Goal: Task Accomplishment & Management: Manage account settings

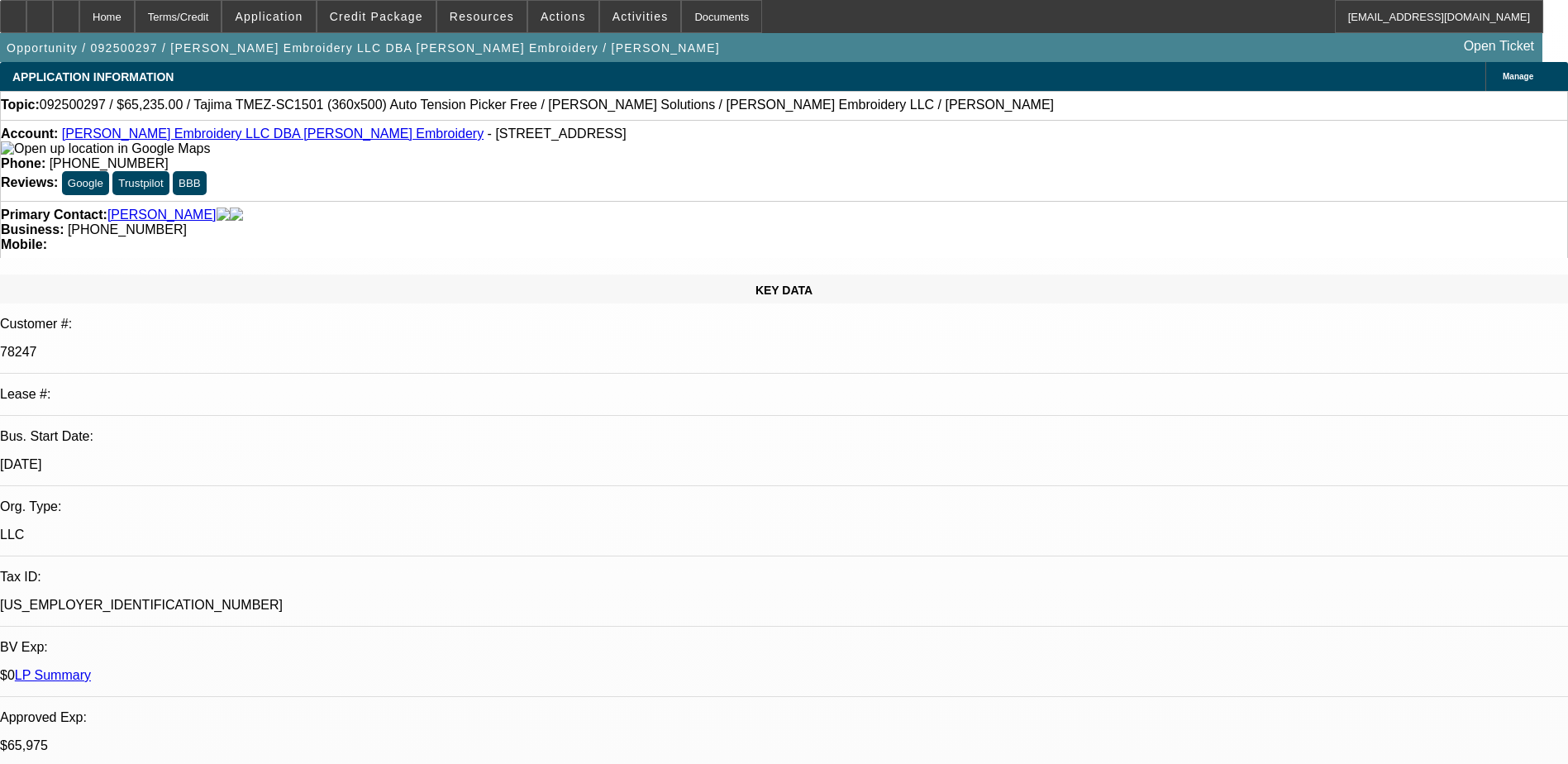
select select "0"
select select "2"
select select "0"
select select "2"
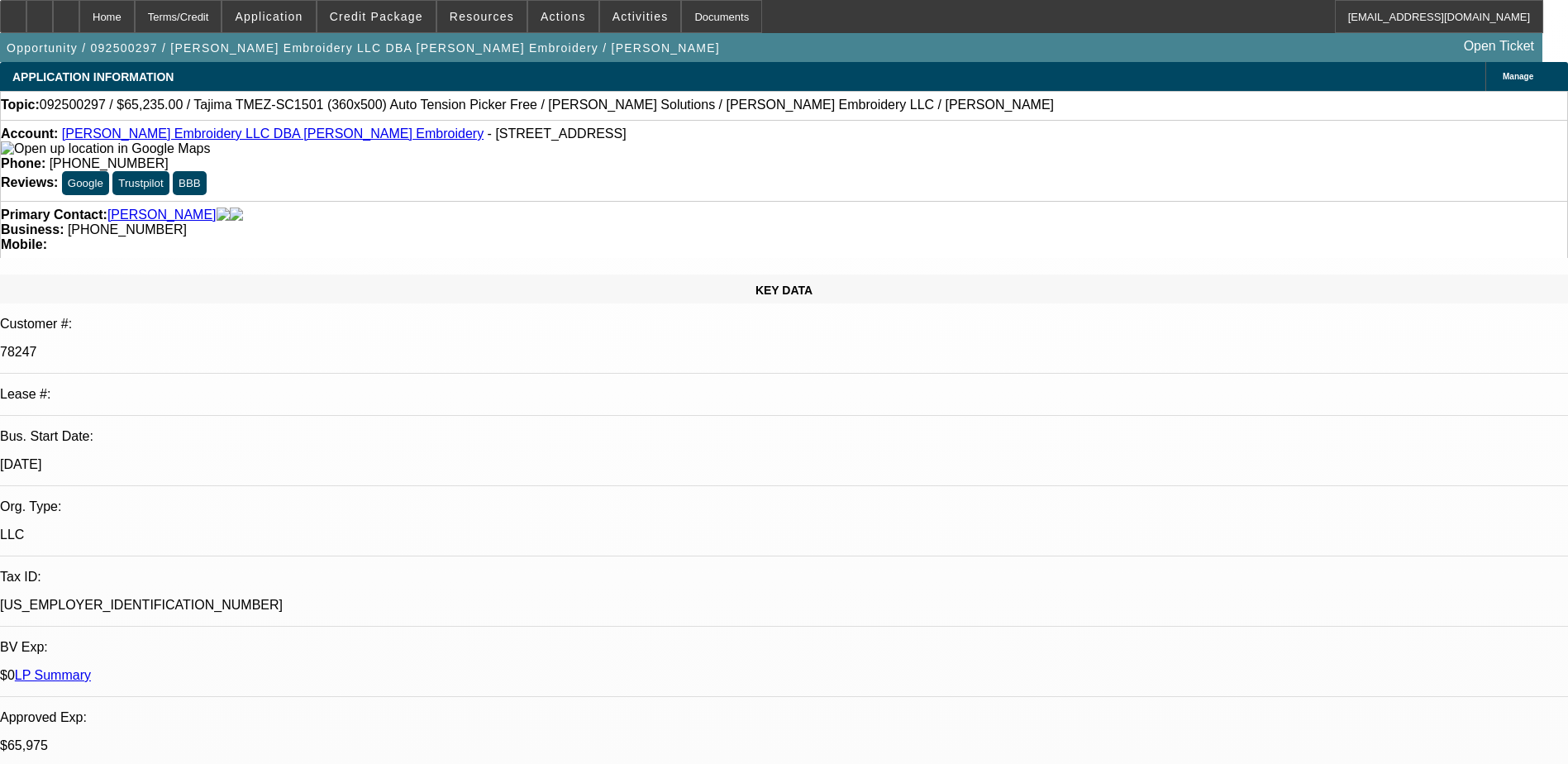
select select "0"
select select "2"
select select "0"
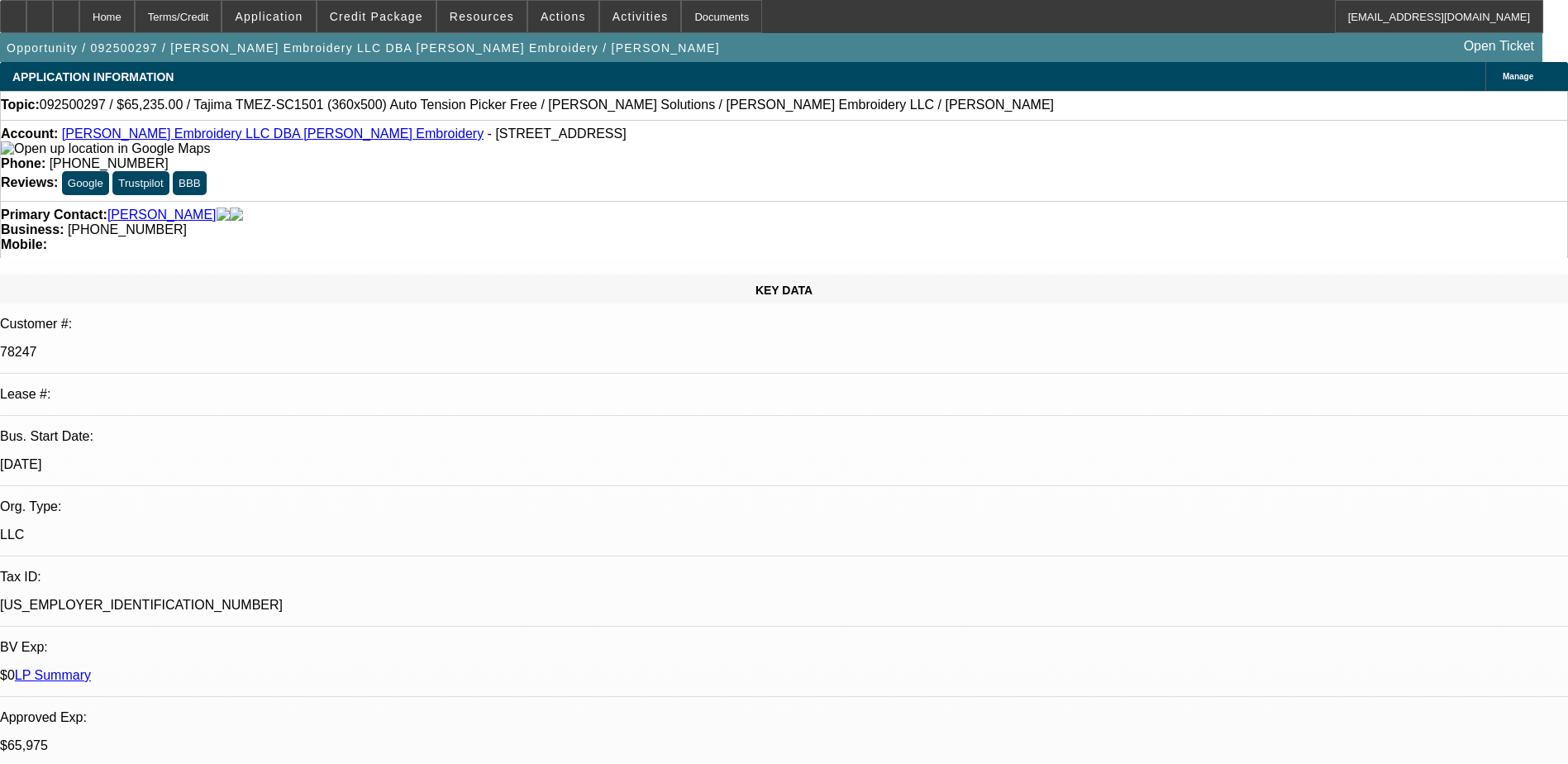
select select "2"
select select "0"
select select "1"
select select "2"
select select "6"
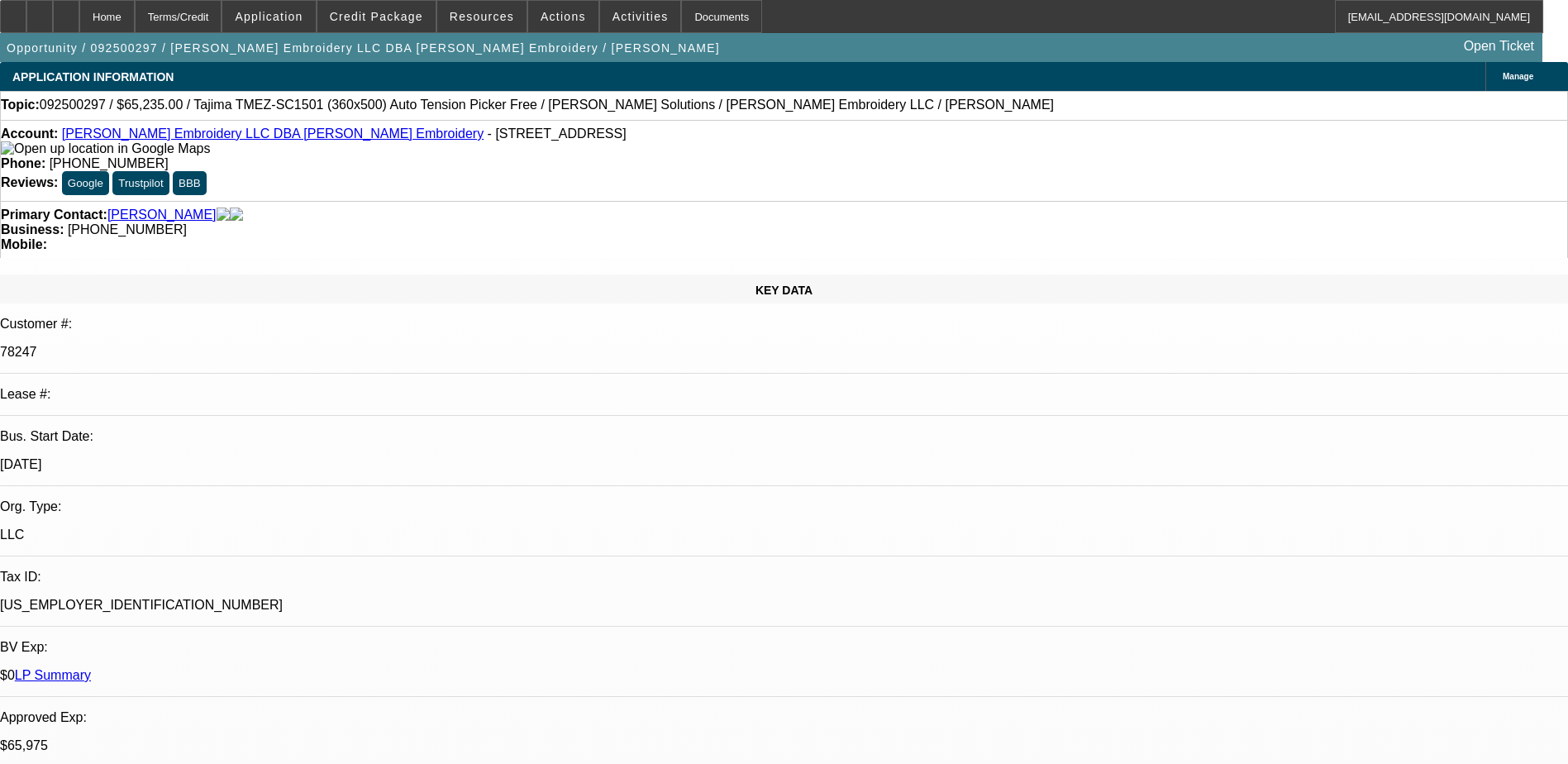
select select "1"
select select "2"
select select "6"
select select "1"
select select "2"
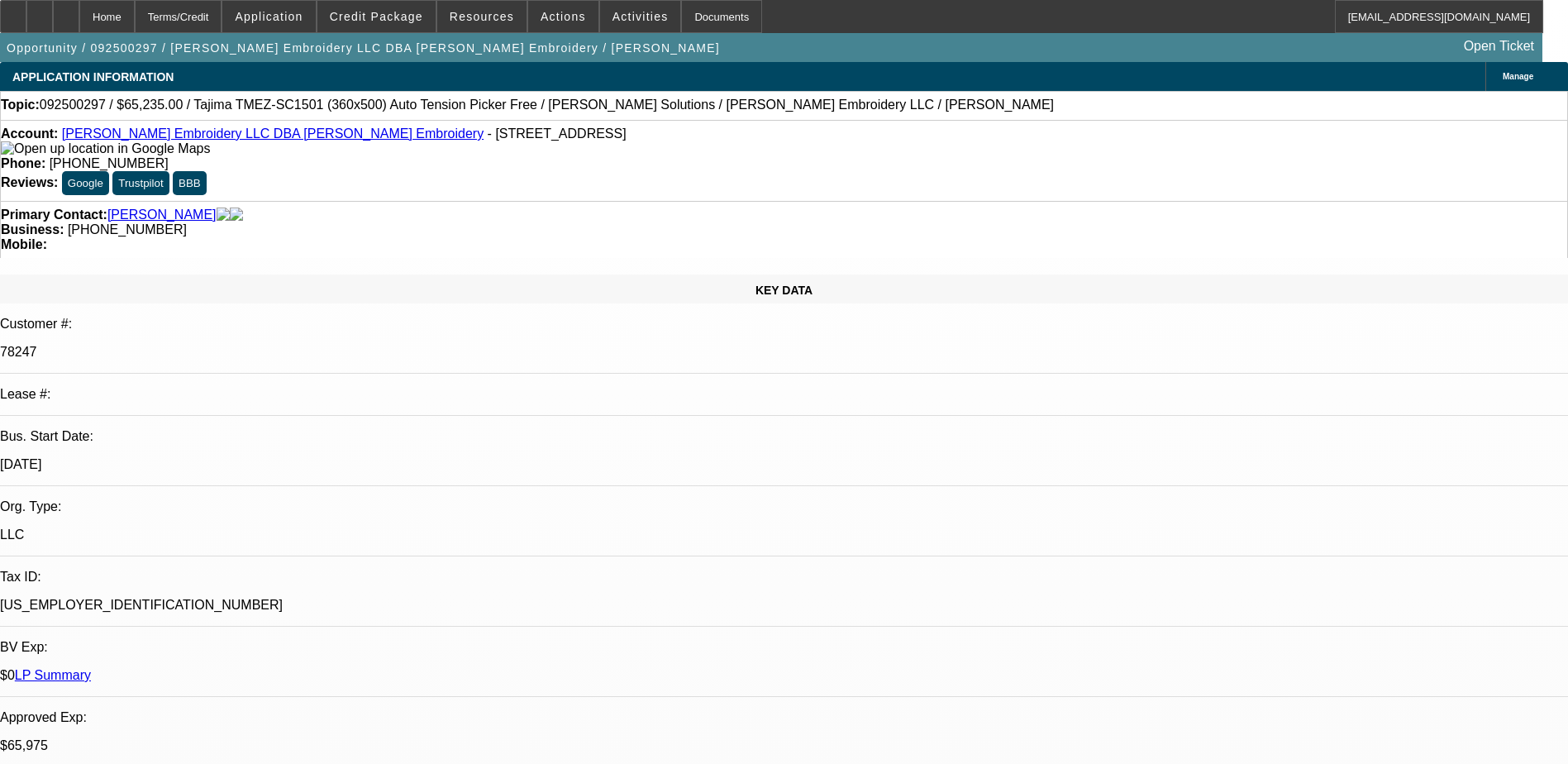
select select "6"
select select "1"
select select "2"
select select "6"
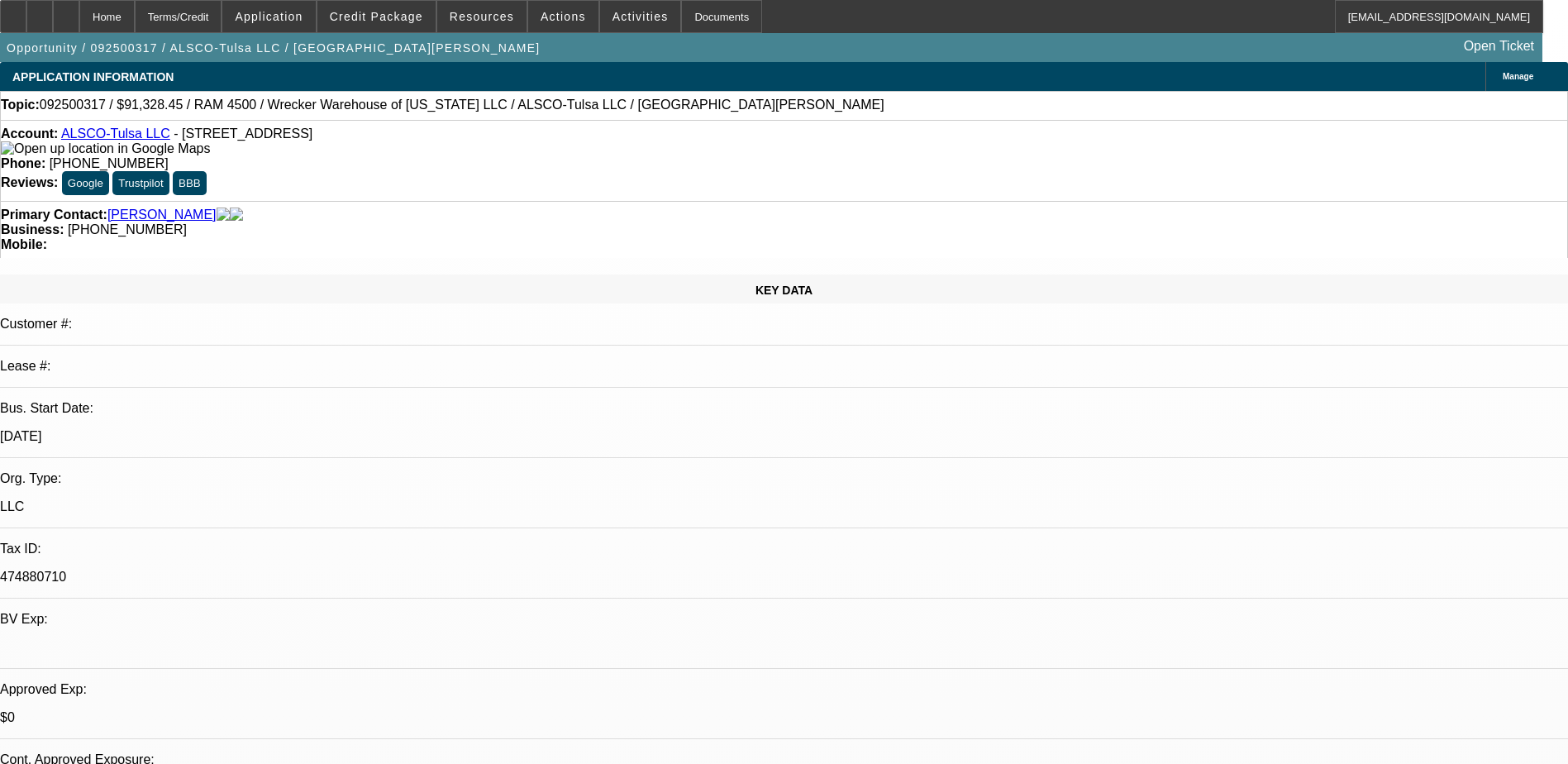
select select "0"
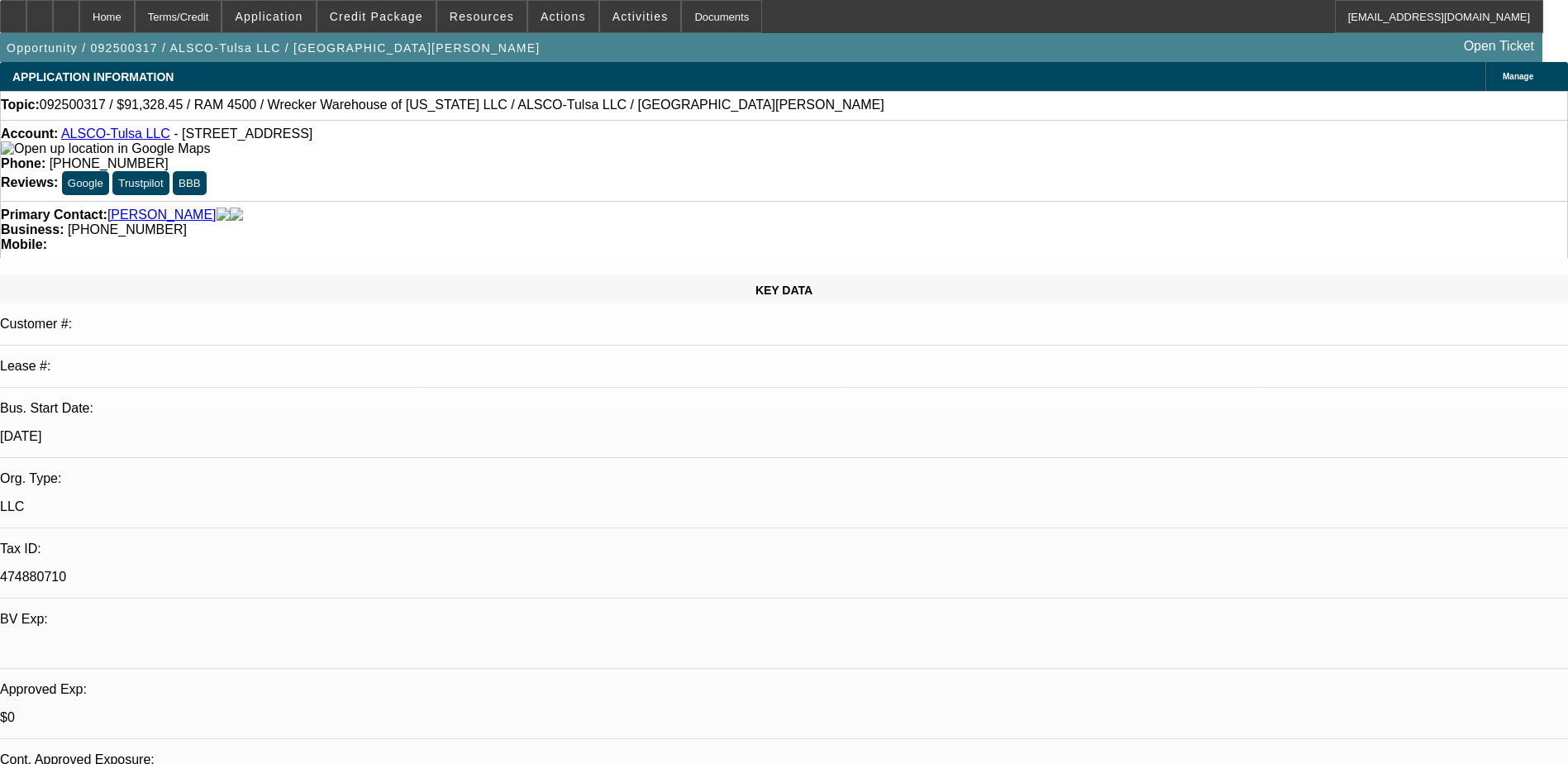
select select "0"
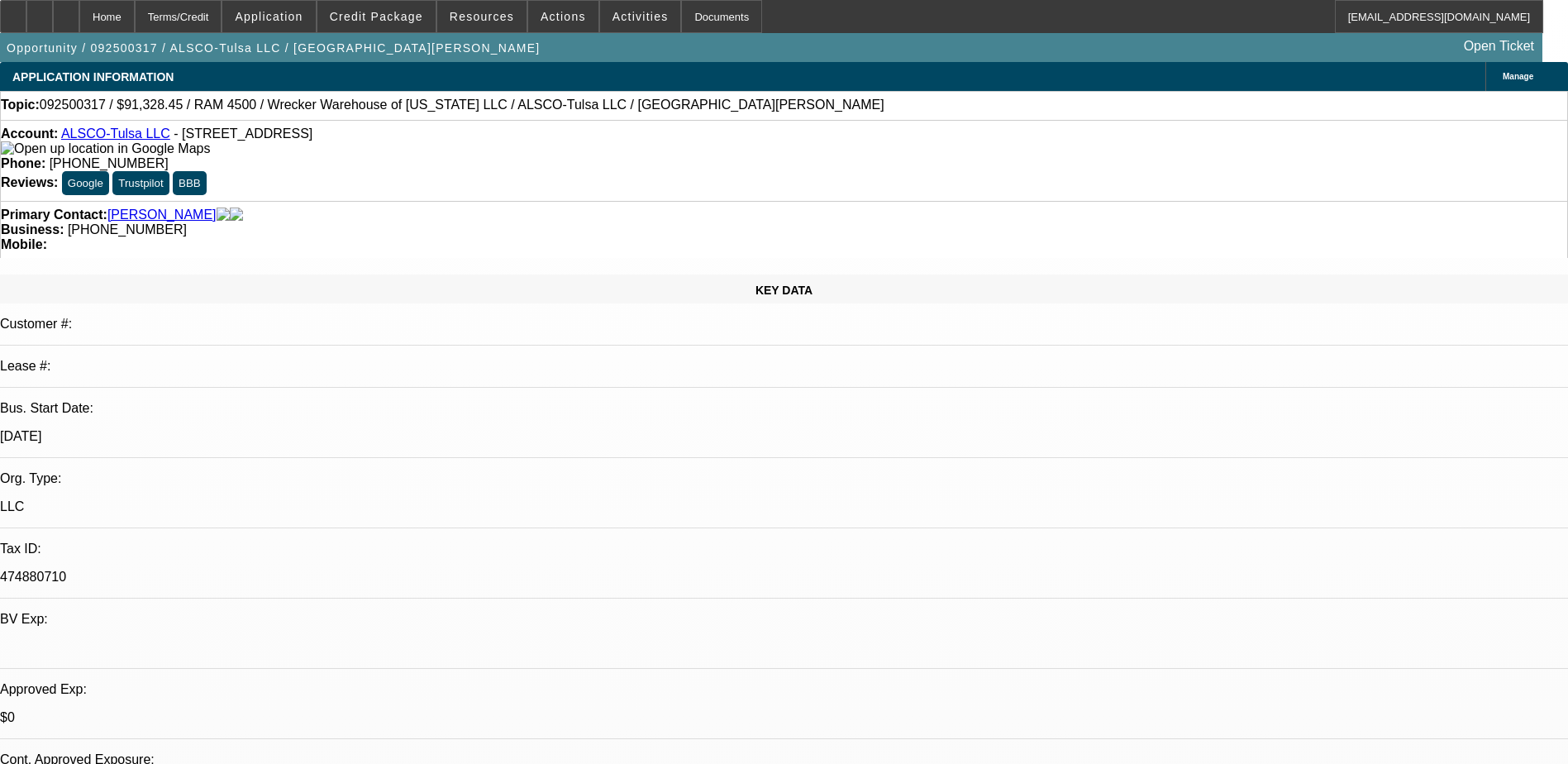
select select "0"
select select "1"
select select "6"
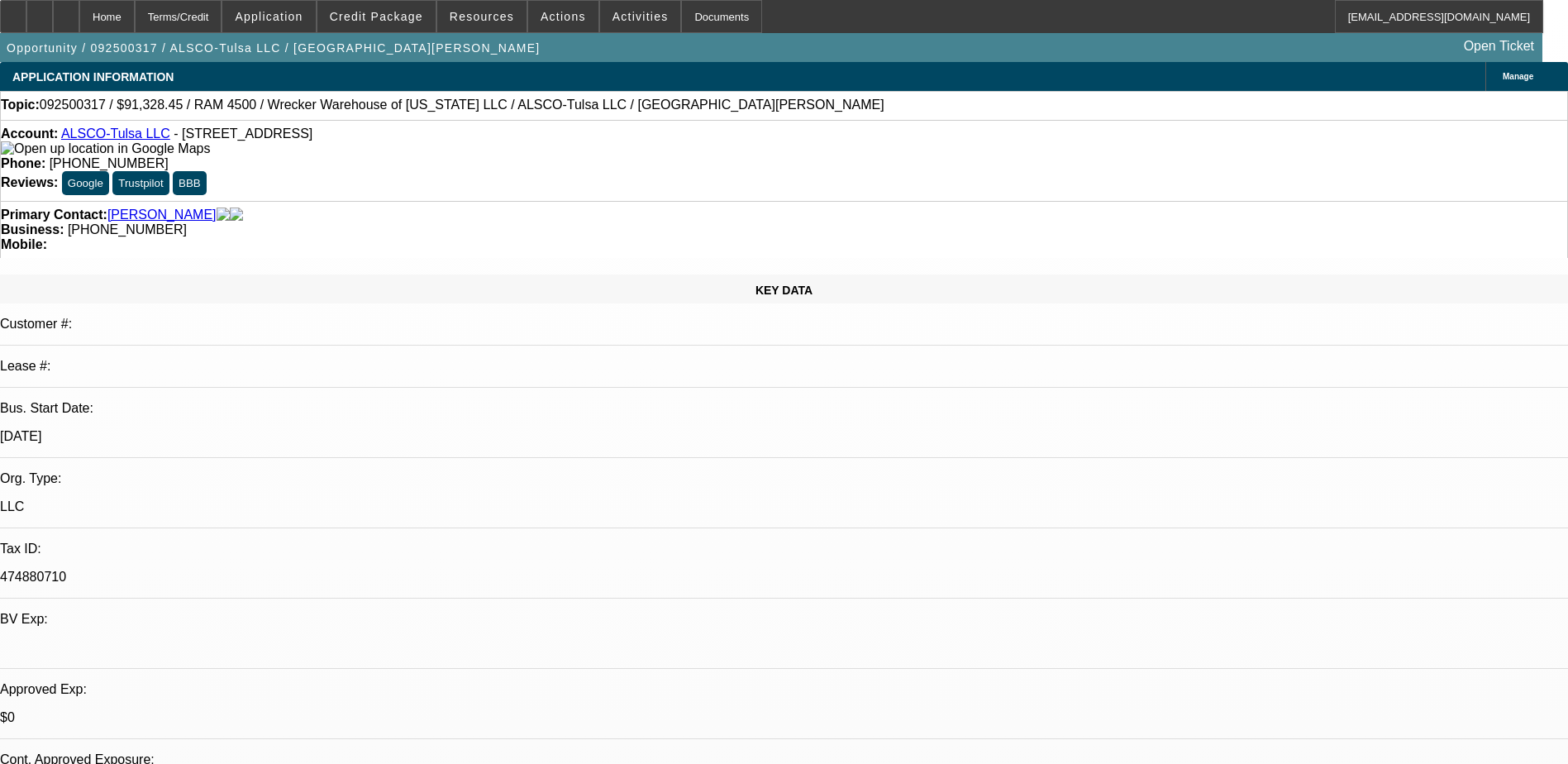
select select "1"
select select "6"
select select "1"
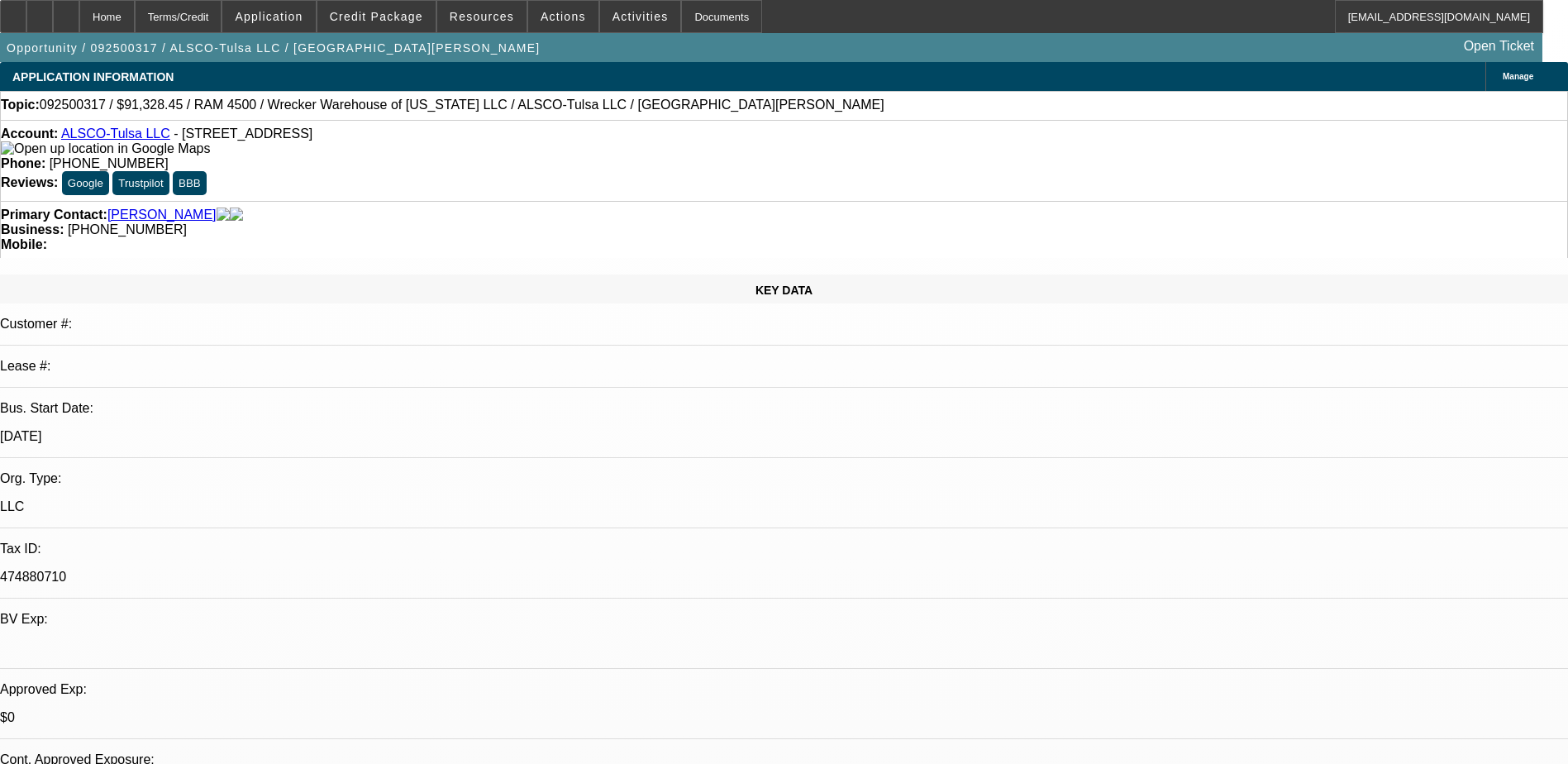
select select "6"
select select "1"
select select "6"
drag, startPoint x: 1292, startPoint y: 578, endPoint x: 1355, endPoint y: 579, distance: 63.0
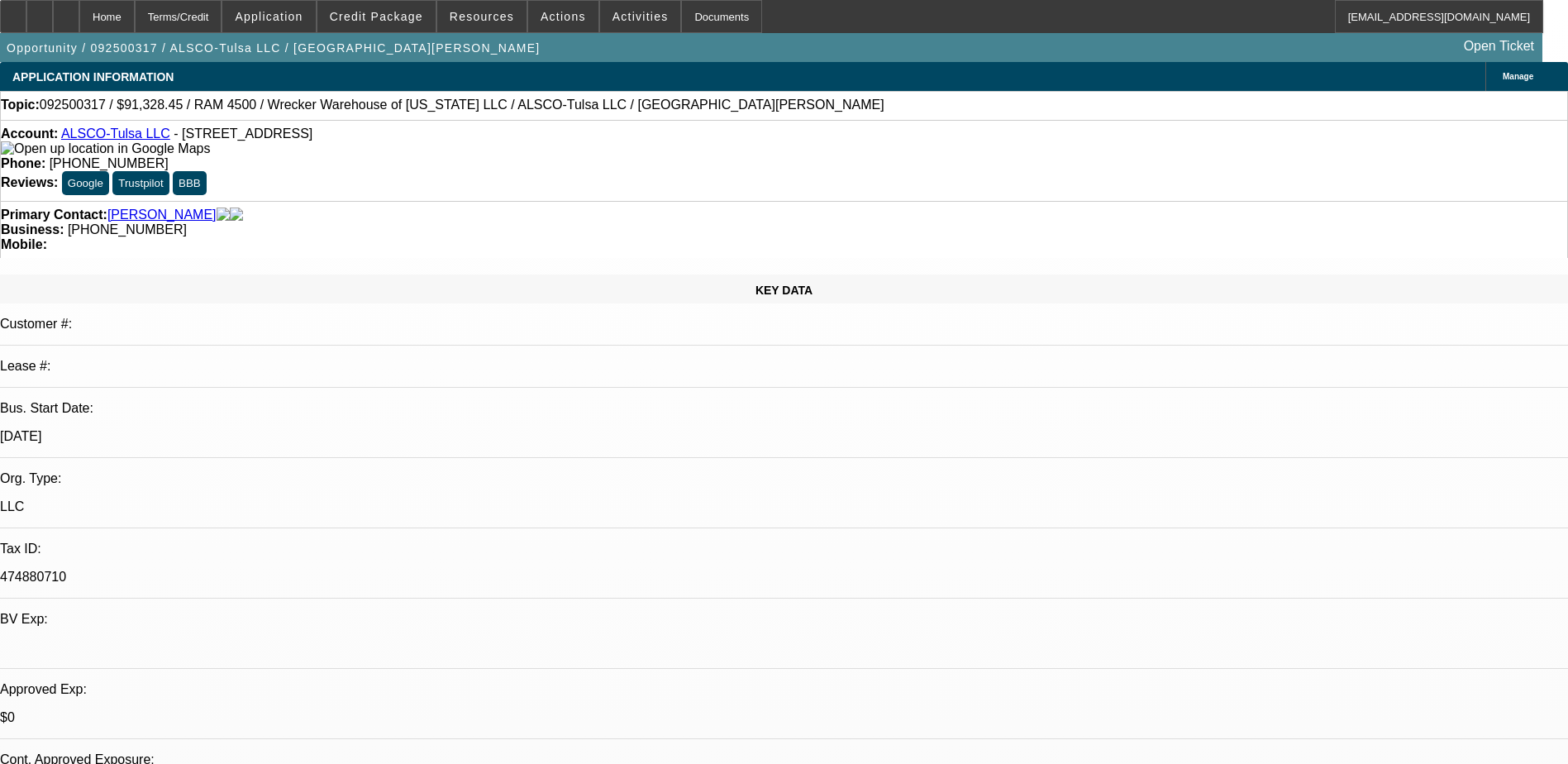
drag, startPoint x: 1355, startPoint y: 579, endPoint x: 1340, endPoint y: 587, distance: 17.0
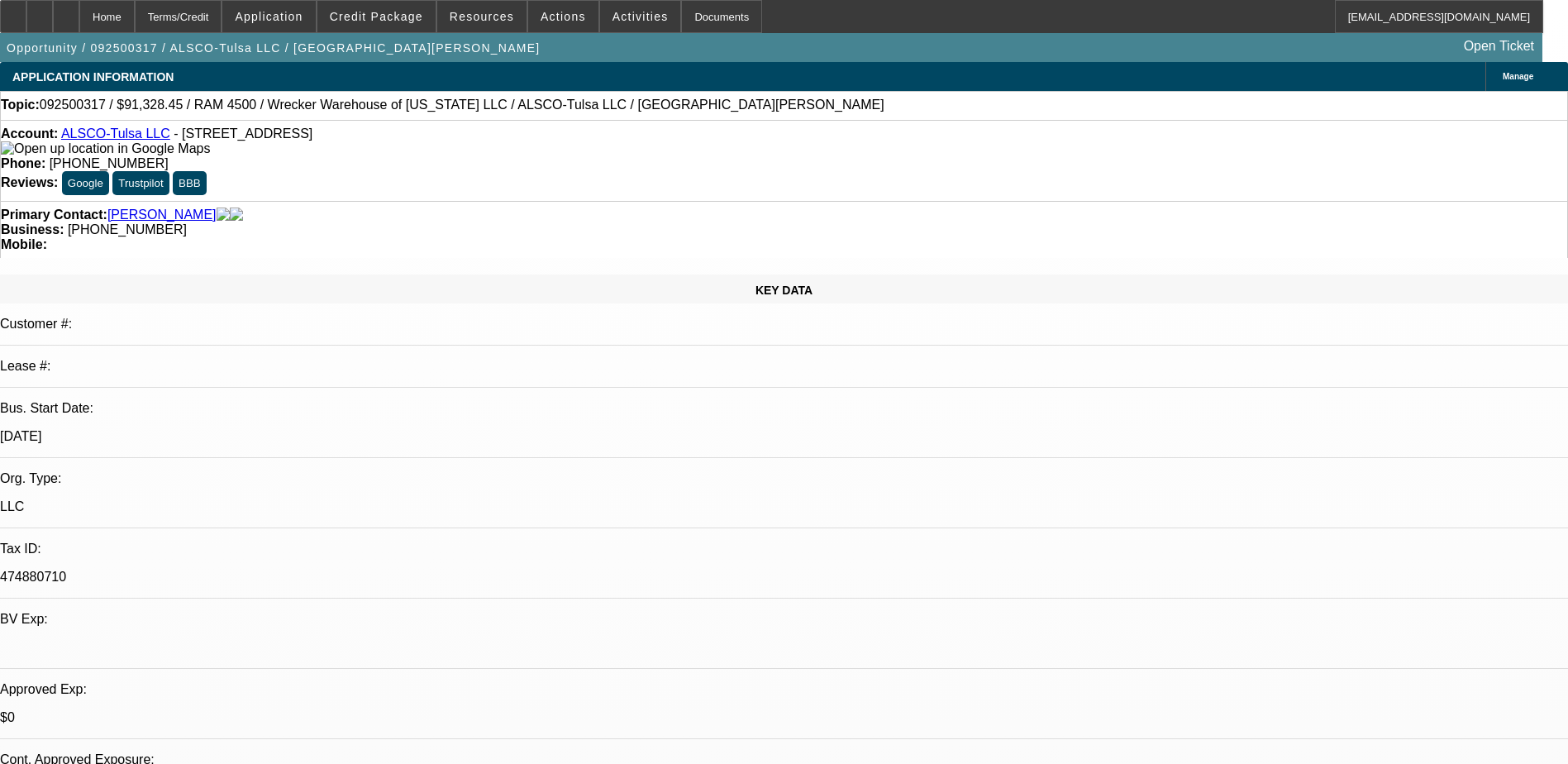
drag, startPoint x: 1217, startPoint y: 590, endPoint x: 1503, endPoint y: 596, distance: 286.1
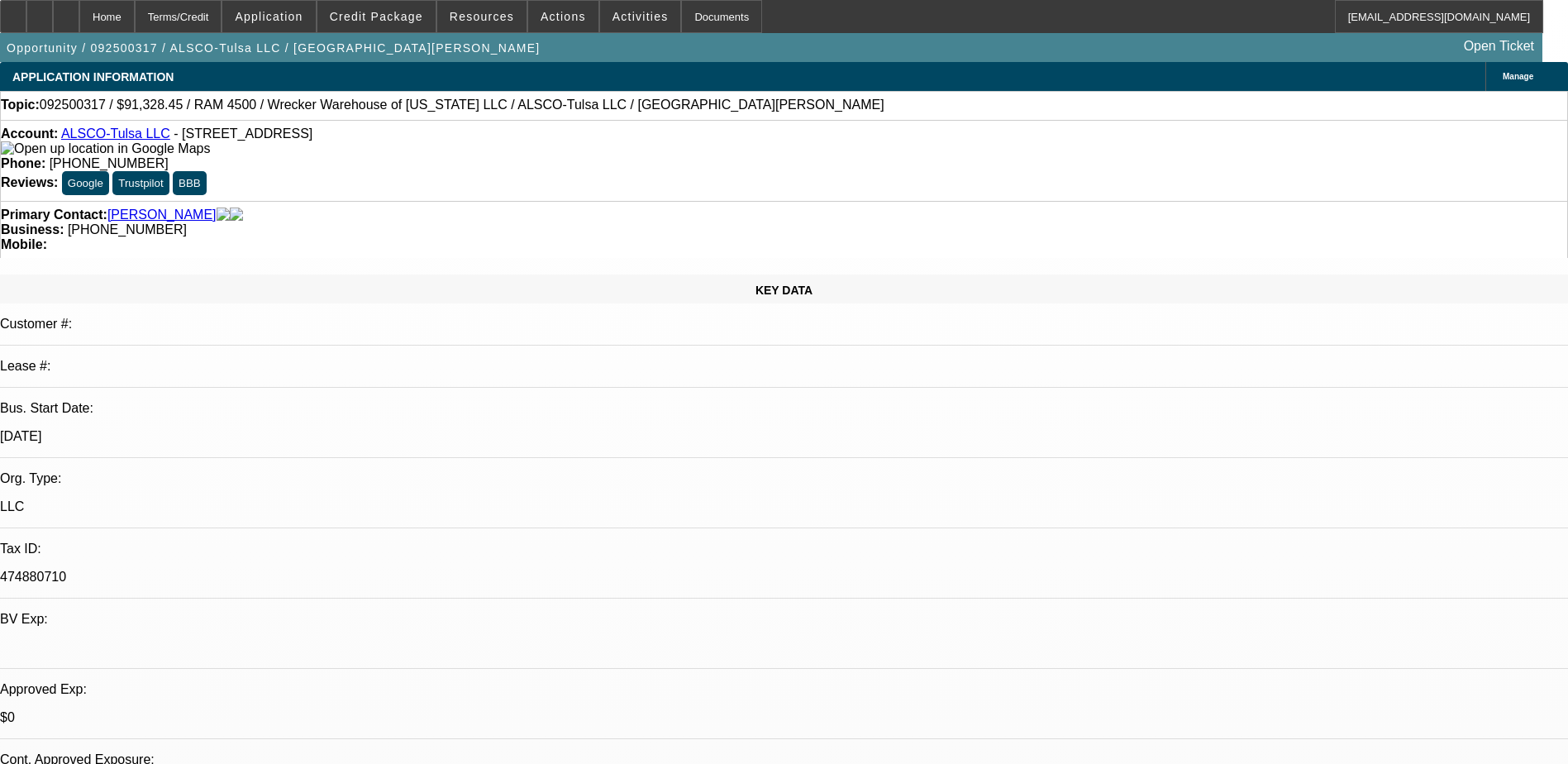
drag, startPoint x: 1235, startPoint y: 603, endPoint x: 1460, endPoint y: 606, distance: 225.0
drag, startPoint x: 1302, startPoint y: 620, endPoint x: 1366, endPoint y: 620, distance: 64.0
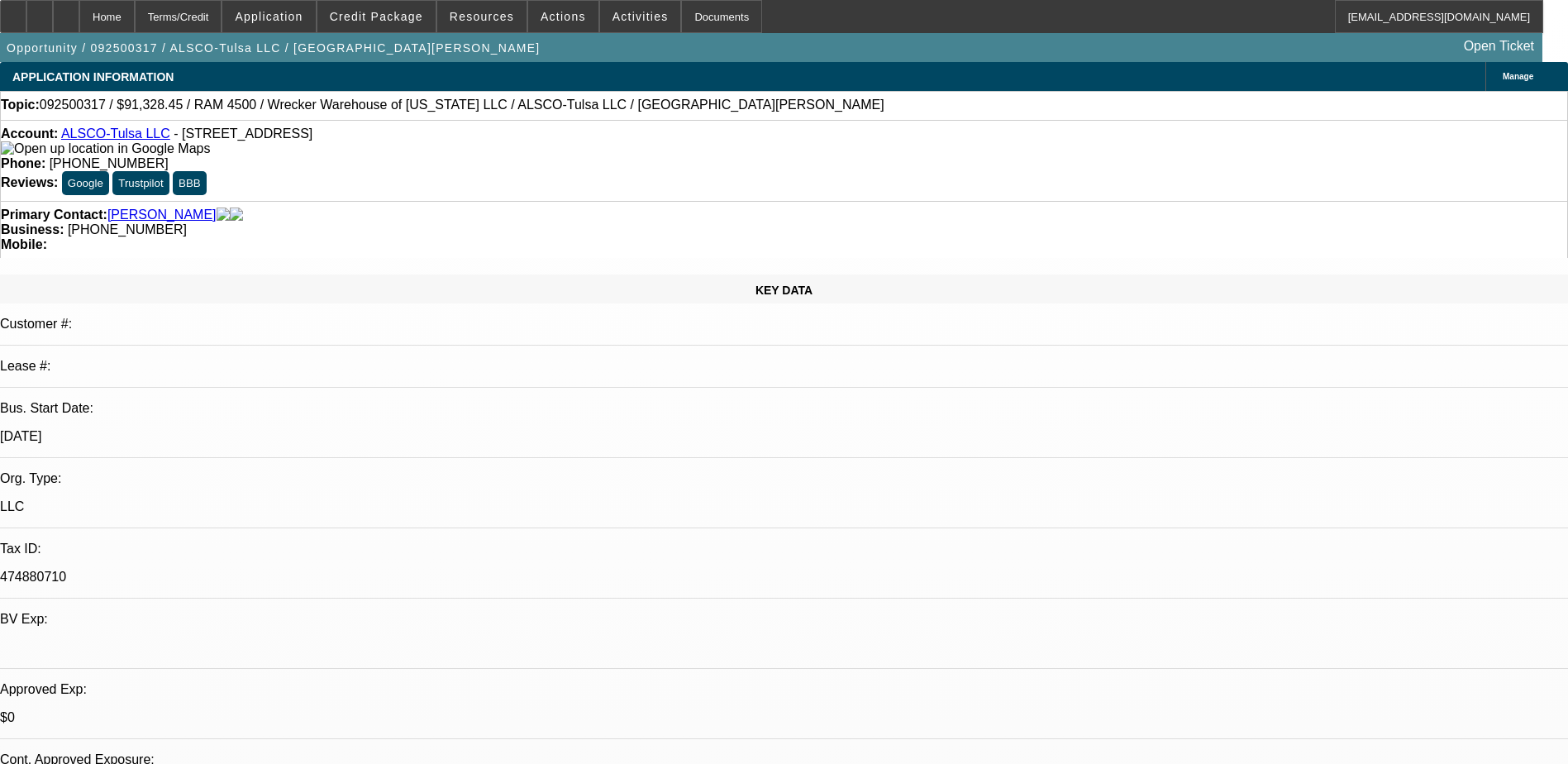
drag, startPoint x: 1189, startPoint y: 630, endPoint x: 1324, endPoint y: 639, distance: 135.3
drag, startPoint x: 1324, startPoint y: 639, endPoint x: 1314, endPoint y: 644, distance: 11.2
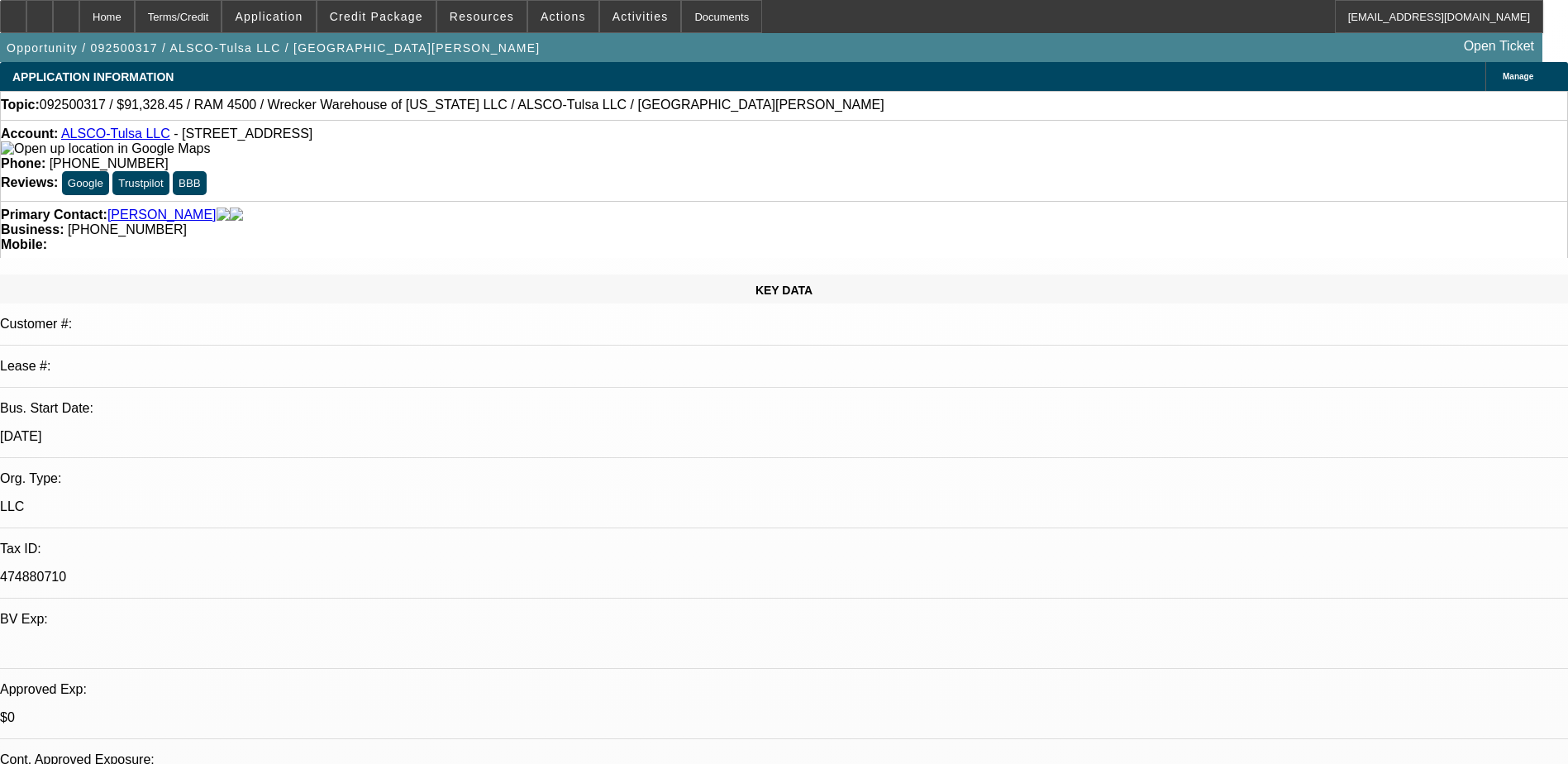
drag, startPoint x: 1202, startPoint y: 559, endPoint x: 1467, endPoint y: 578, distance: 265.7
drag, startPoint x: 1467, startPoint y: 578, endPoint x: 1292, endPoint y: 589, distance: 175.3
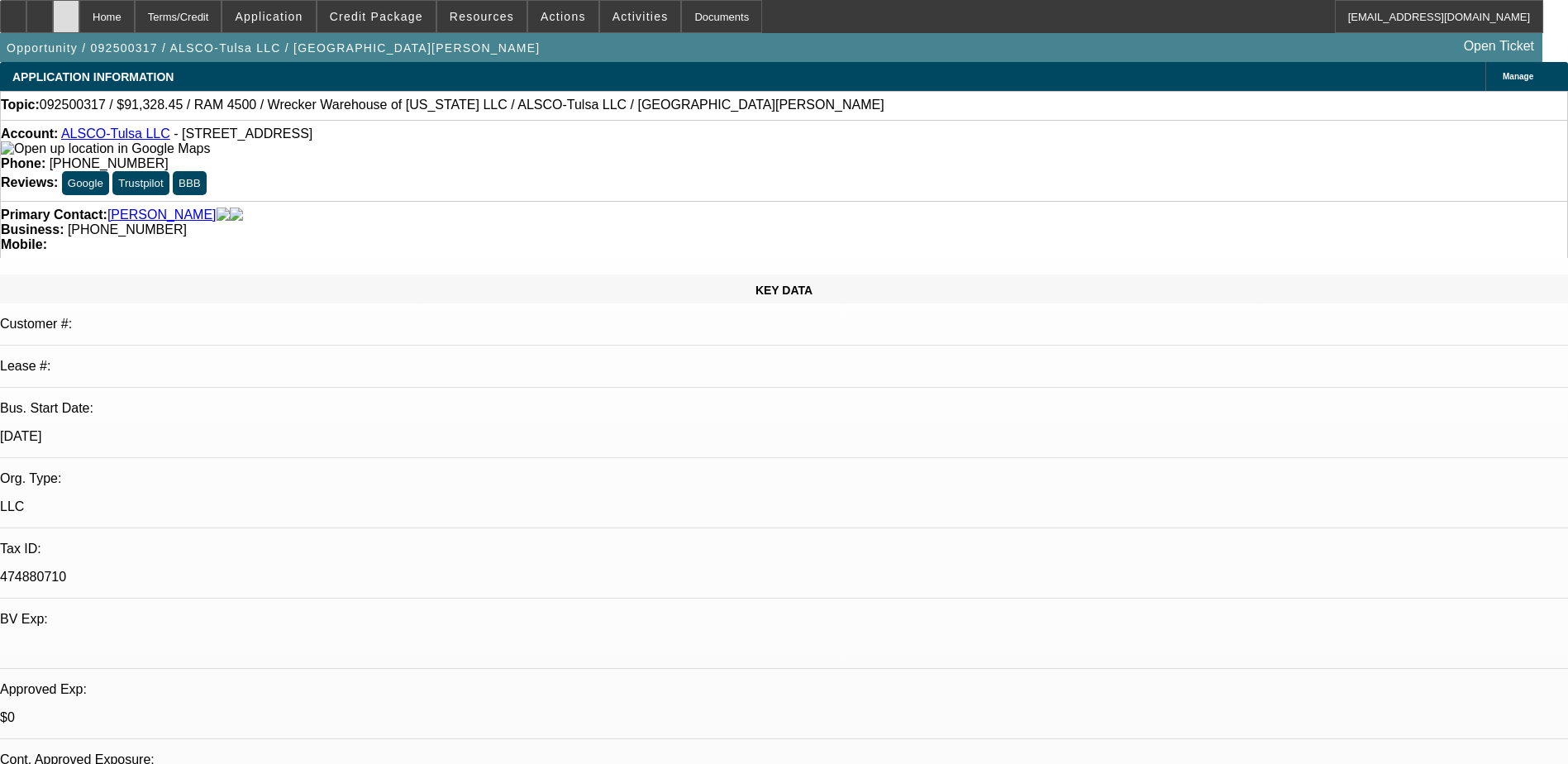
click at [79, 22] on div at bounding box center [66, 16] width 26 height 33
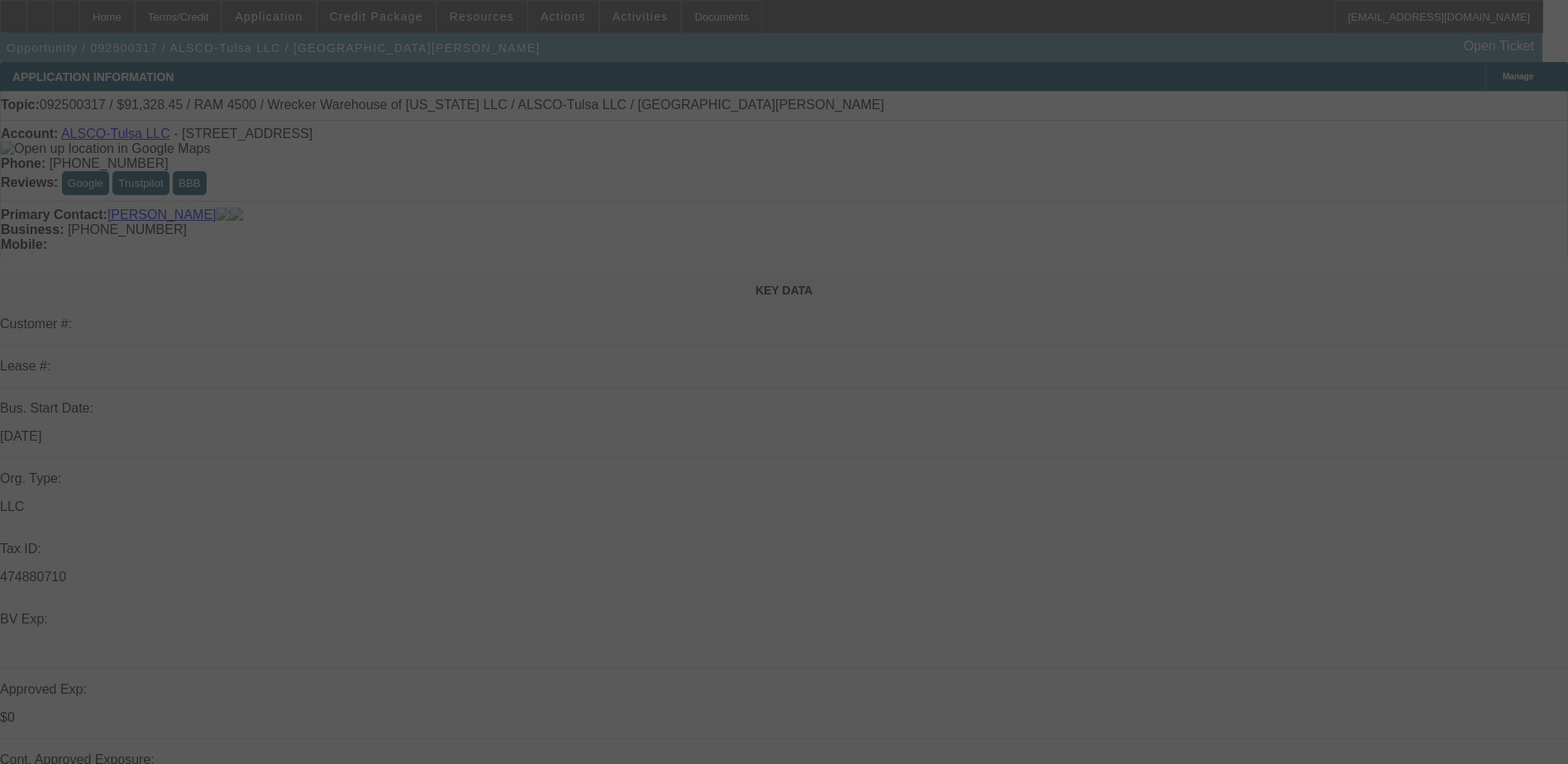
click at [1253, 140] on div at bounding box center [784, 382] width 1568 height 764
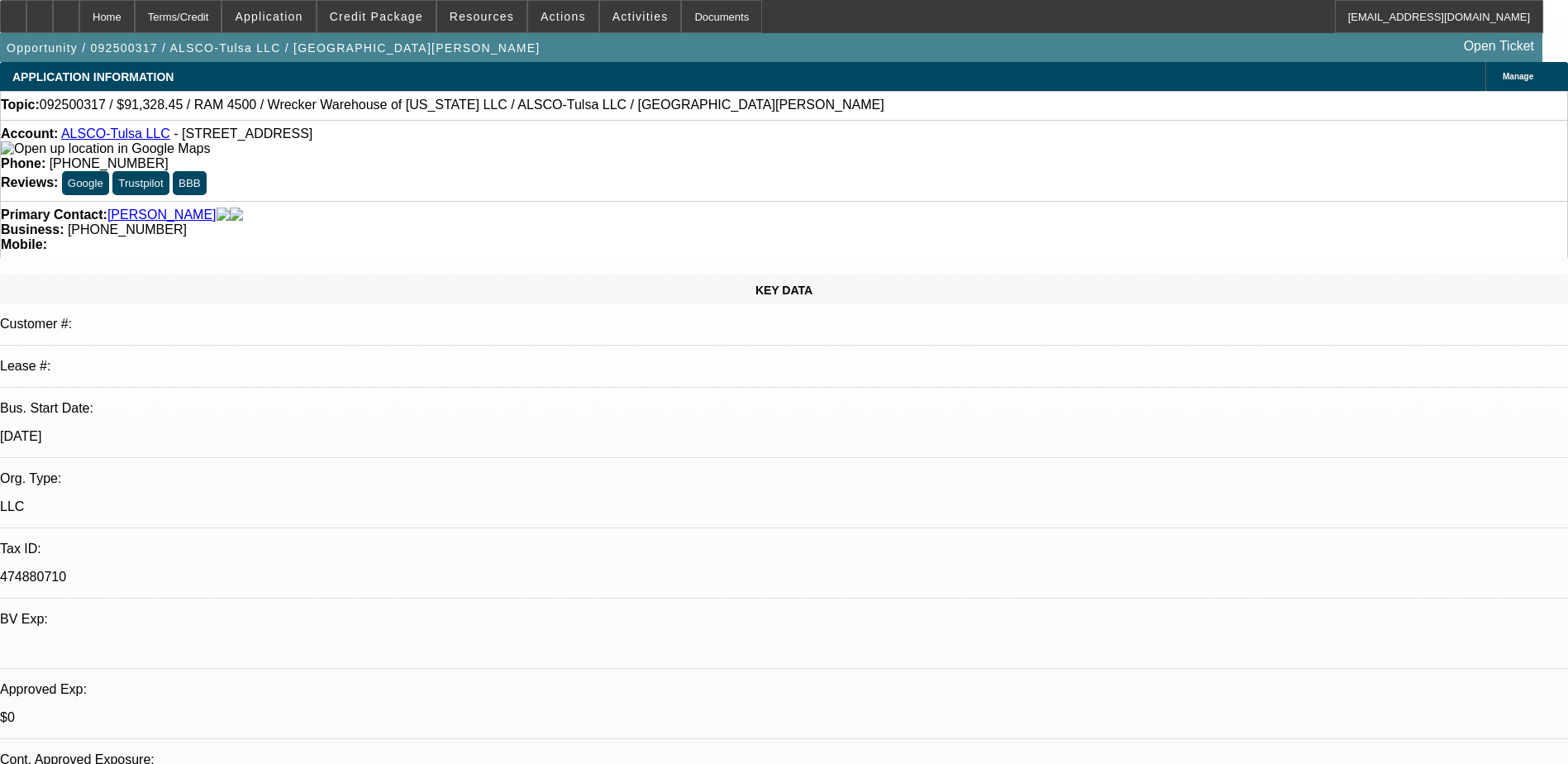
select select "0"
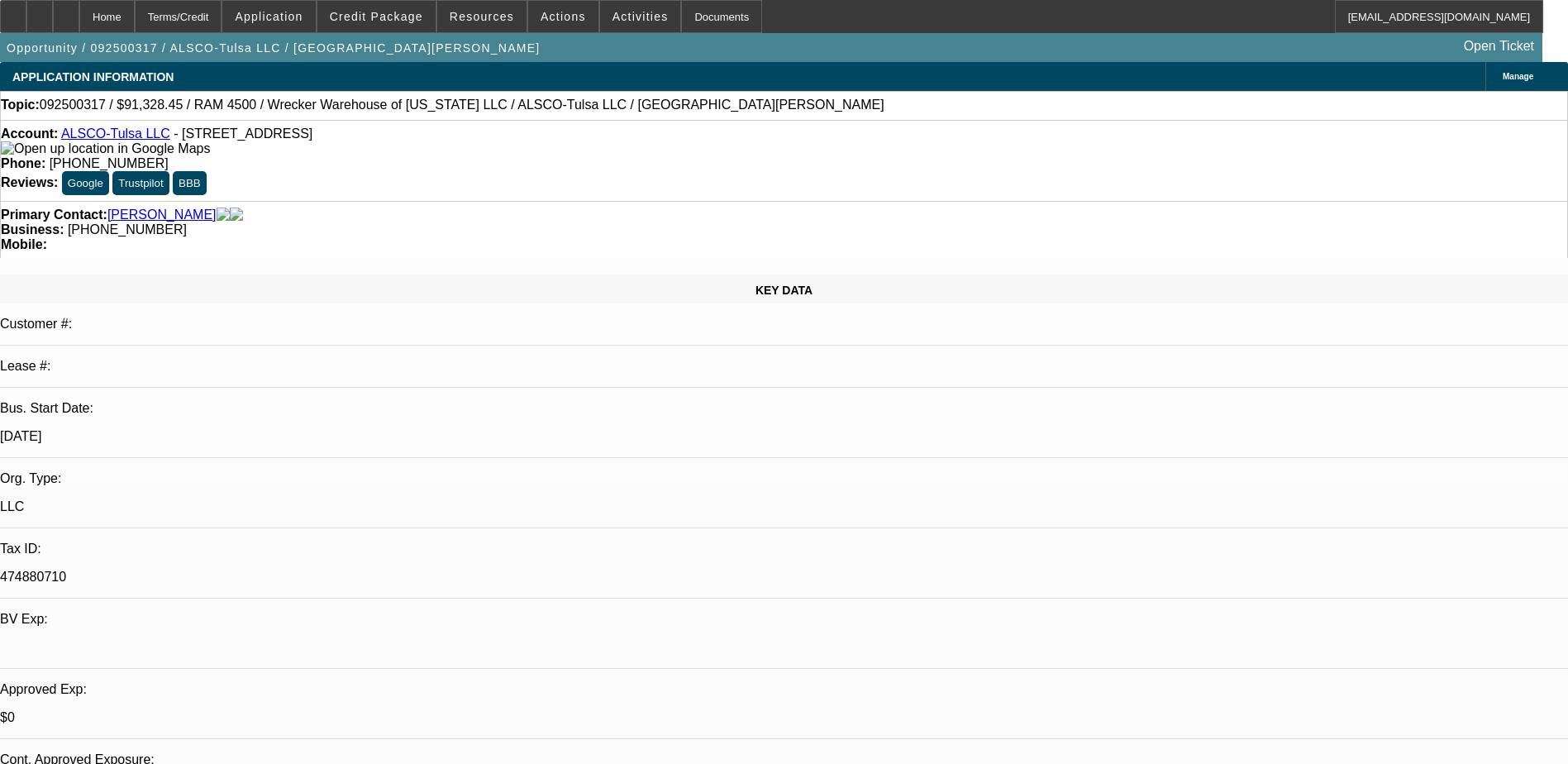
select select "0"
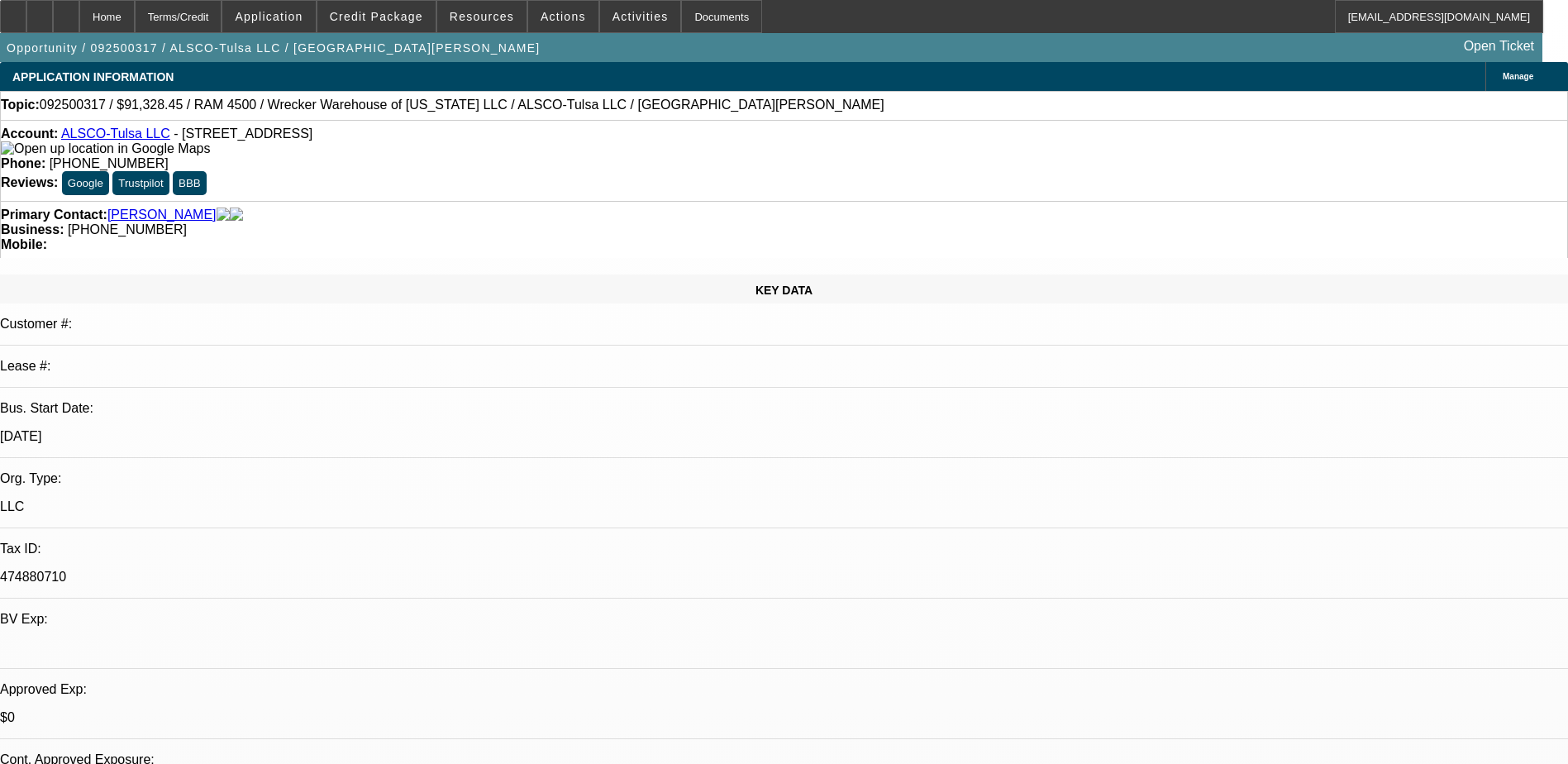
select select "0"
select select "1"
select select "6"
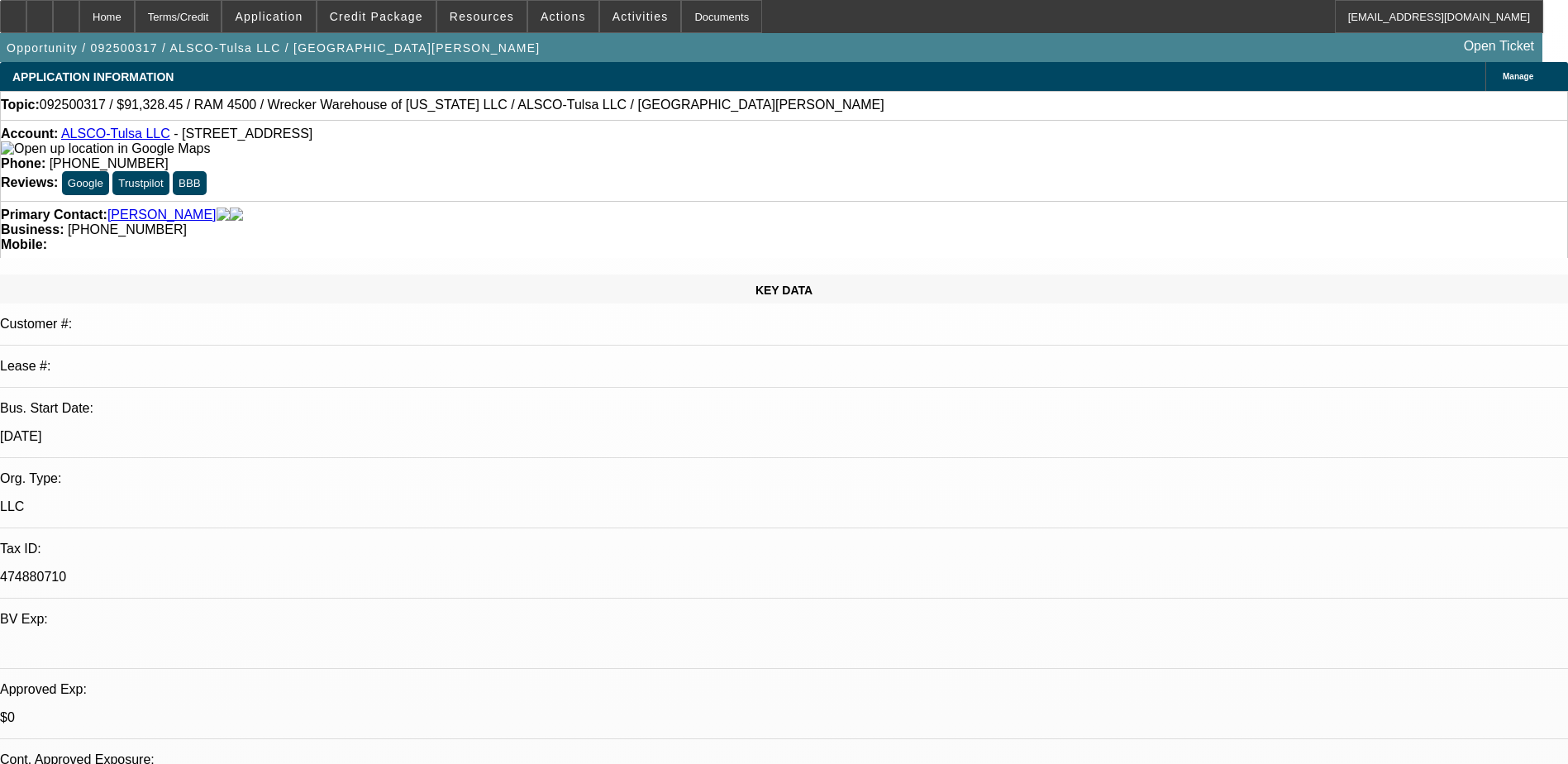
select select "1"
select select "6"
select select "1"
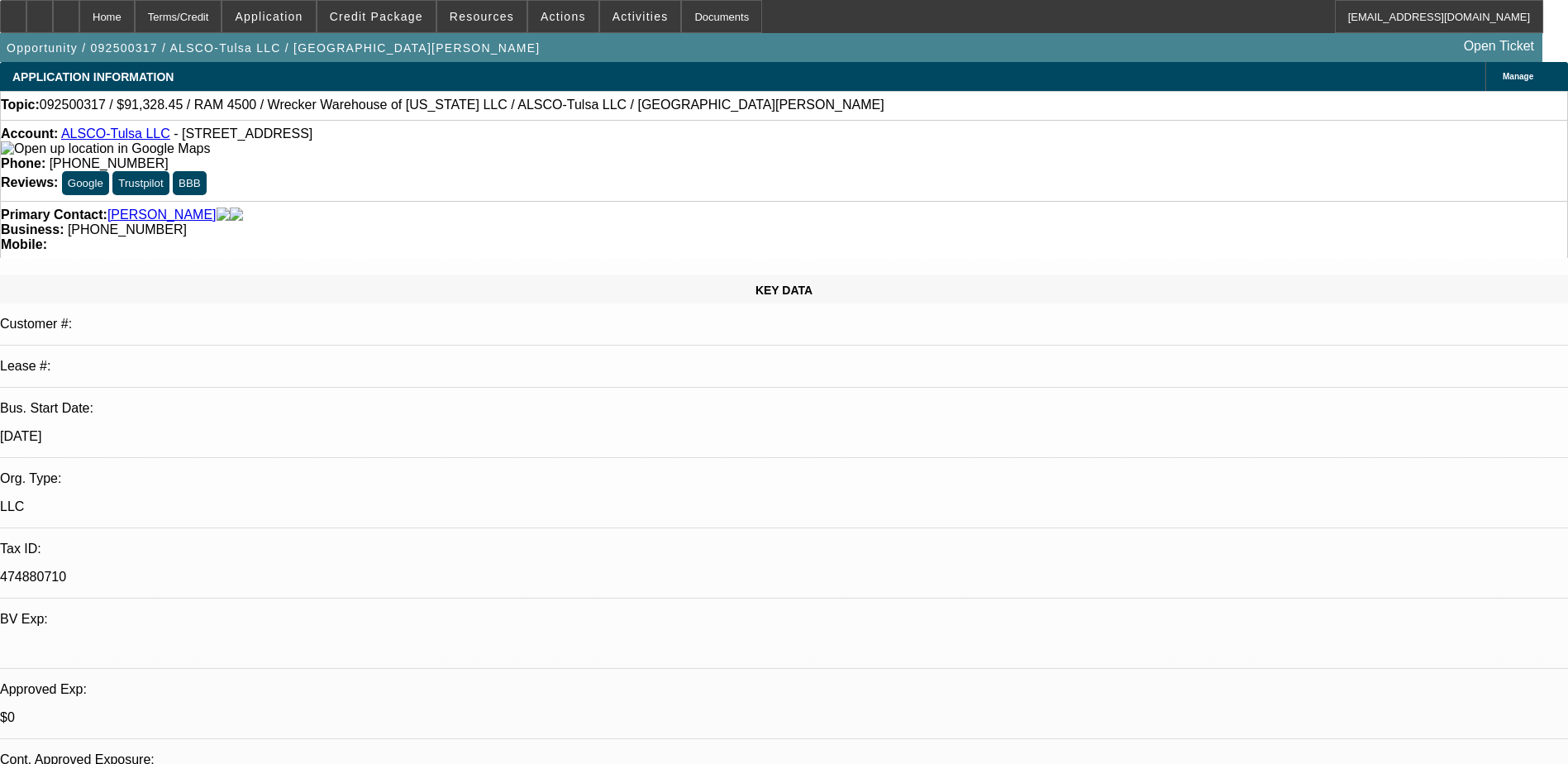
select select "6"
select select "1"
select select "6"
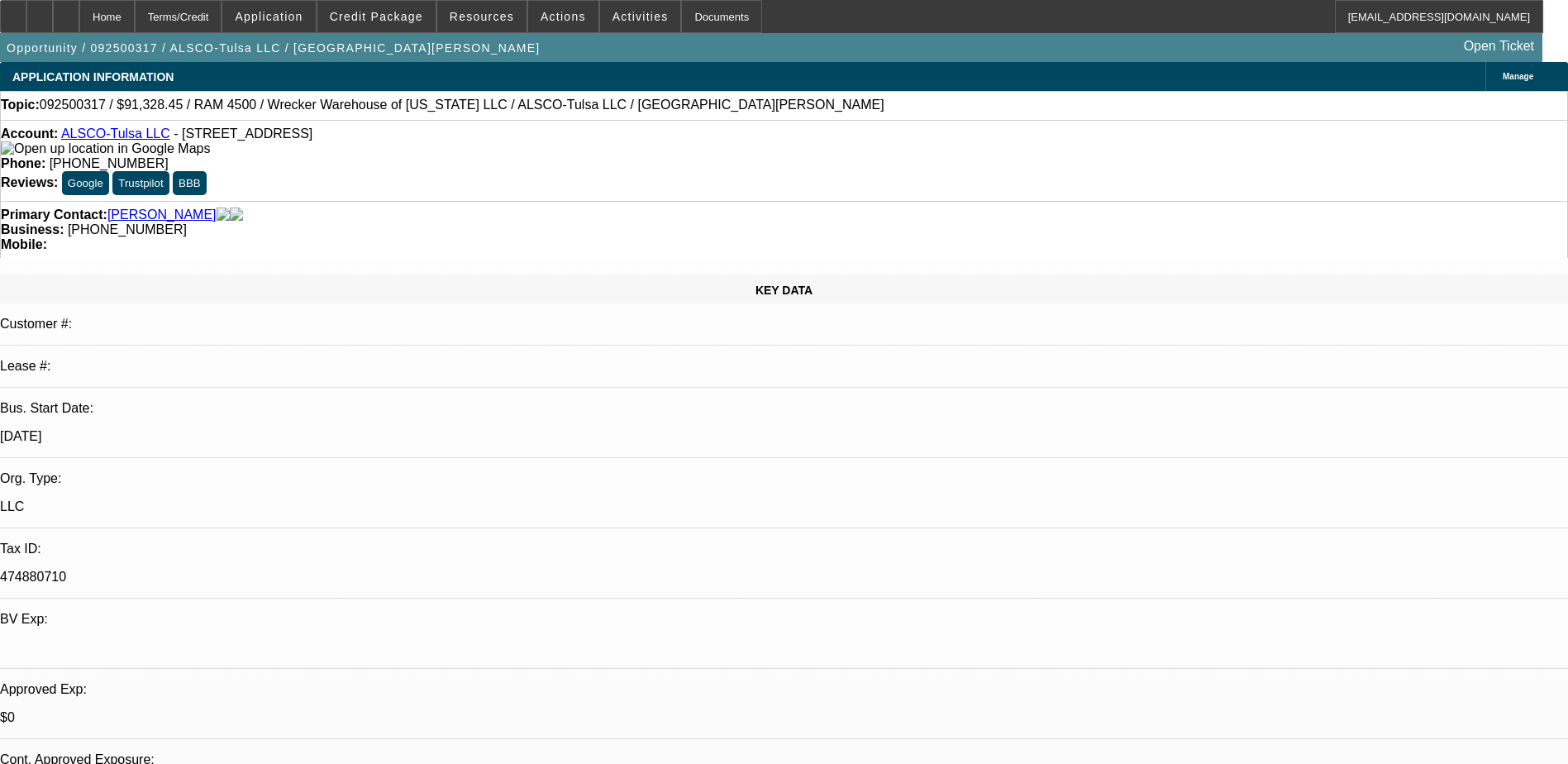
drag, startPoint x: 1137, startPoint y: 579, endPoint x: 1540, endPoint y: 577, distance: 403.0
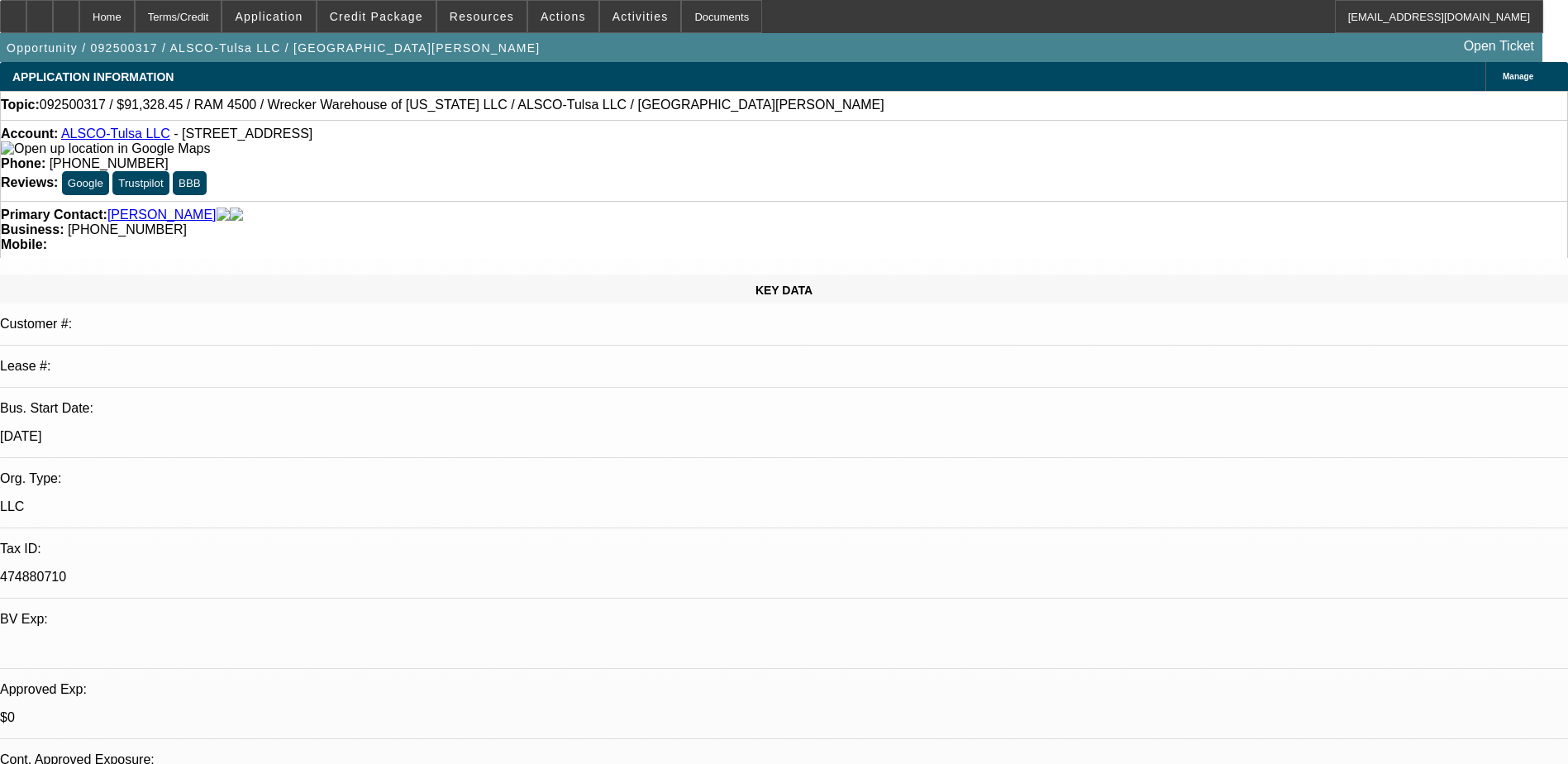
drag, startPoint x: 1210, startPoint y: 590, endPoint x: 1434, endPoint y: 590, distance: 224.0
drag, startPoint x: 1434, startPoint y: 590, endPoint x: 1491, endPoint y: 588, distance: 57.0
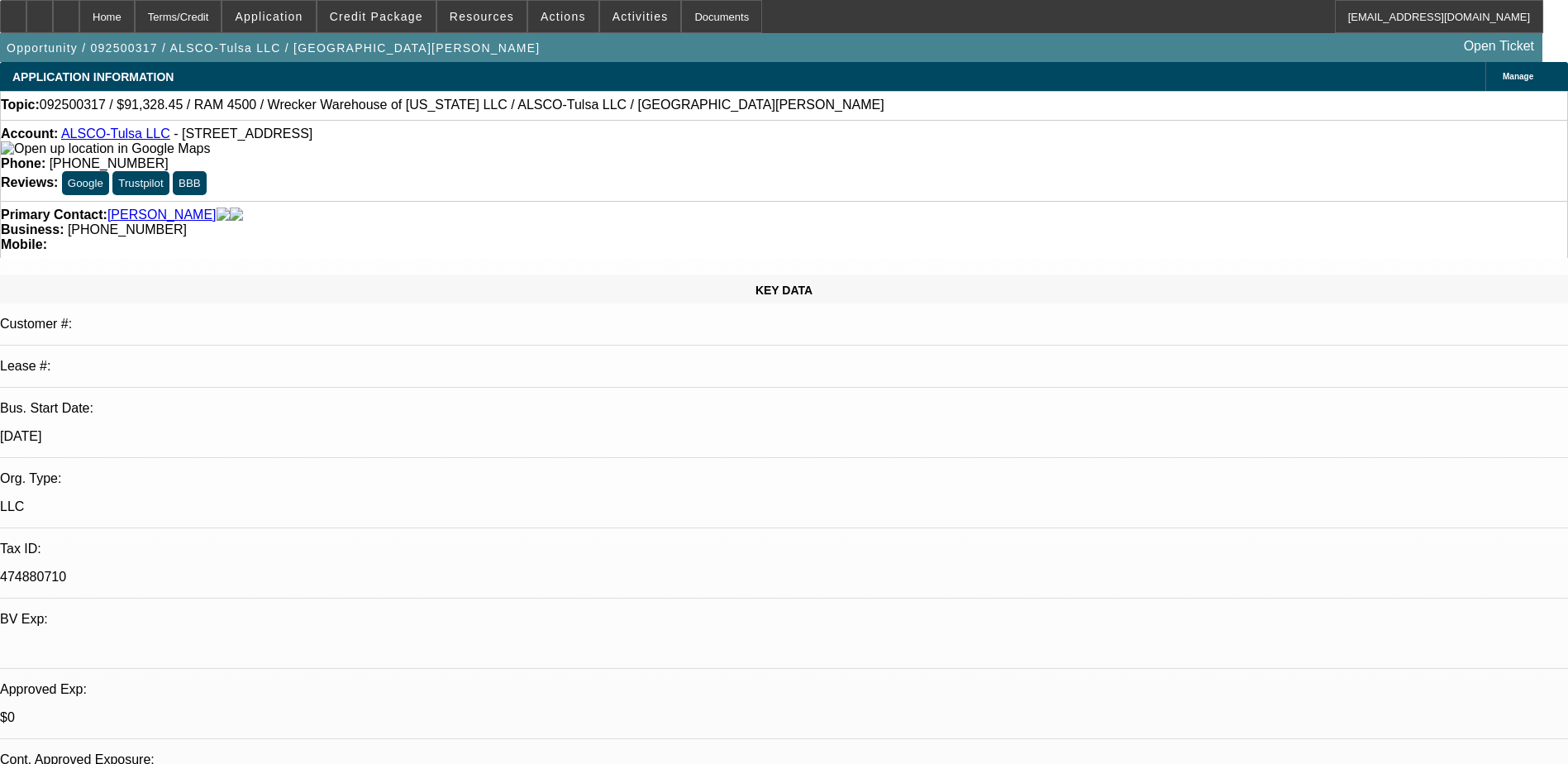
drag, startPoint x: 1491, startPoint y: 588, endPoint x: 1389, endPoint y: 595, distance: 102.2
drag, startPoint x: 1148, startPoint y: 602, endPoint x: 1479, endPoint y: 602, distance: 331.0
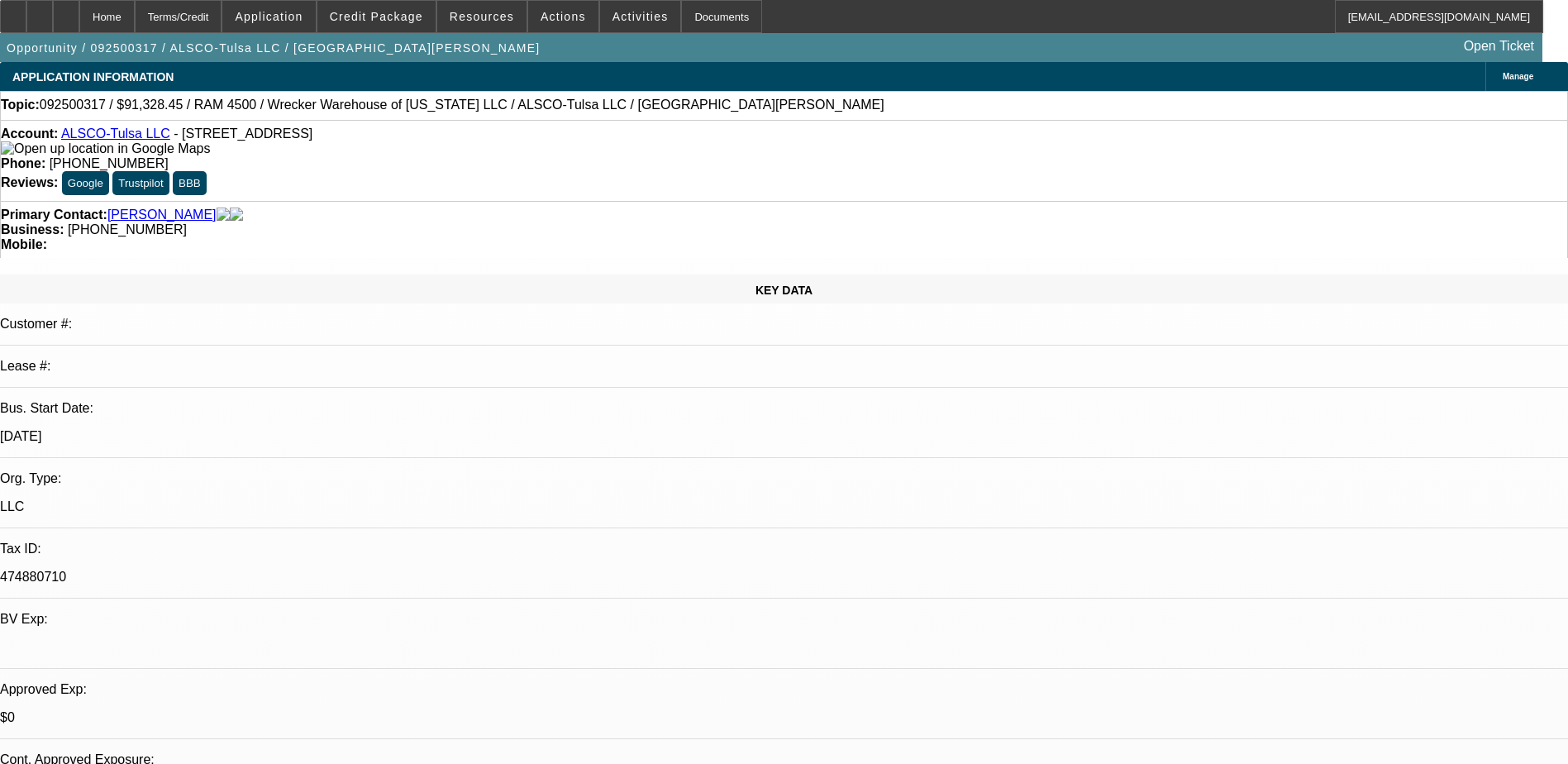
drag, startPoint x: 1479, startPoint y: 602, endPoint x: 1400, endPoint y: 628, distance: 83.2
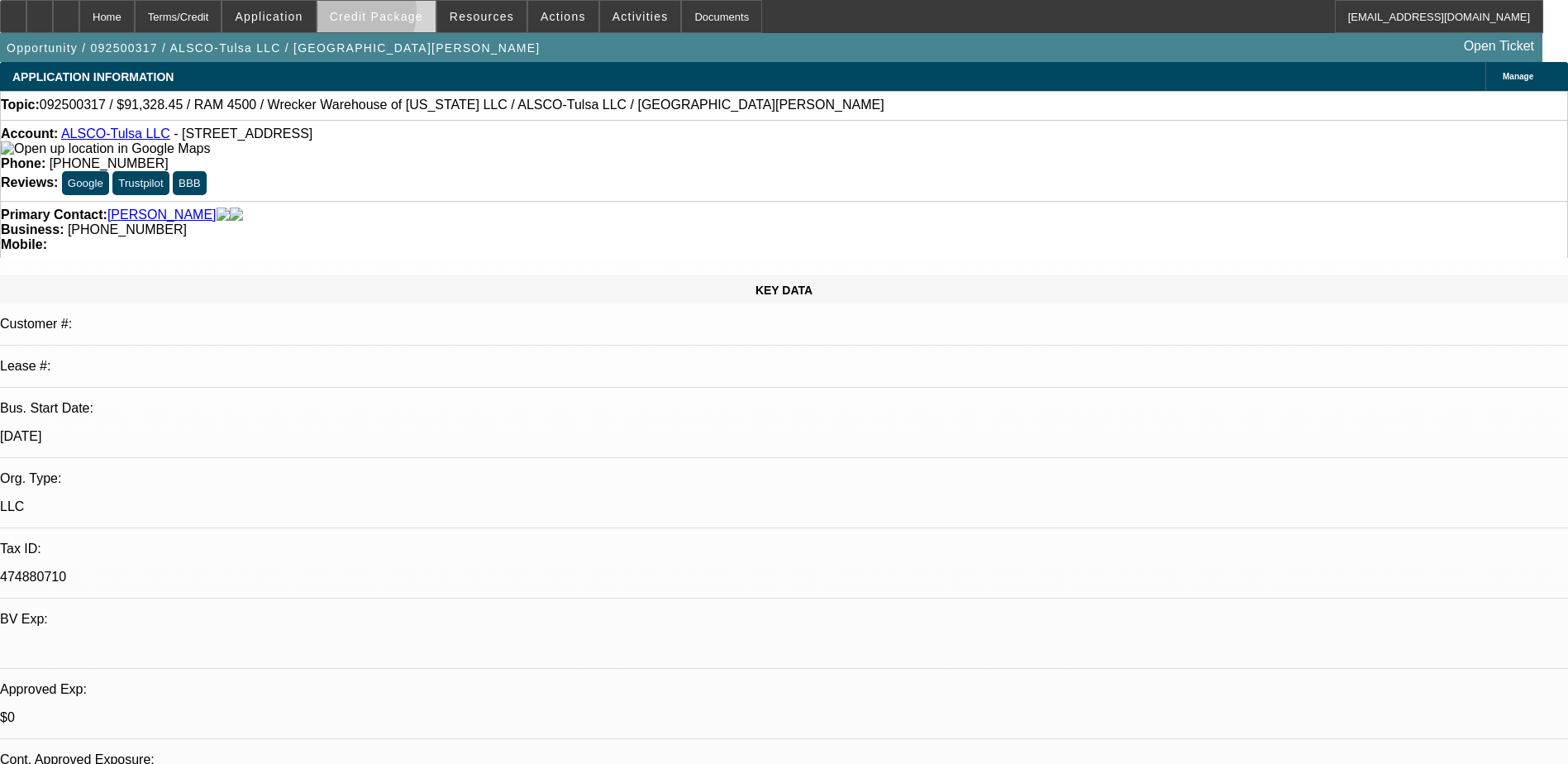
click at [372, 15] on span "Credit Package" at bounding box center [376, 16] width 94 height 14
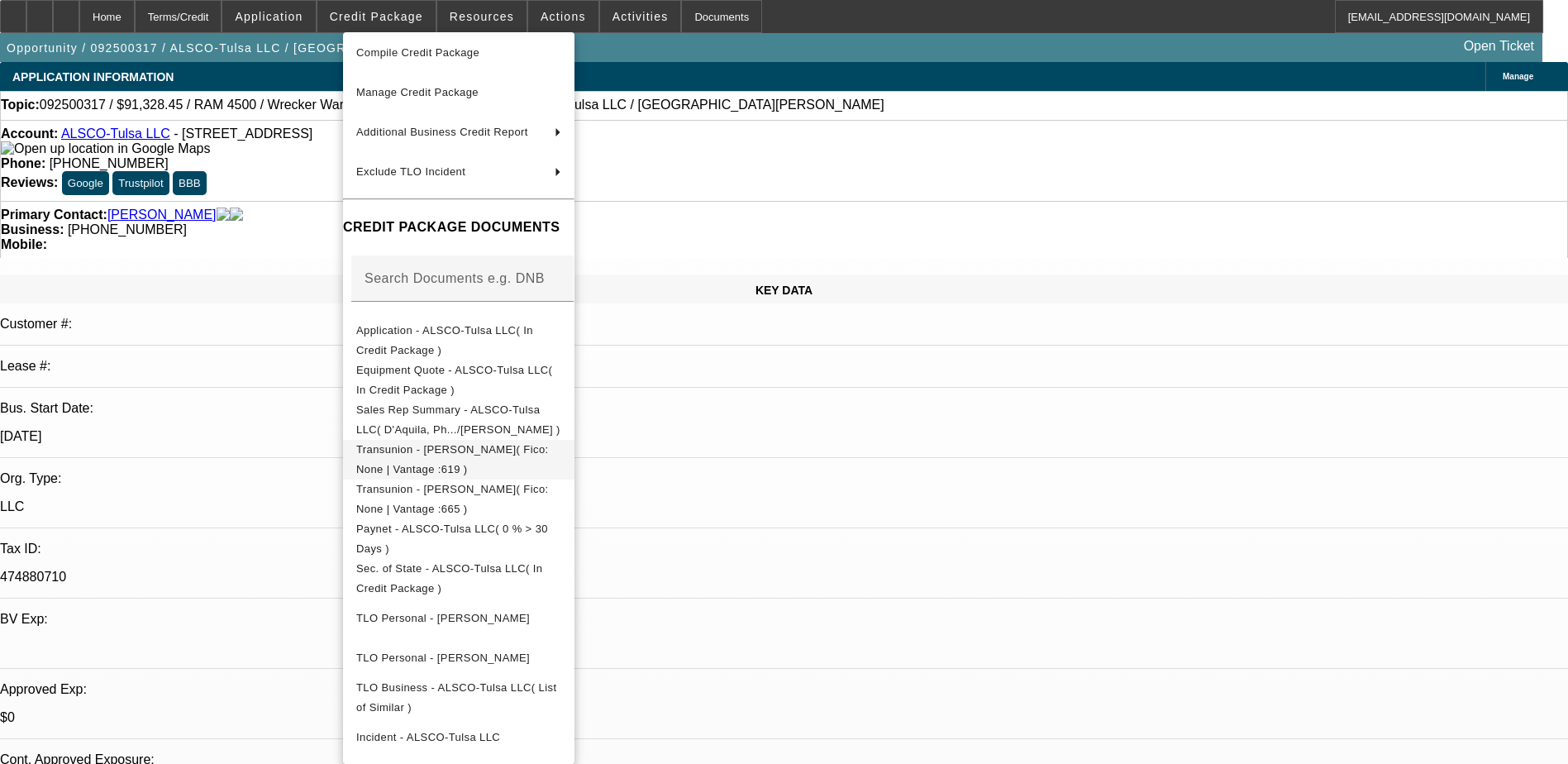
scroll to position [92, 0]
click at [850, 515] on div at bounding box center [784, 382] width 1568 height 764
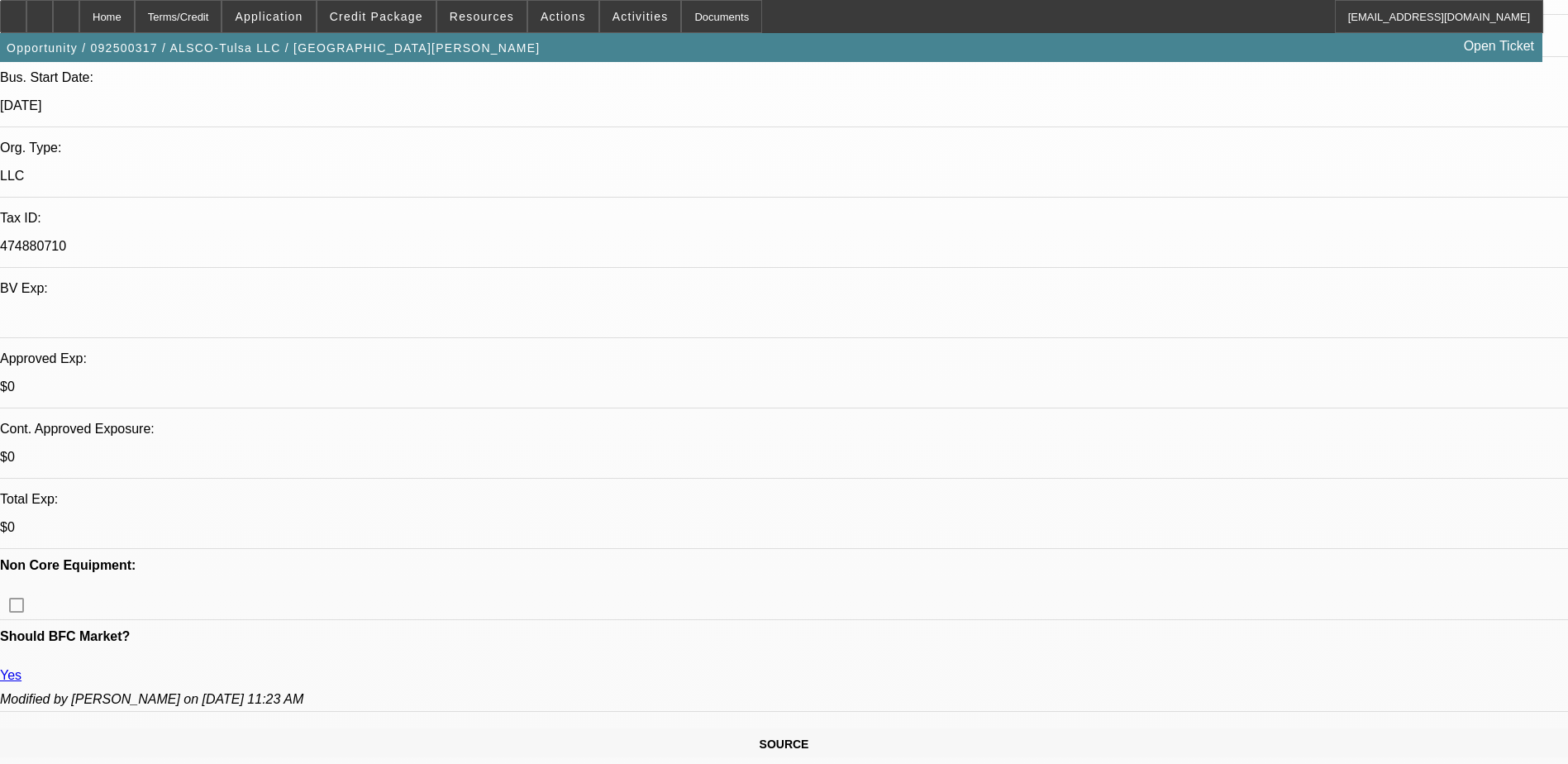
scroll to position [661, 0]
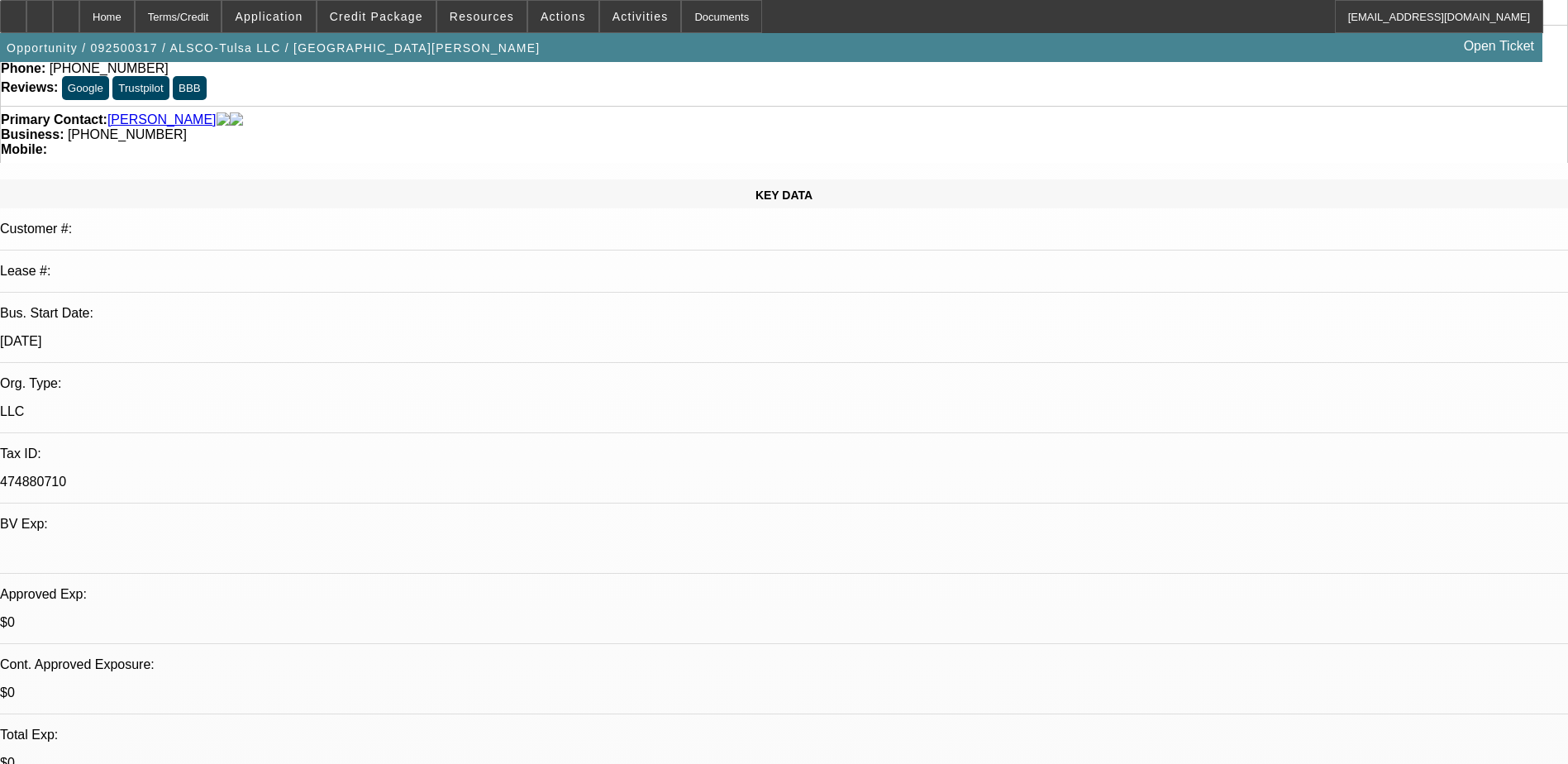
scroll to position [0, 0]
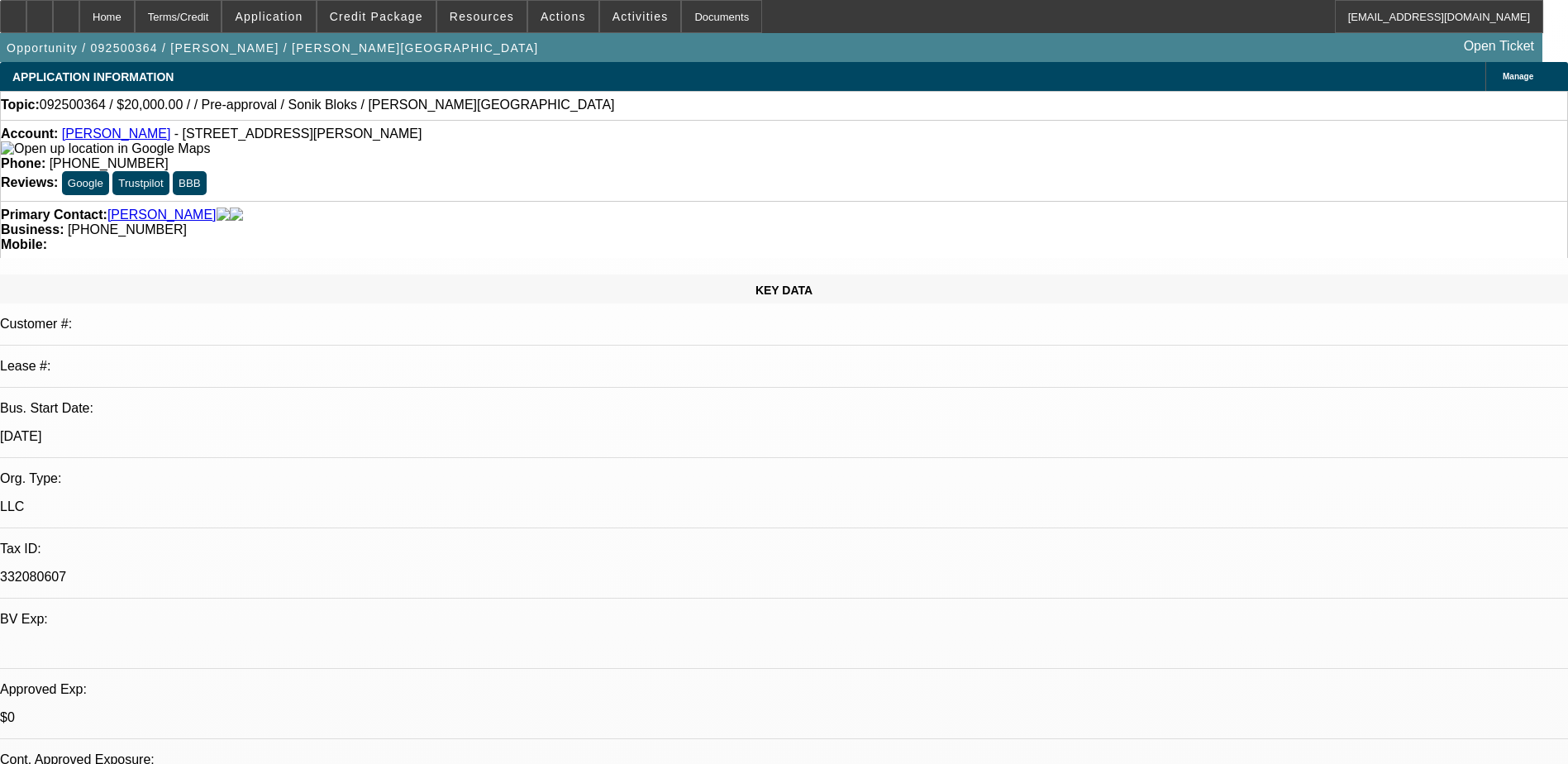
select select "0"
select select "2"
select select "0.1"
select select "1"
select select "2"
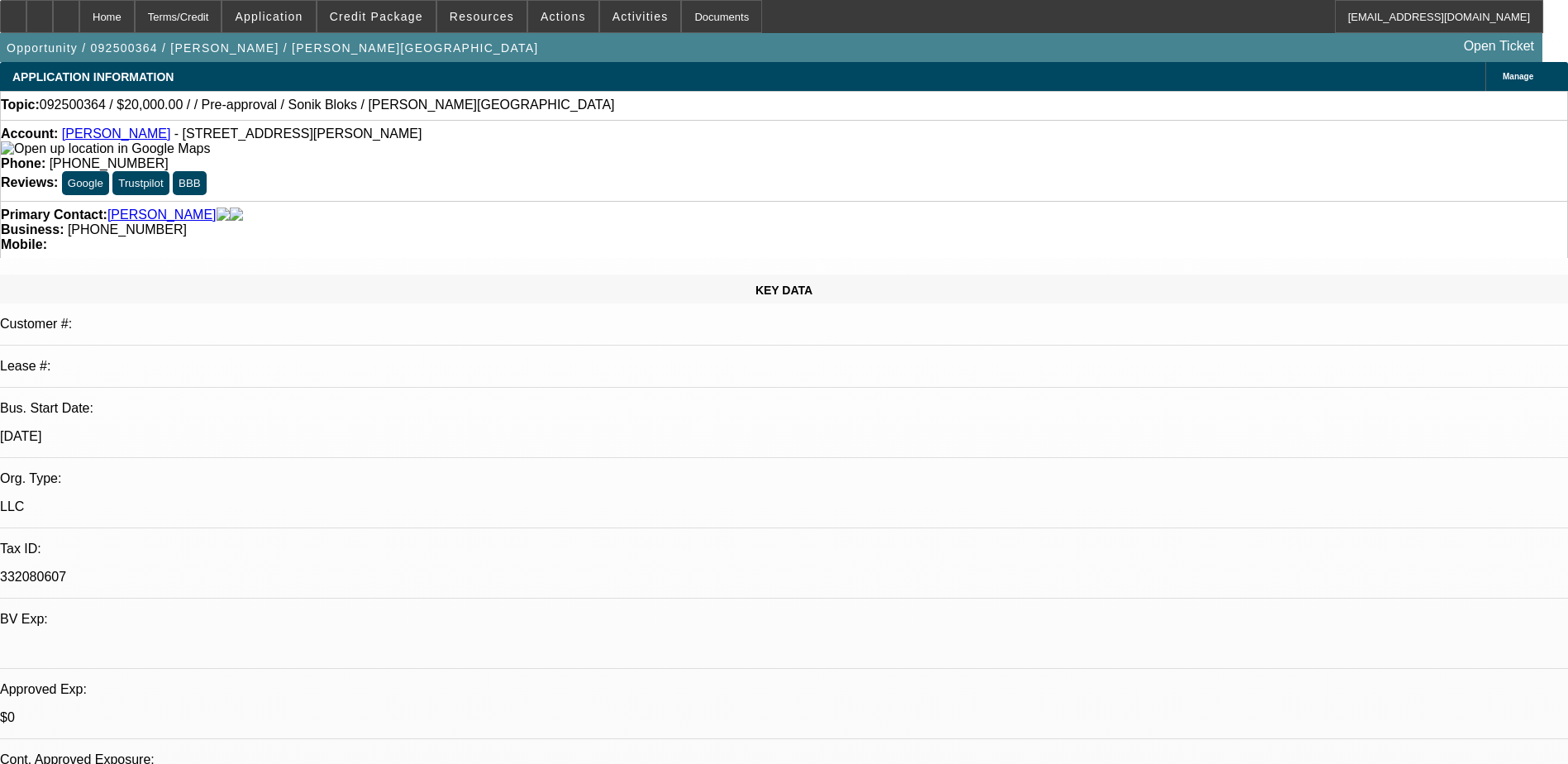
select select "4"
select select "0"
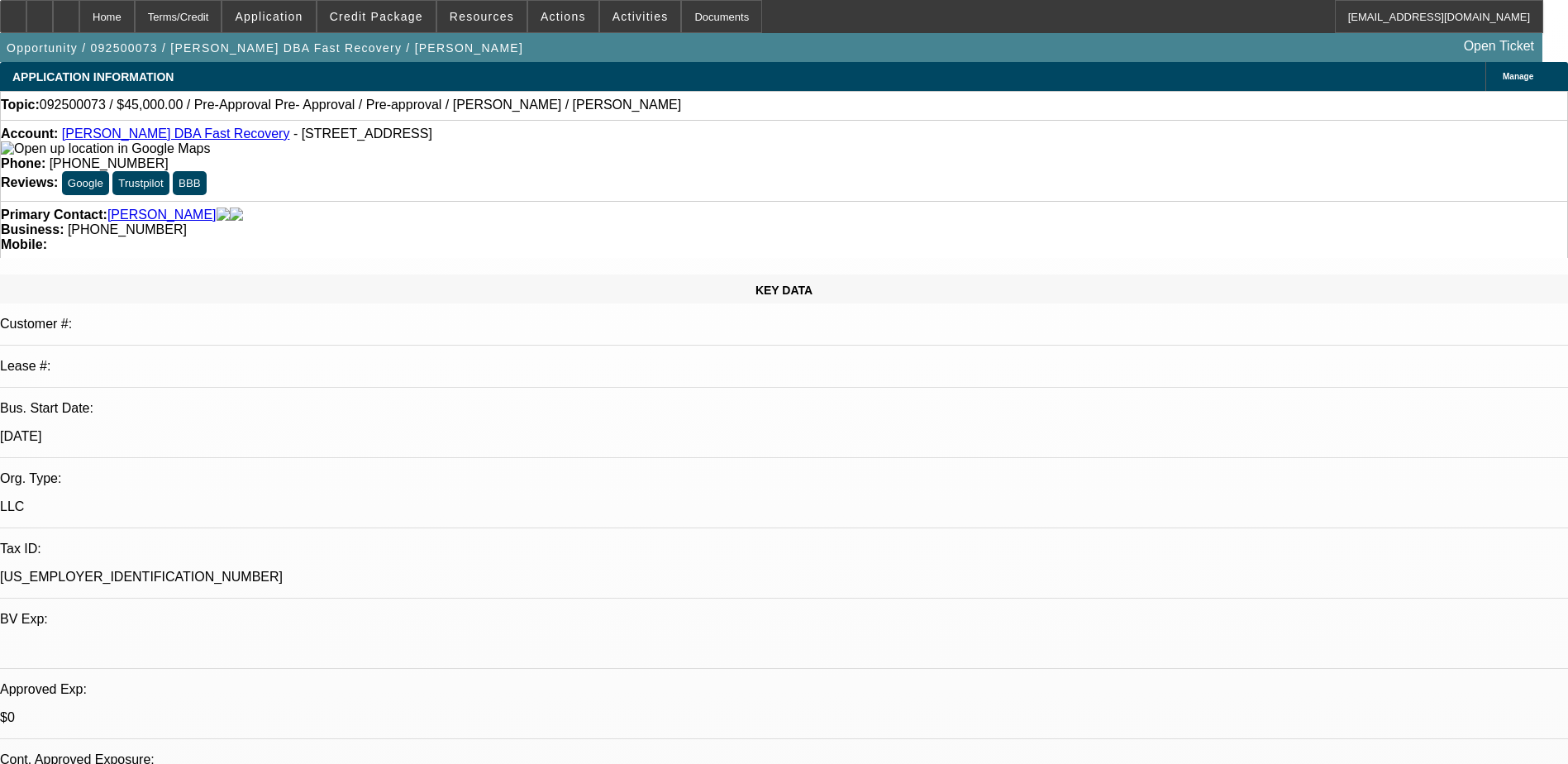
select select "0"
select select "0.1"
select select "0"
select select "0.1"
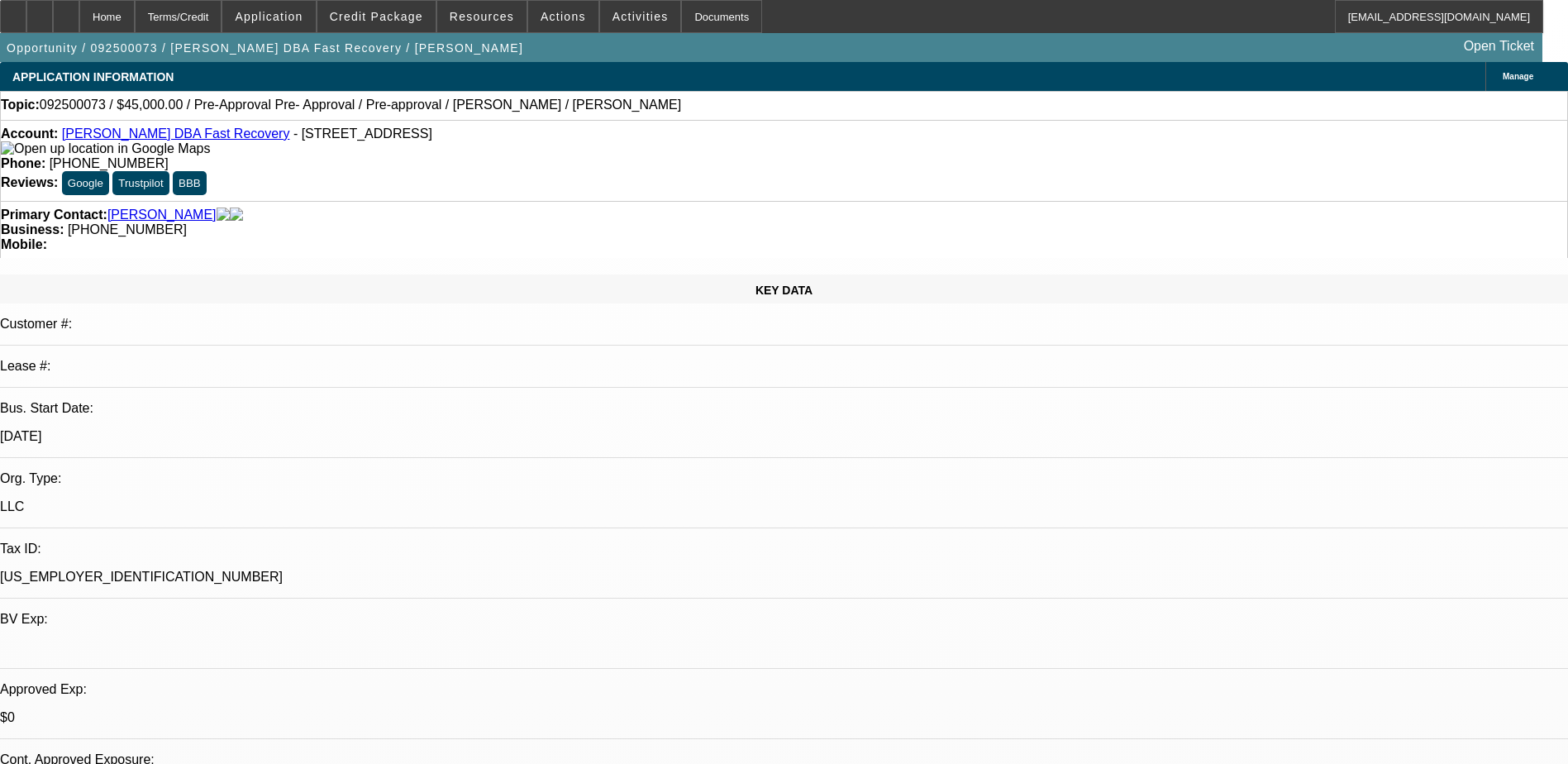
select select "1"
select select "6"
select select "1"
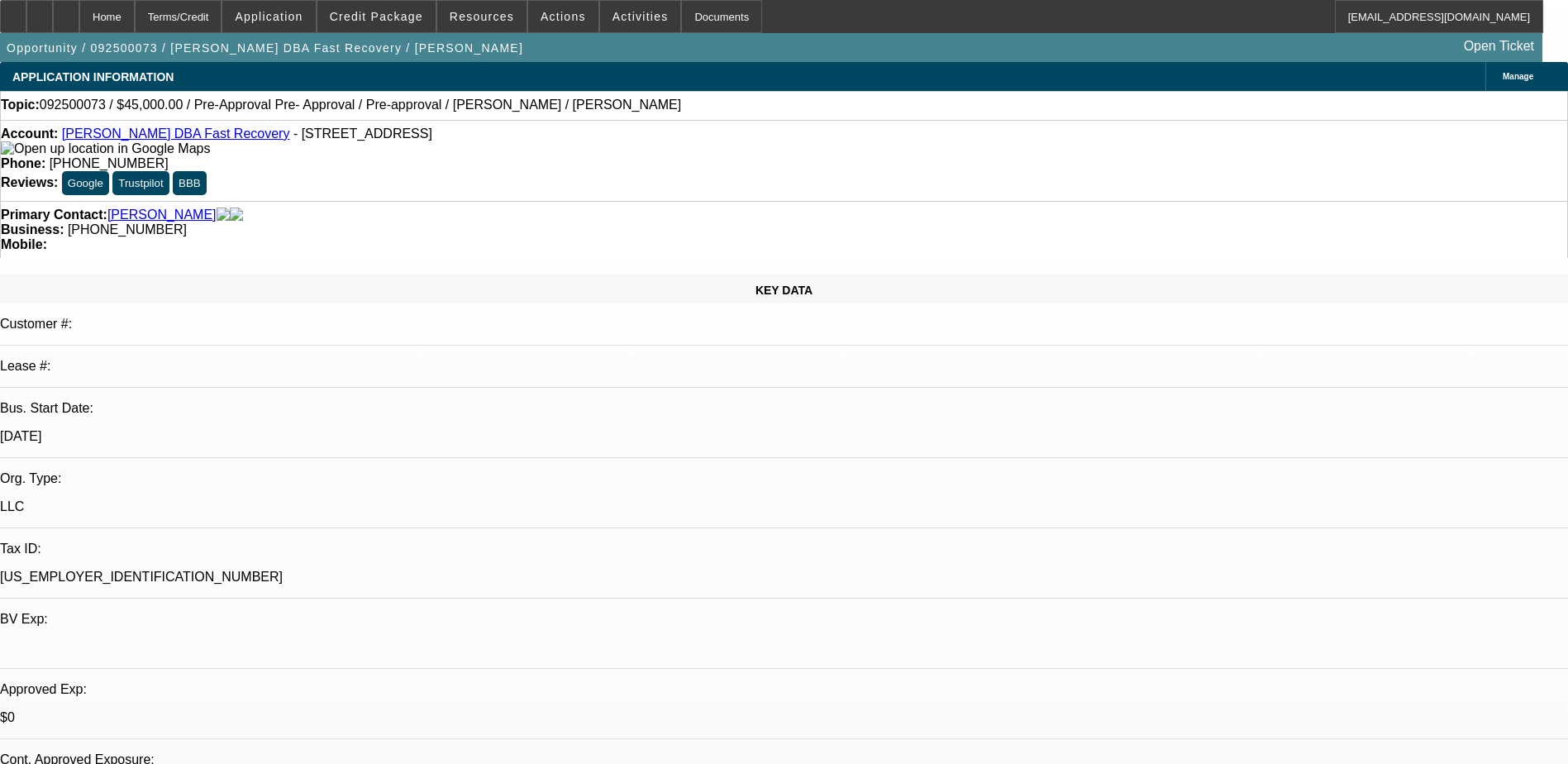
select select "4"
select select "1"
select select "4"
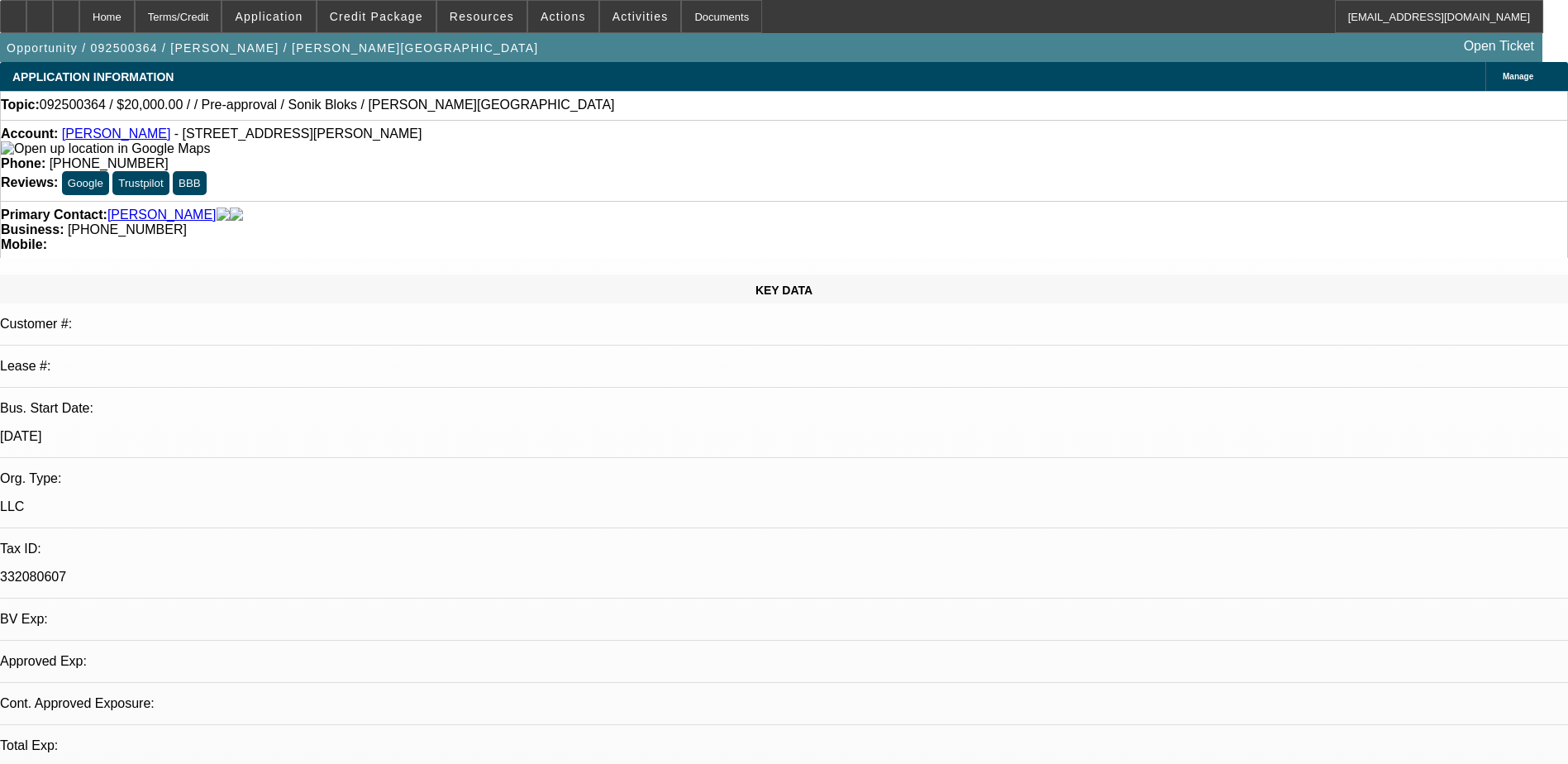
select select "0"
select select "2"
select select "0.1"
select select "1"
select select "2"
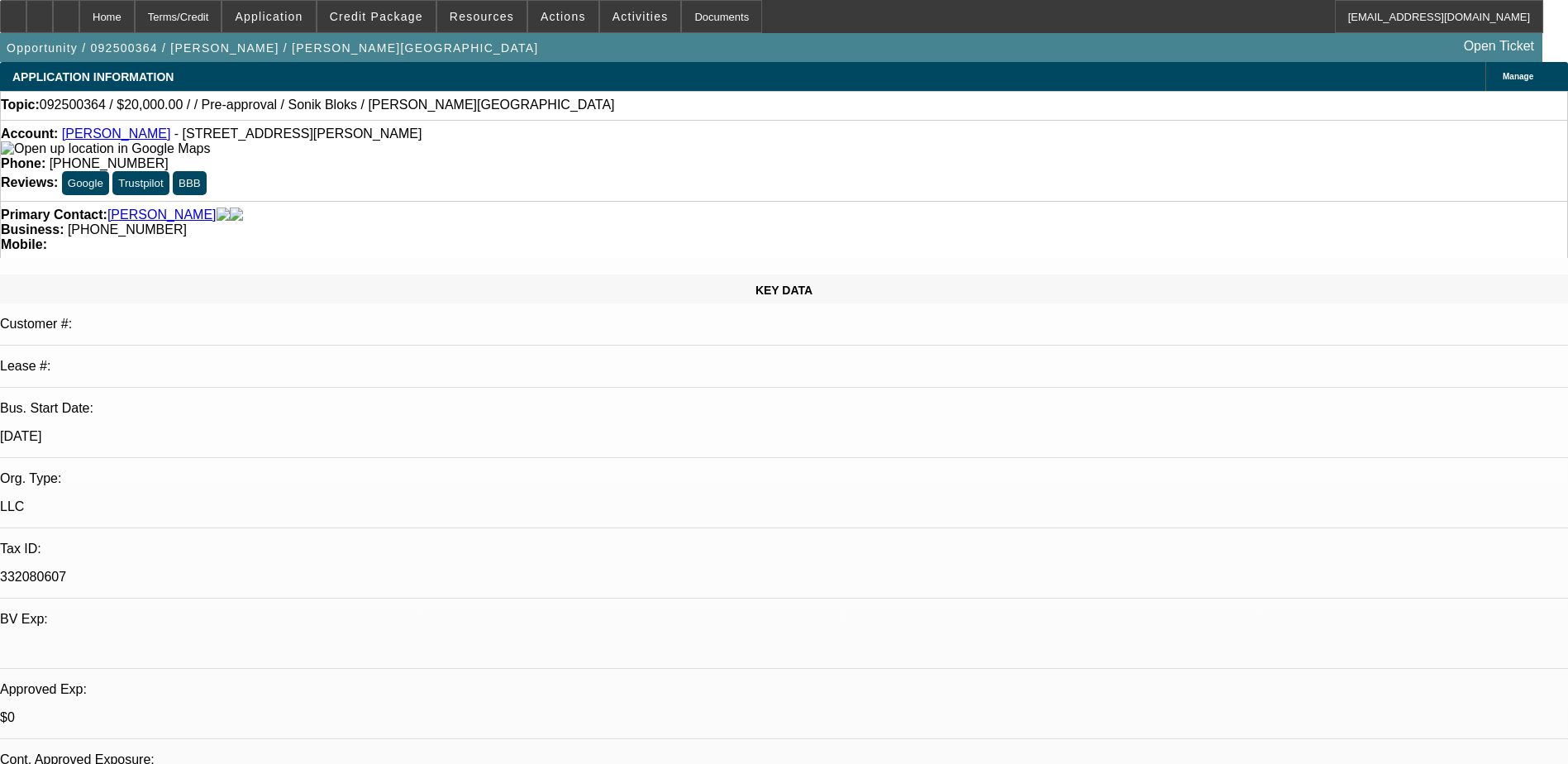
select select "4"
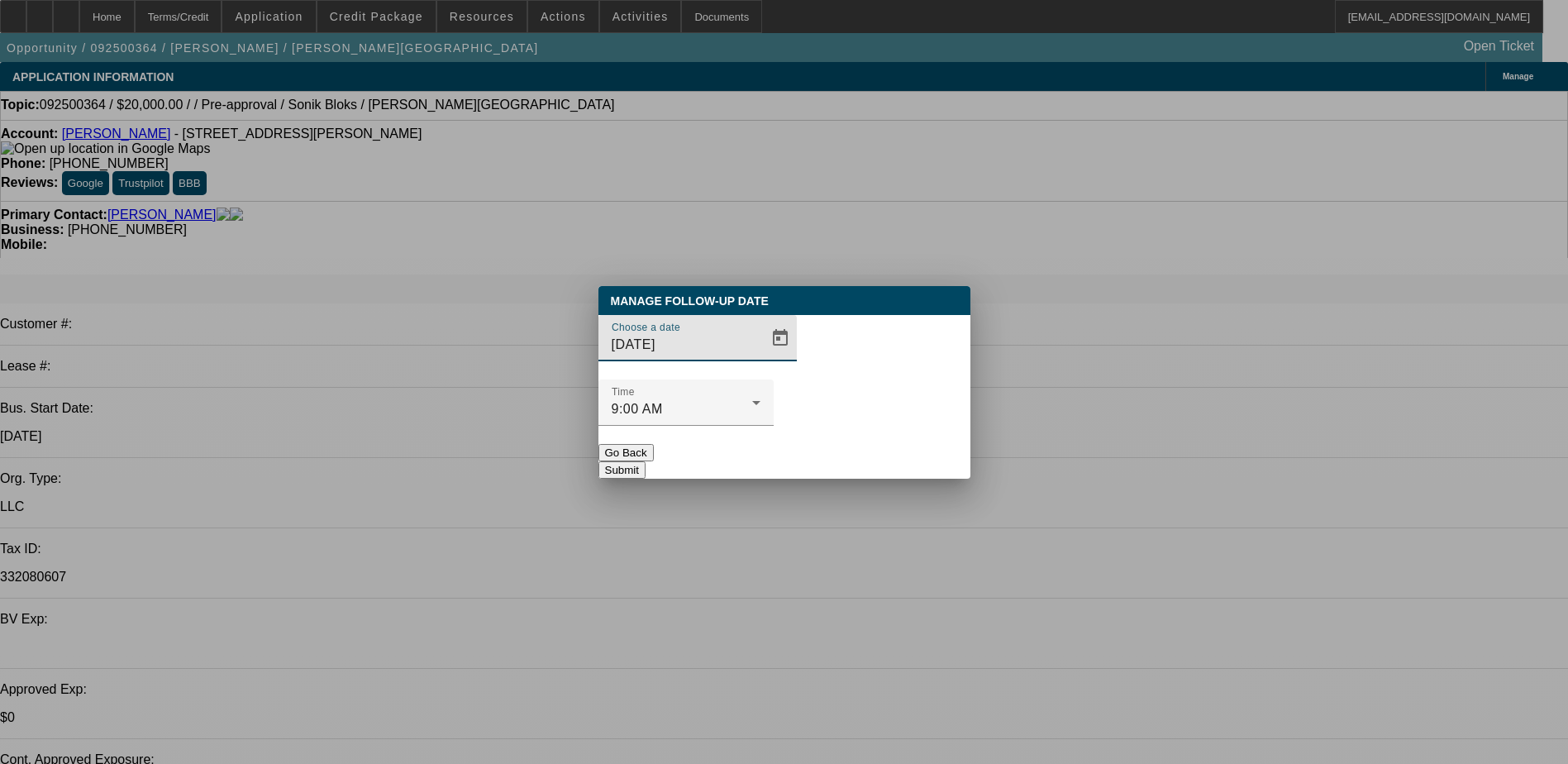
click at [646, 461] on button "Submit" at bounding box center [621, 469] width 47 height 17
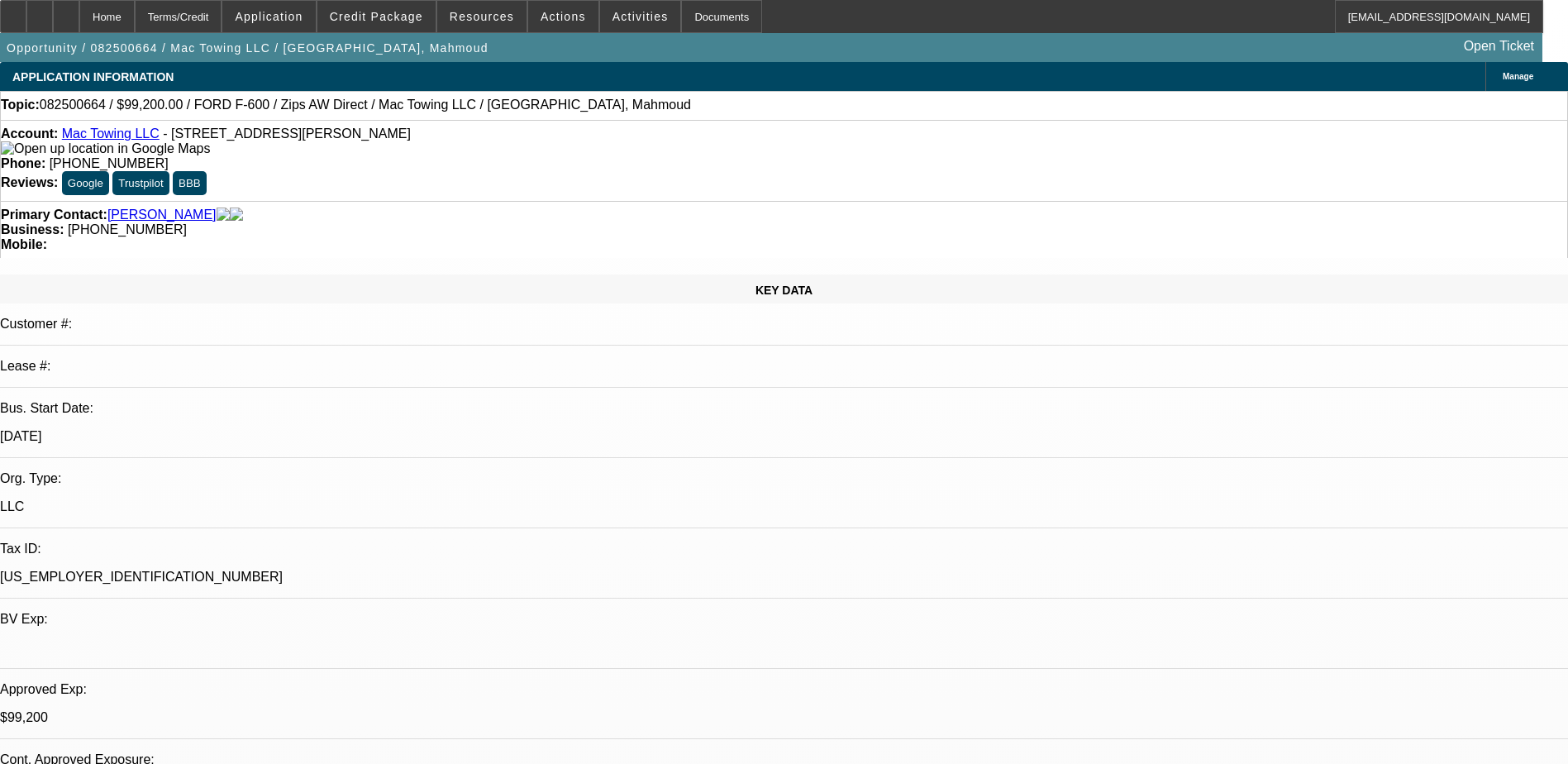
select select "0"
select select "2"
select select "0"
select select "0.2"
select select "2"
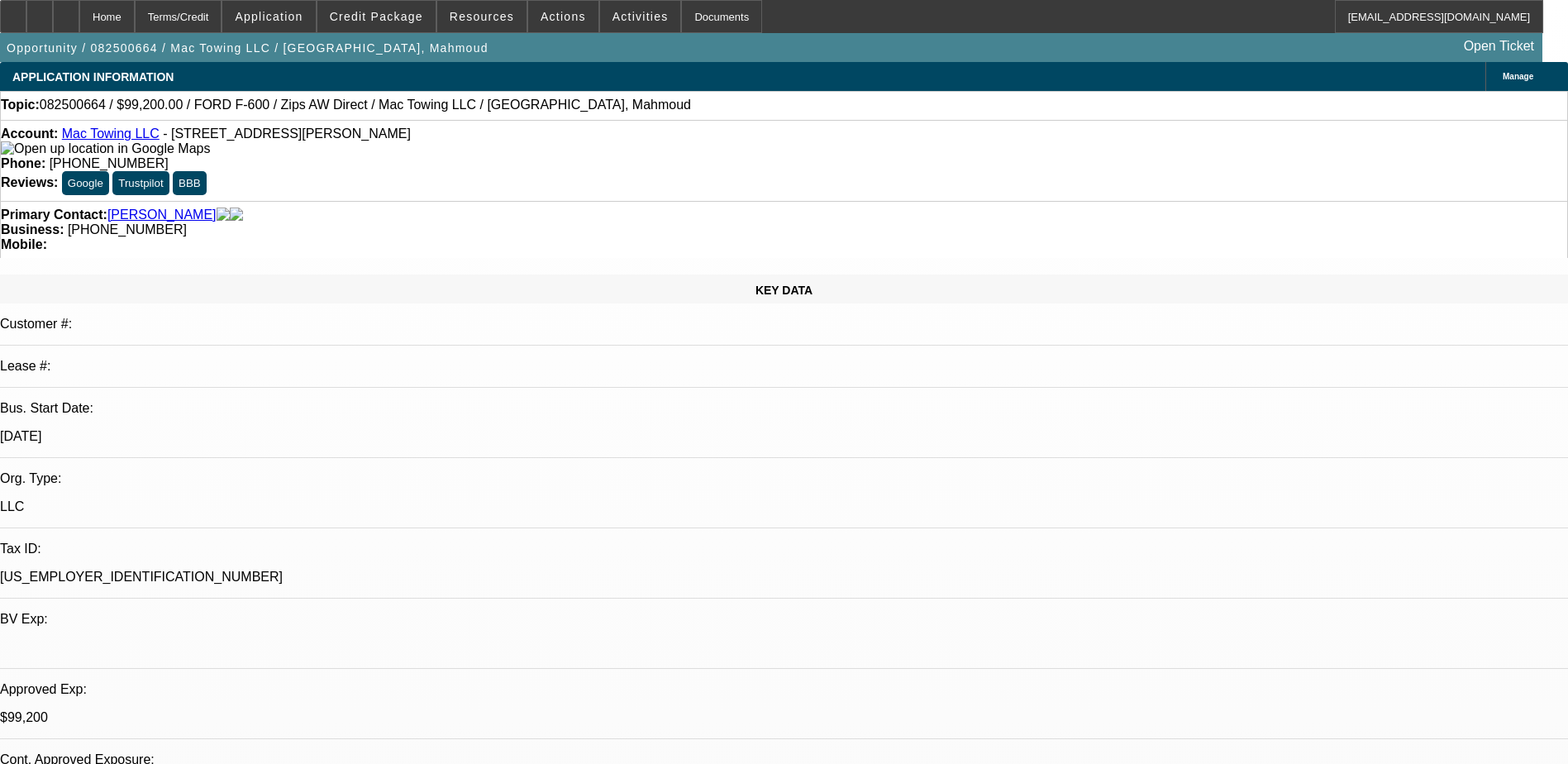
select select "0"
select select "0.2"
select select "2"
select select "0"
select select "0.2"
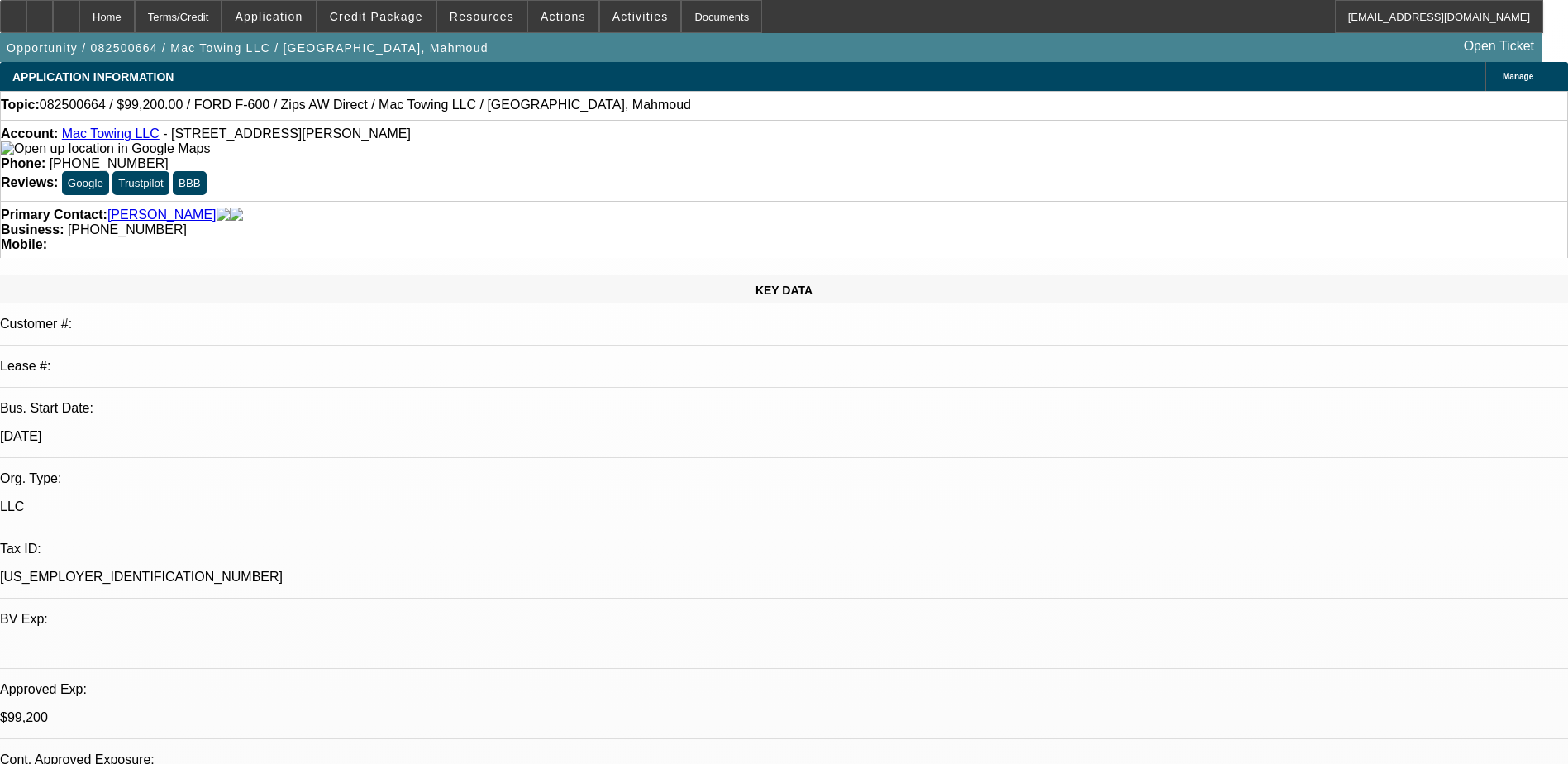
select select "2"
select select "0"
select select "1"
select select "2"
select select "6"
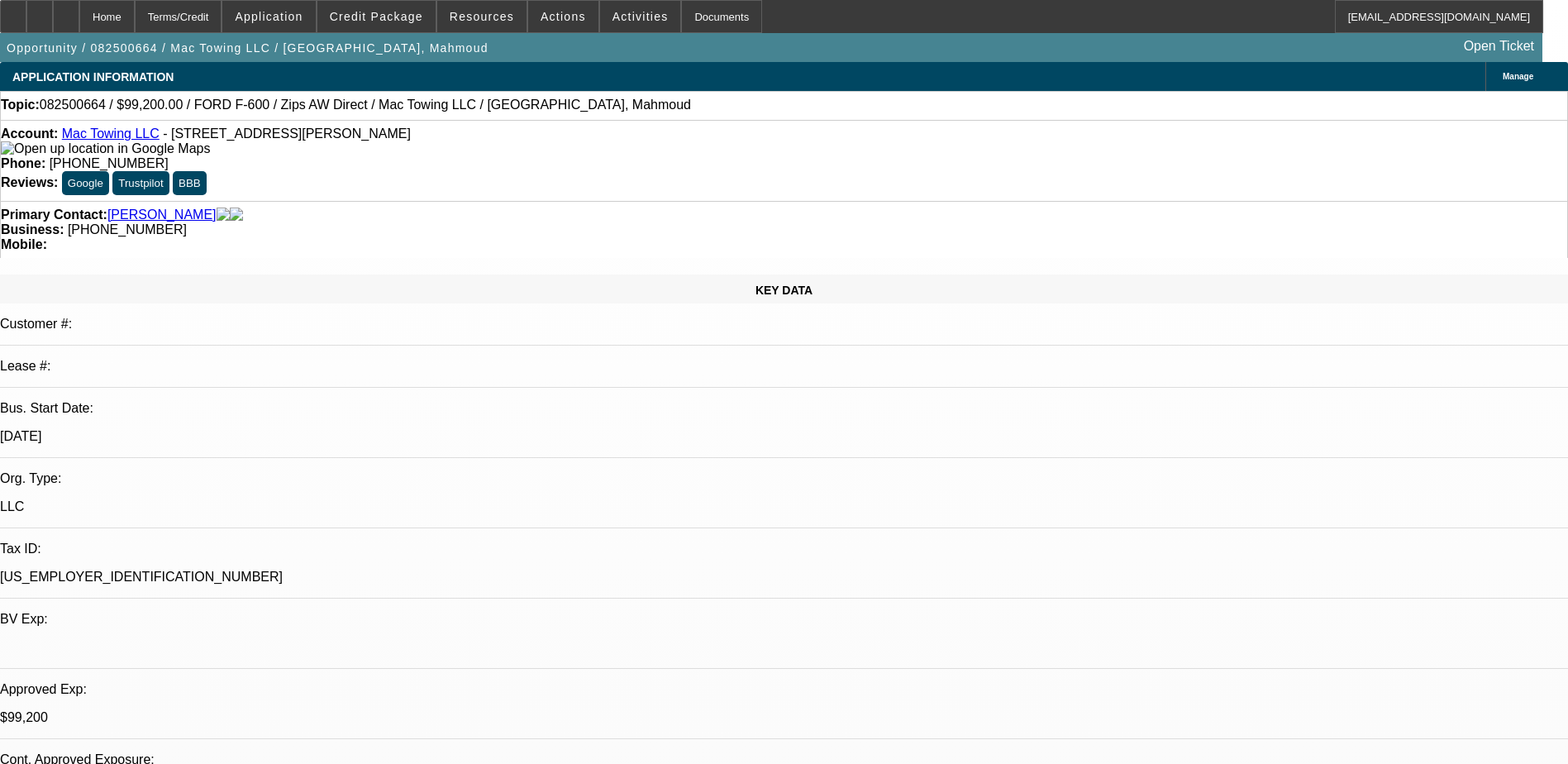
select select "1"
select select "2"
select select "6"
select select "1"
select select "2"
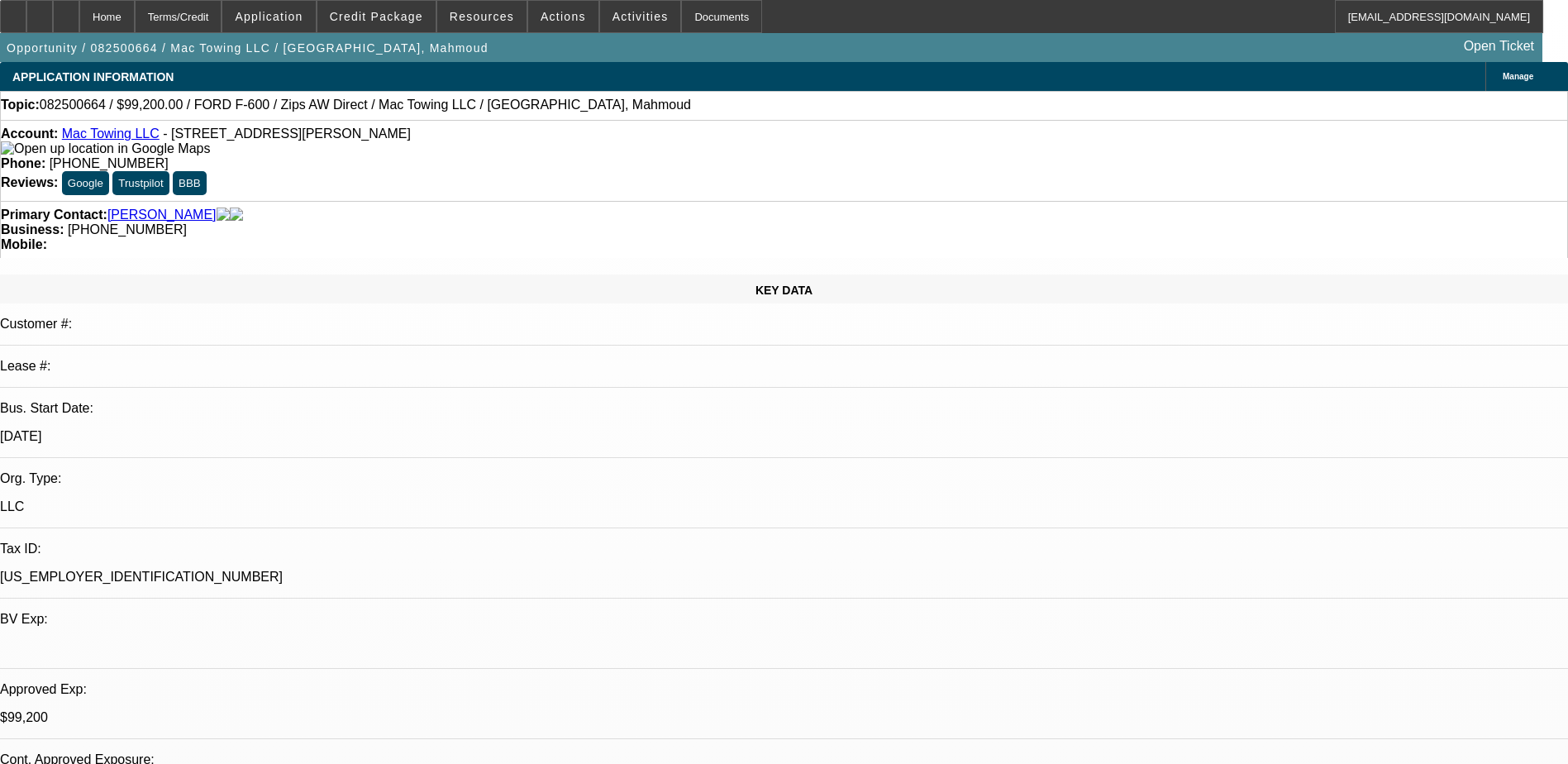
select select "6"
select select "1"
select select "2"
select select "6"
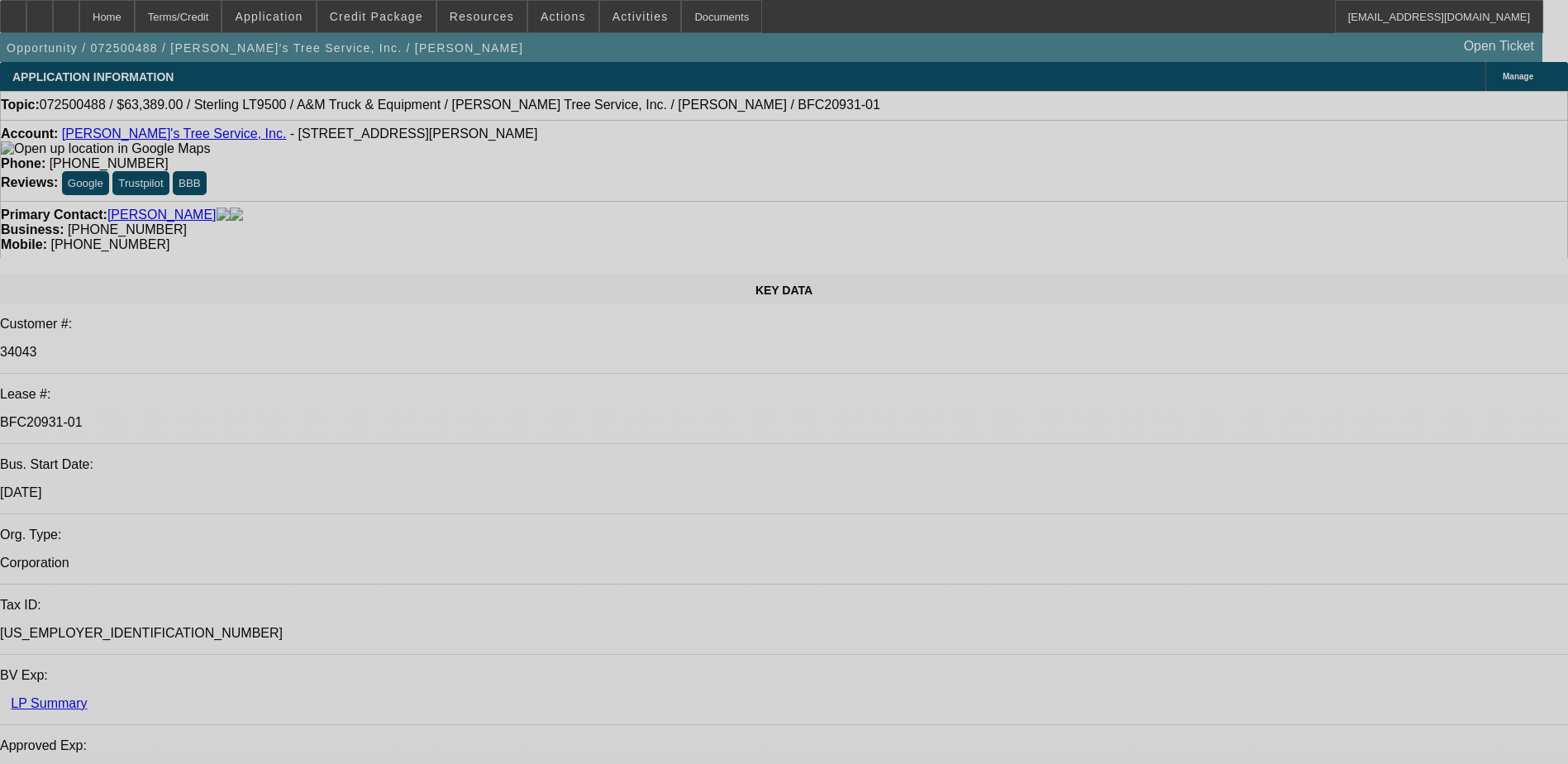
select select "0"
select select "2"
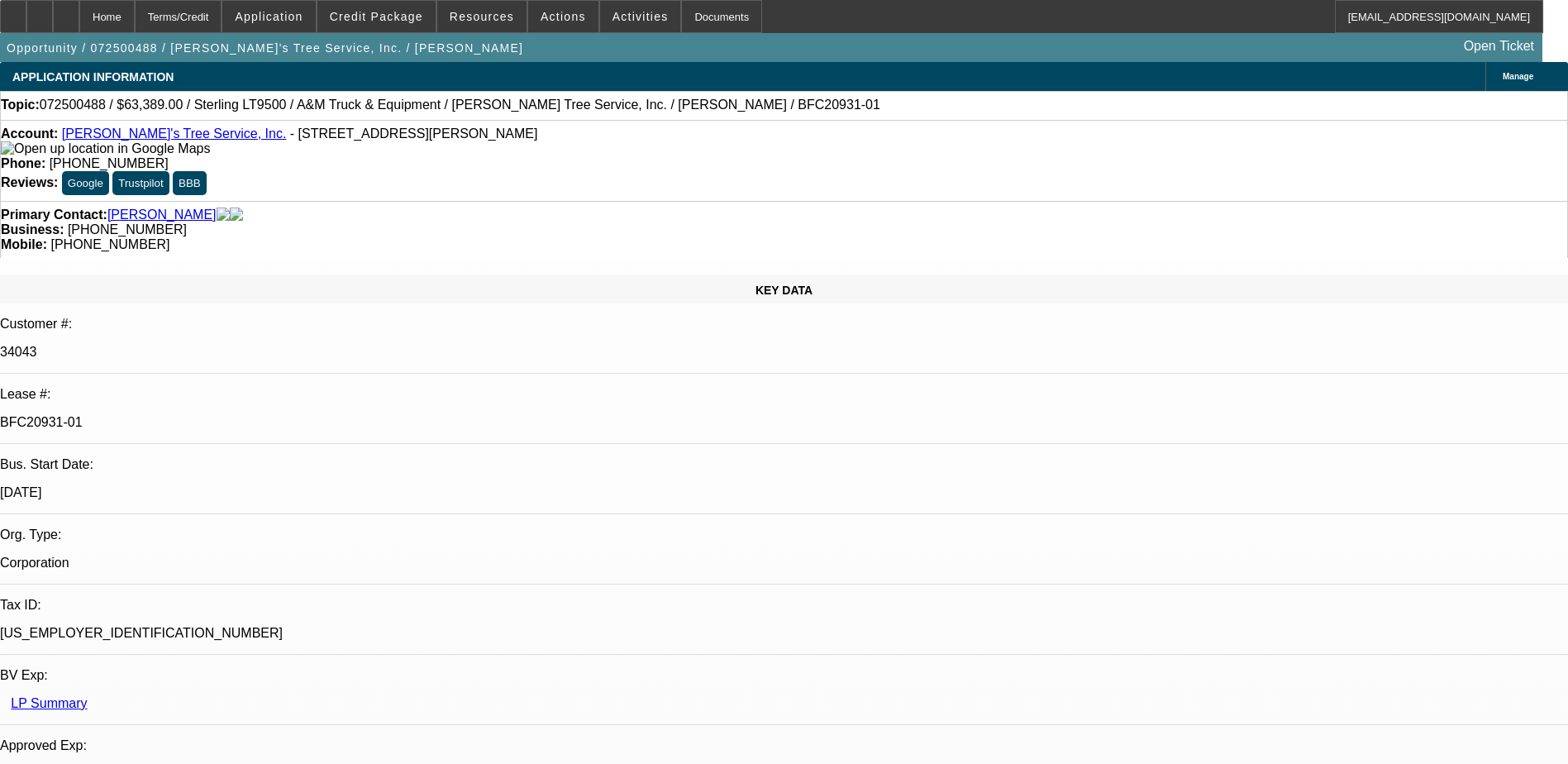
select select "0.1"
select select "0"
select select "2"
select select "0.1"
select select "0"
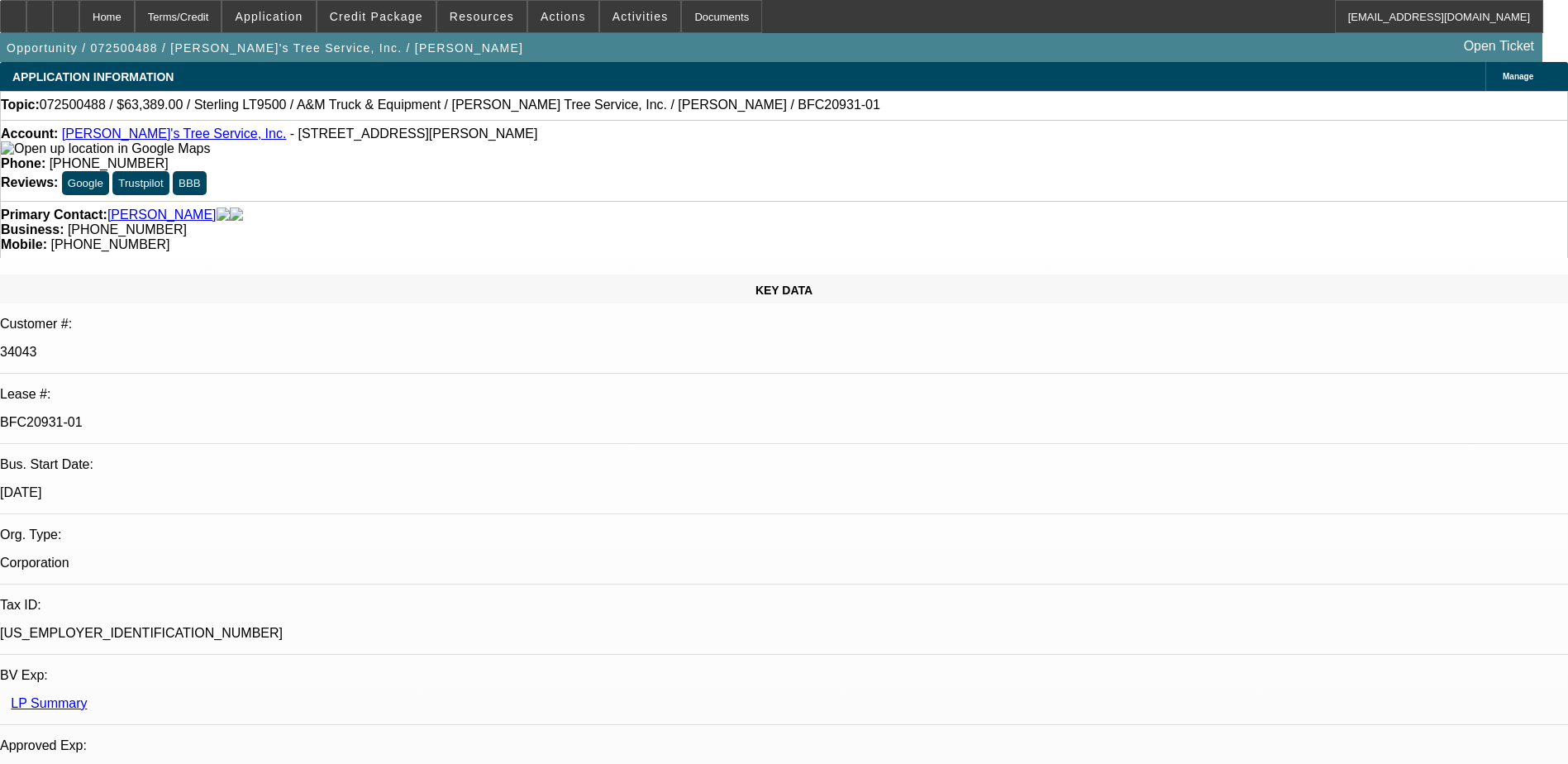
select select "2"
select select "0.1"
select select "0"
select select "2"
select select "0.1"
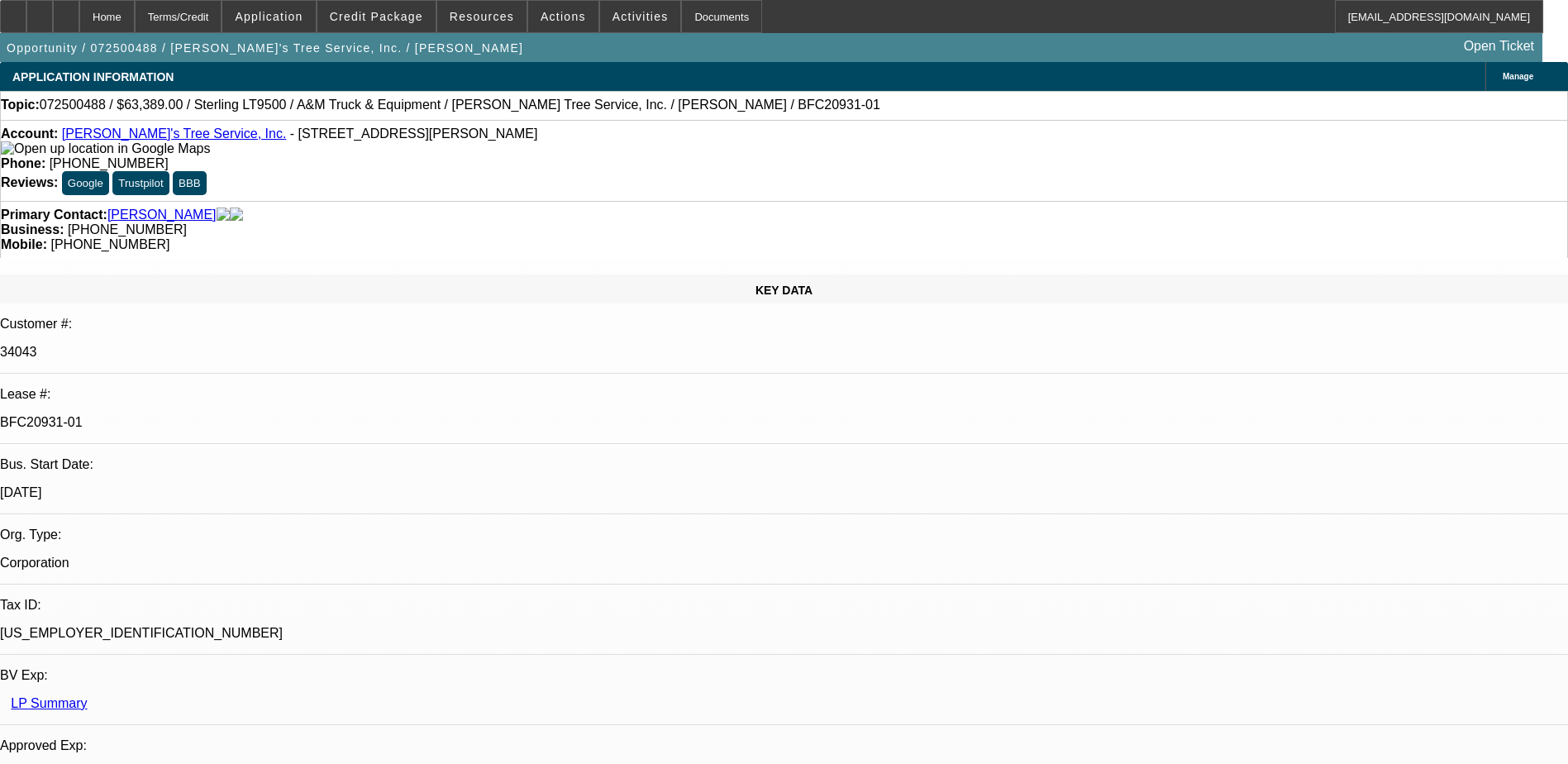
select select "1"
select select "2"
select select "4"
select select "1"
select select "2"
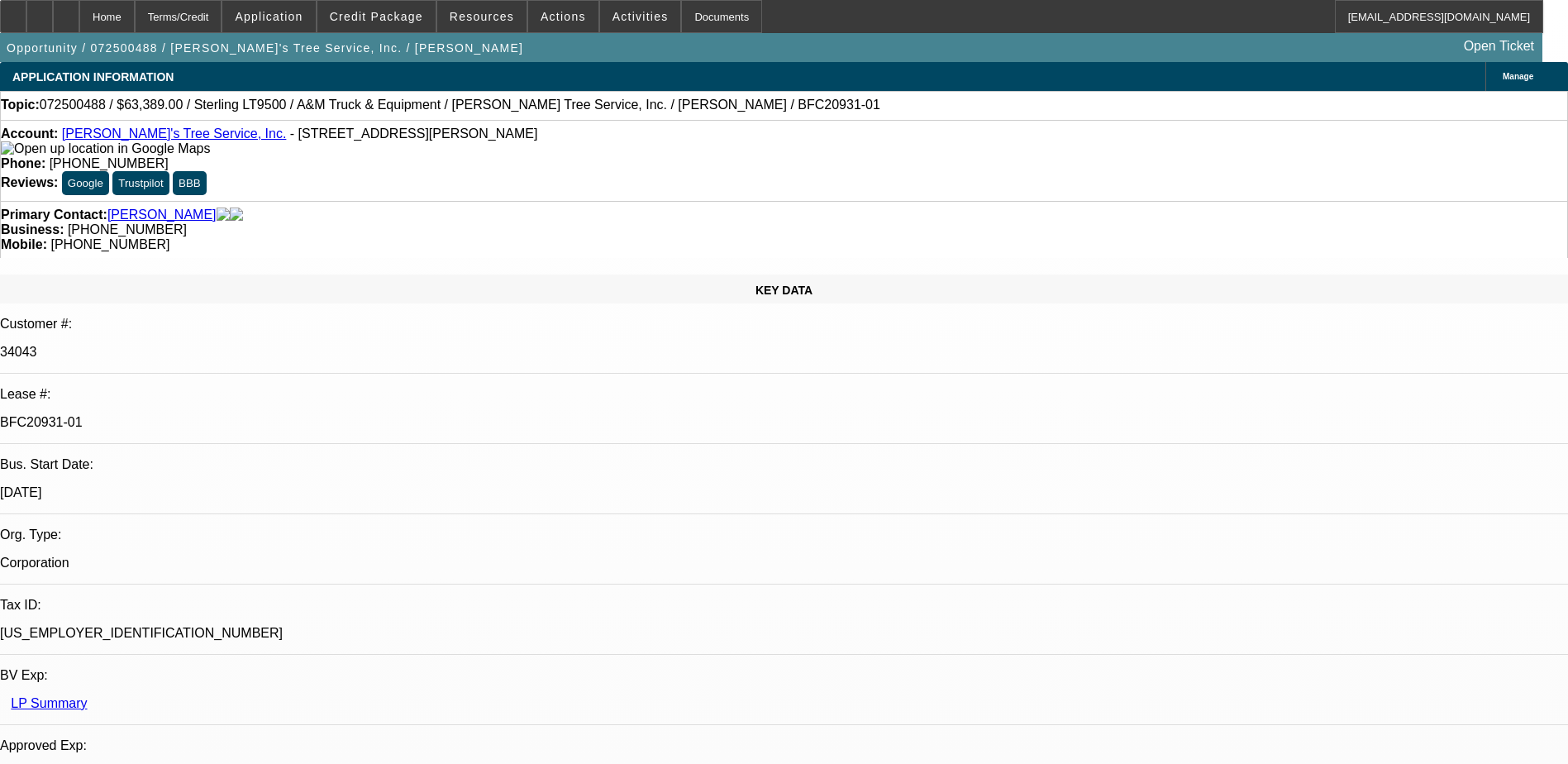
select select "4"
select select "1"
select select "2"
select select "4"
select select "1"
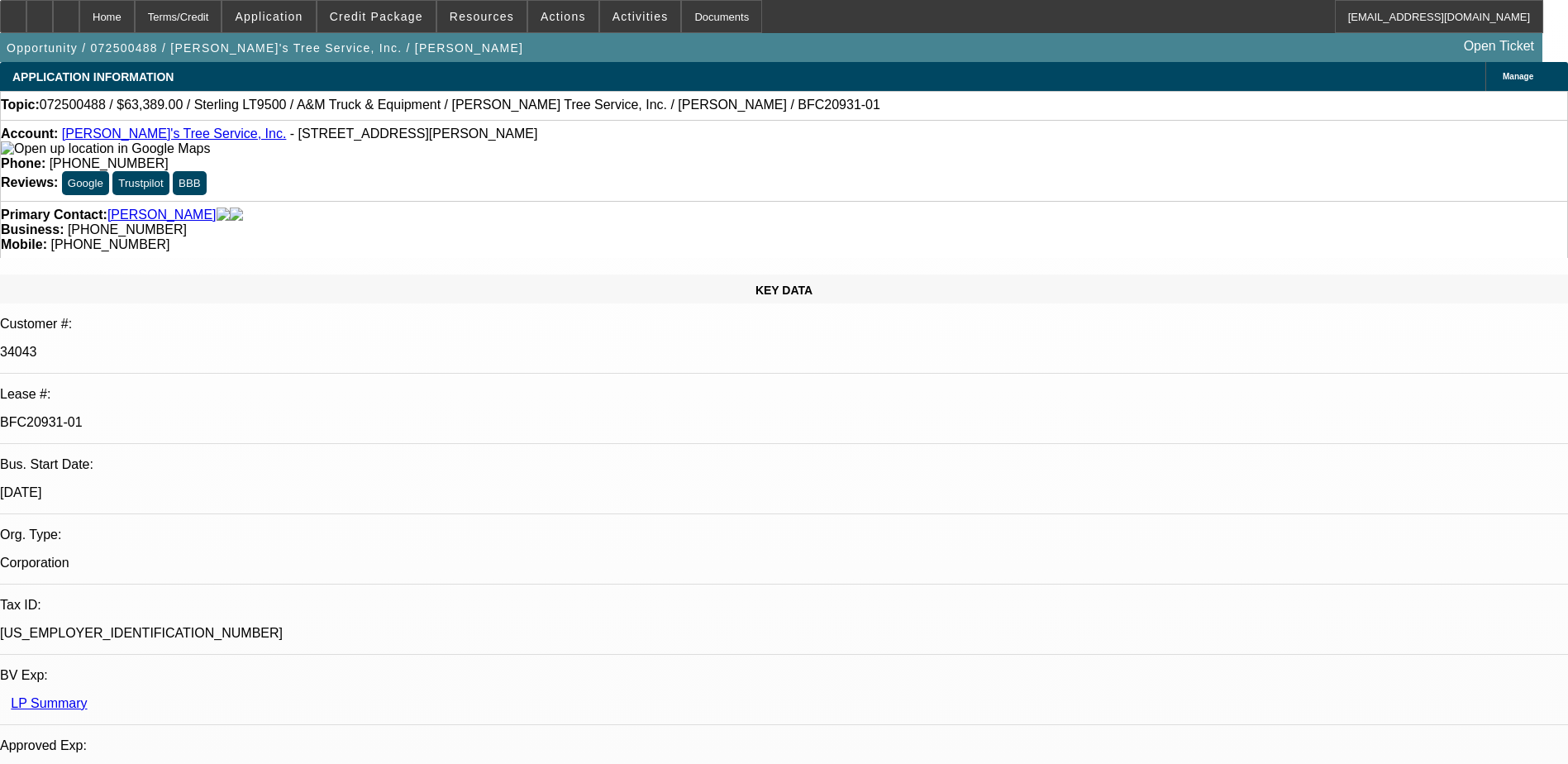
select select "2"
select select "4"
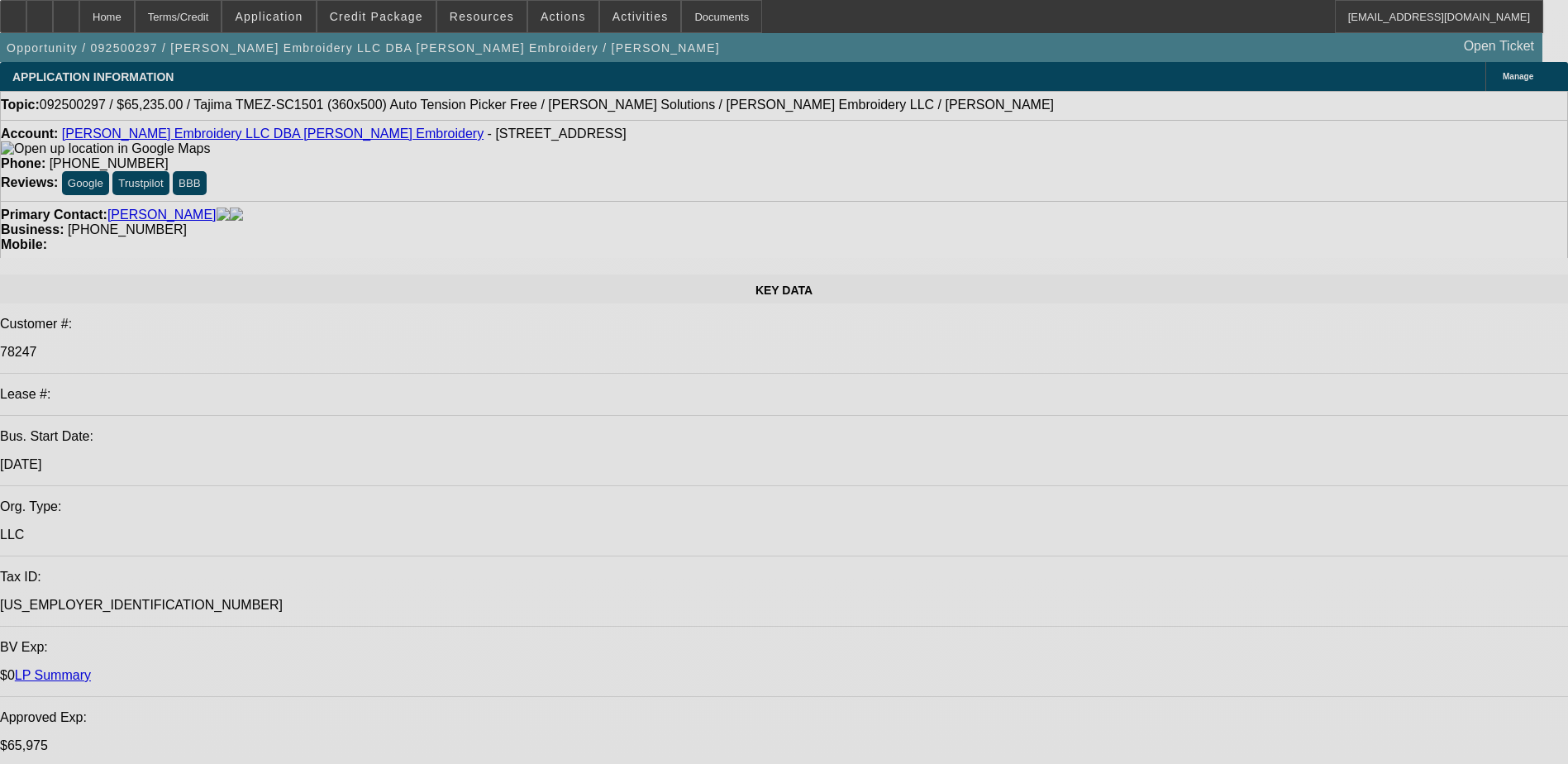
select select "0"
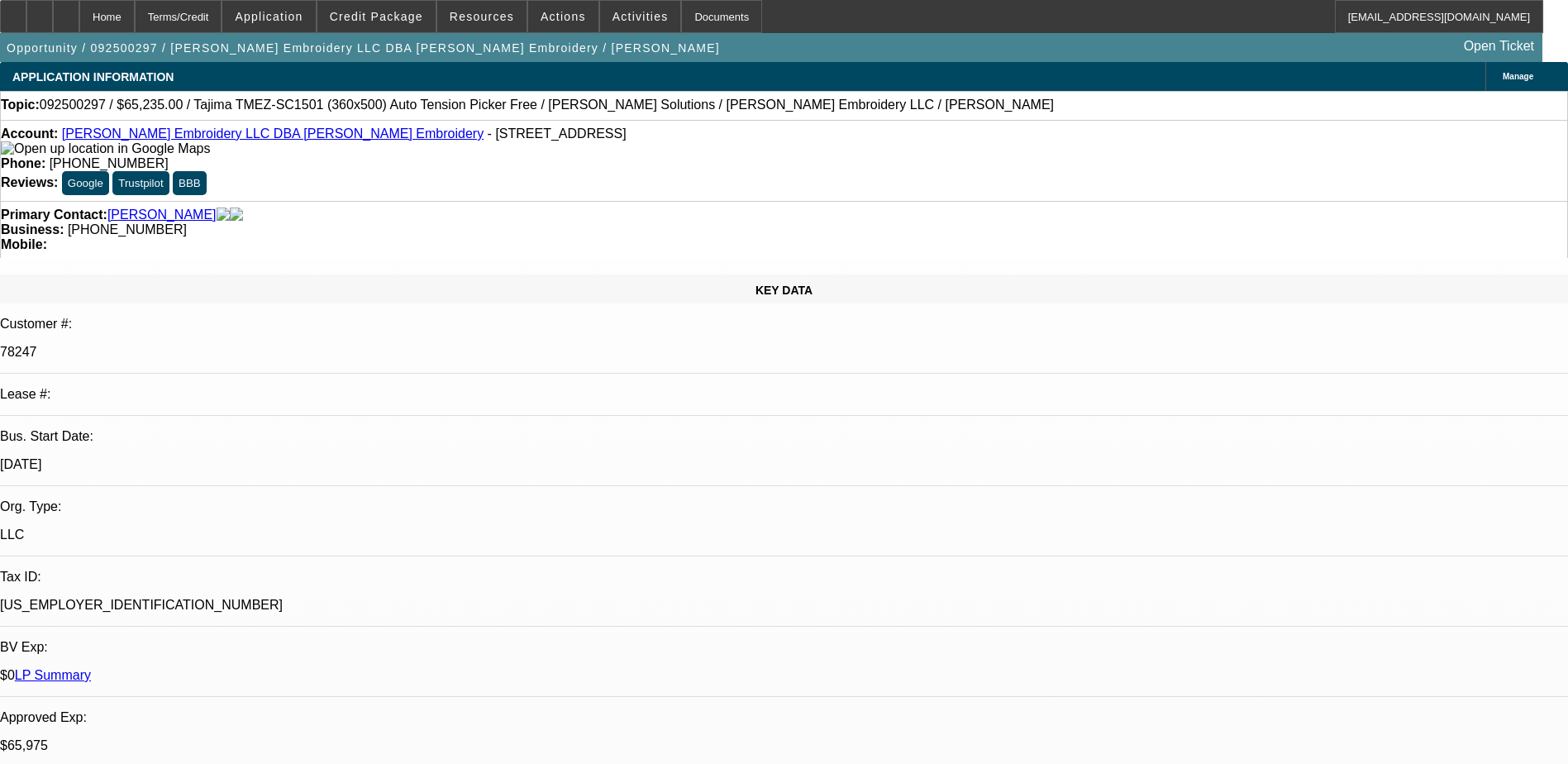
select select "2"
select select "0"
select select "2"
select select "0"
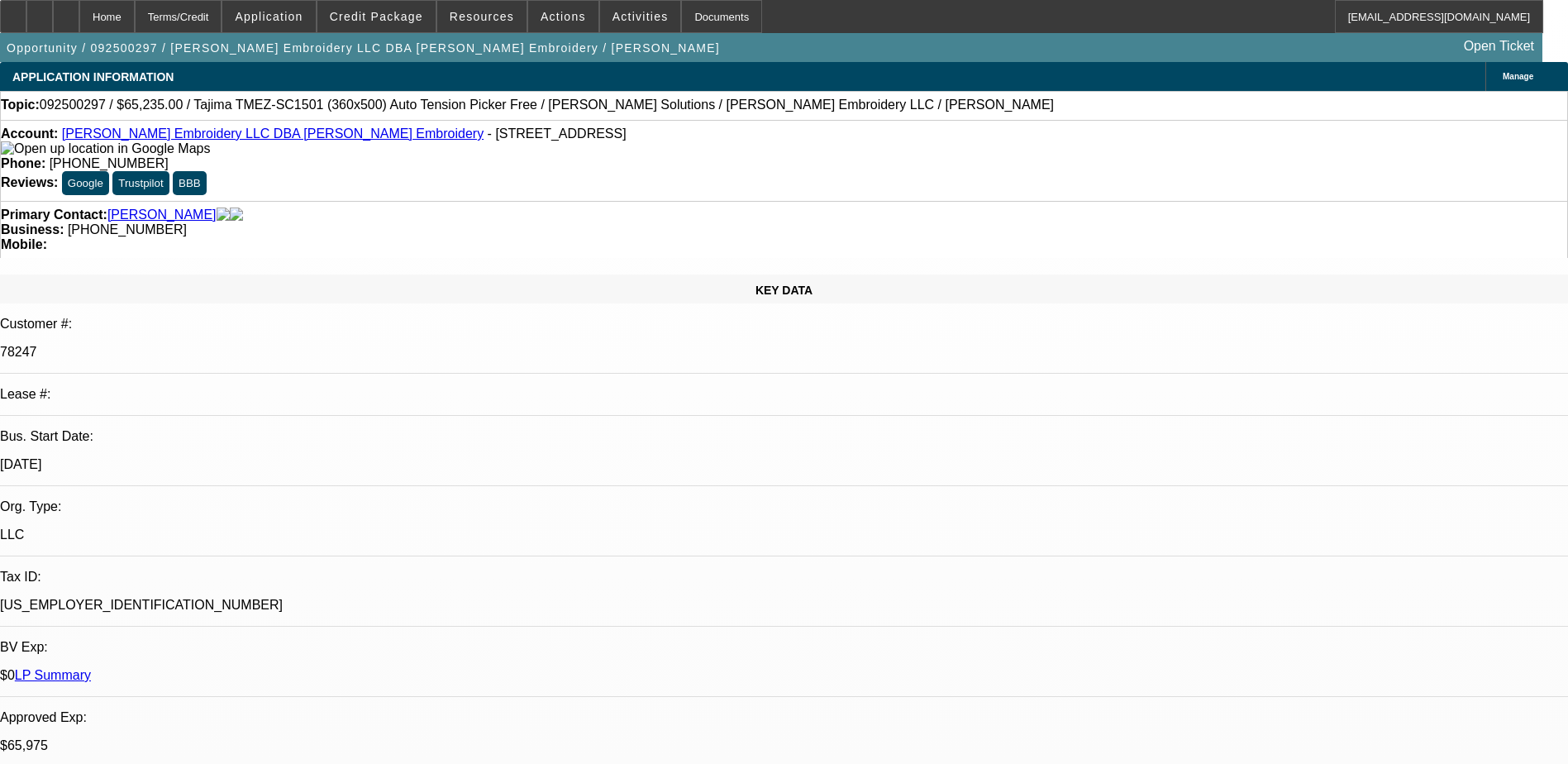
select select "0"
select select "2"
select select "0"
select select "2"
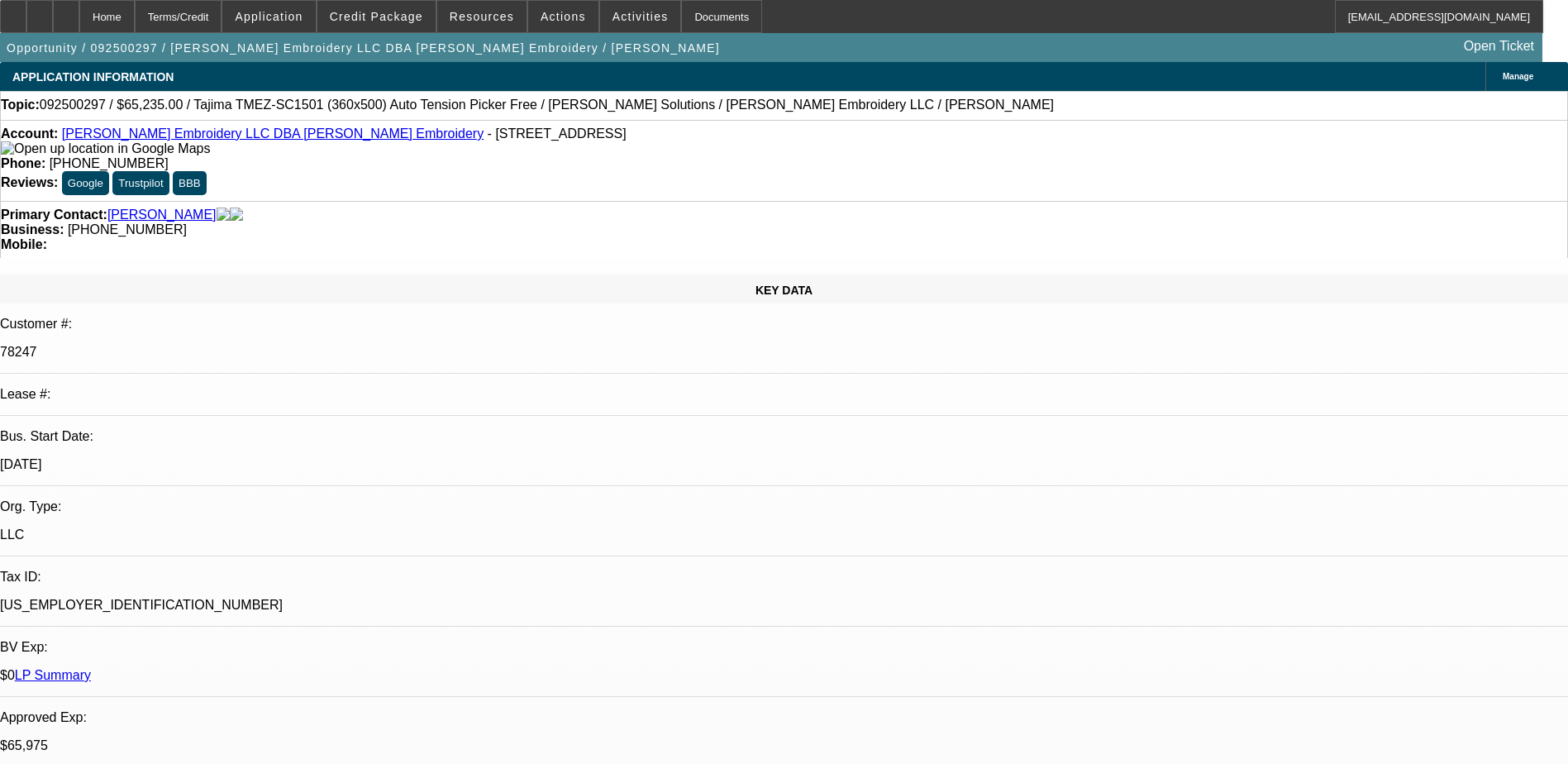
select select "0"
select select "1"
select select "2"
select select "6"
select select "1"
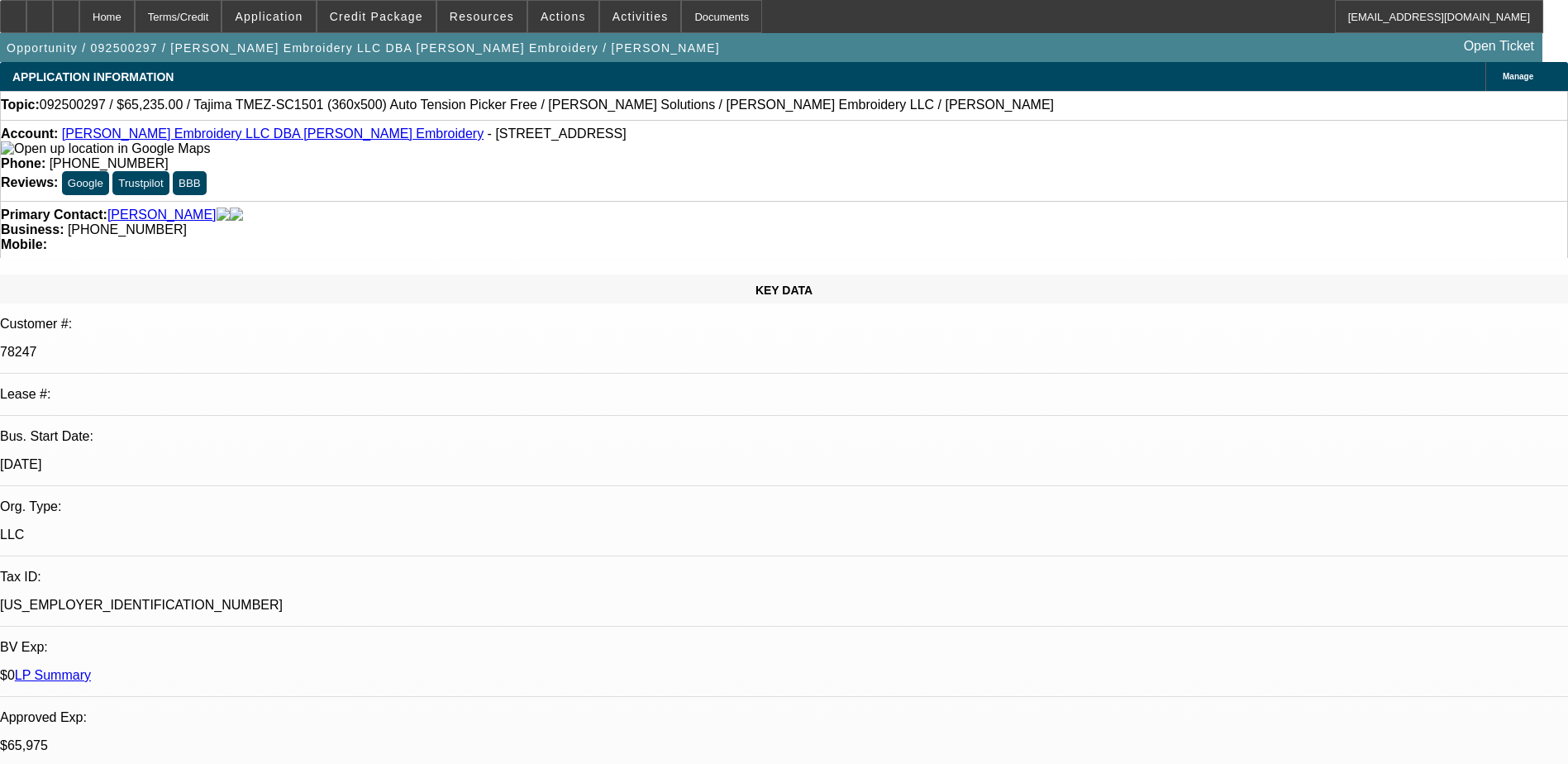
select select "2"
select select "6"
select select "1"
select select "2"
select select "6"
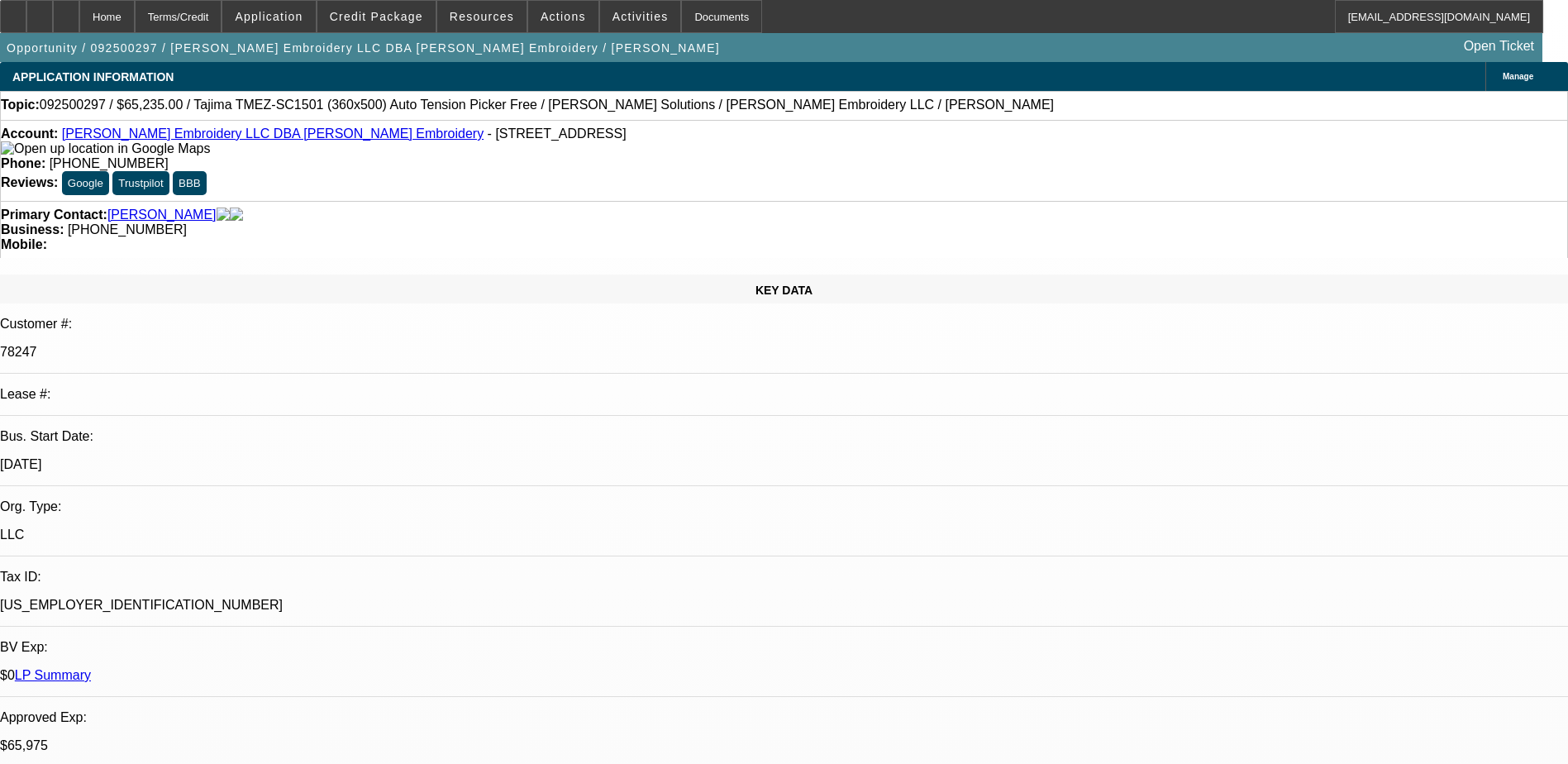
select select "1"
select select "2"
select select "6"
click at [567, 25] on span at bounding box center [563, 16] width 70 height 40
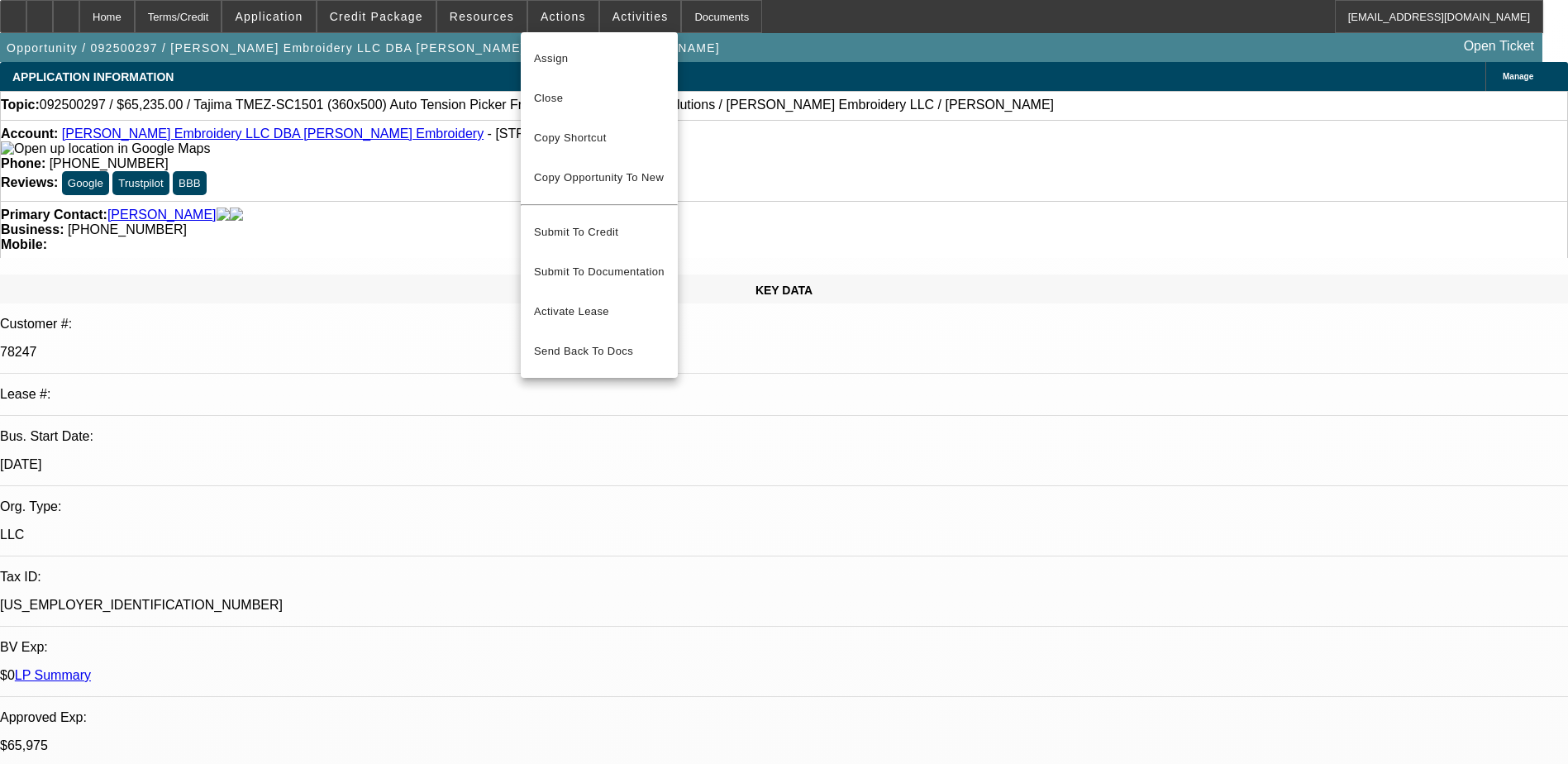
click at [467, 31] on div at bounding box center [784, 382] width 1568 height 764
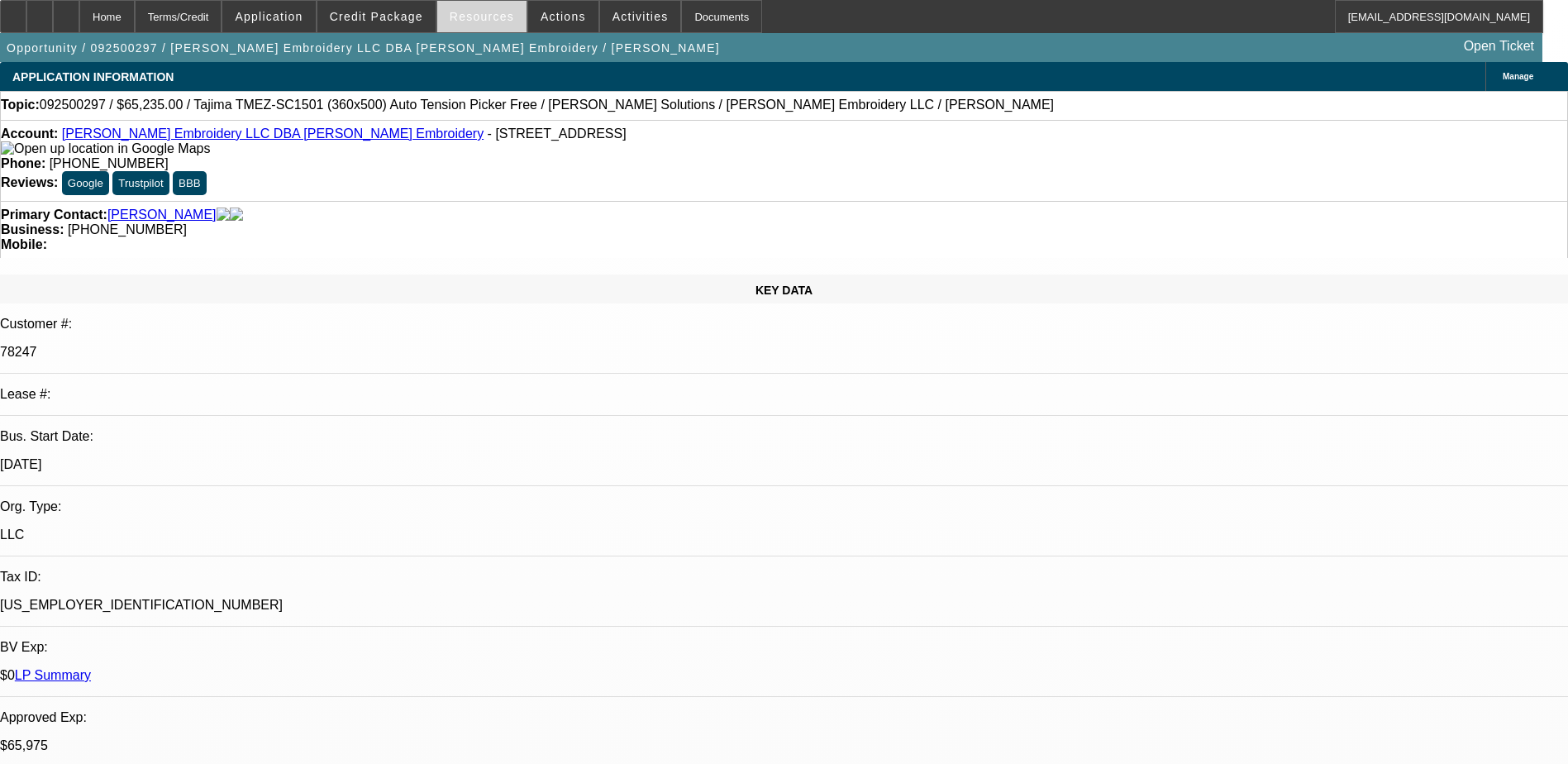
click at [469, 4] on span at bounding box center [481, 16] width 89 height 40
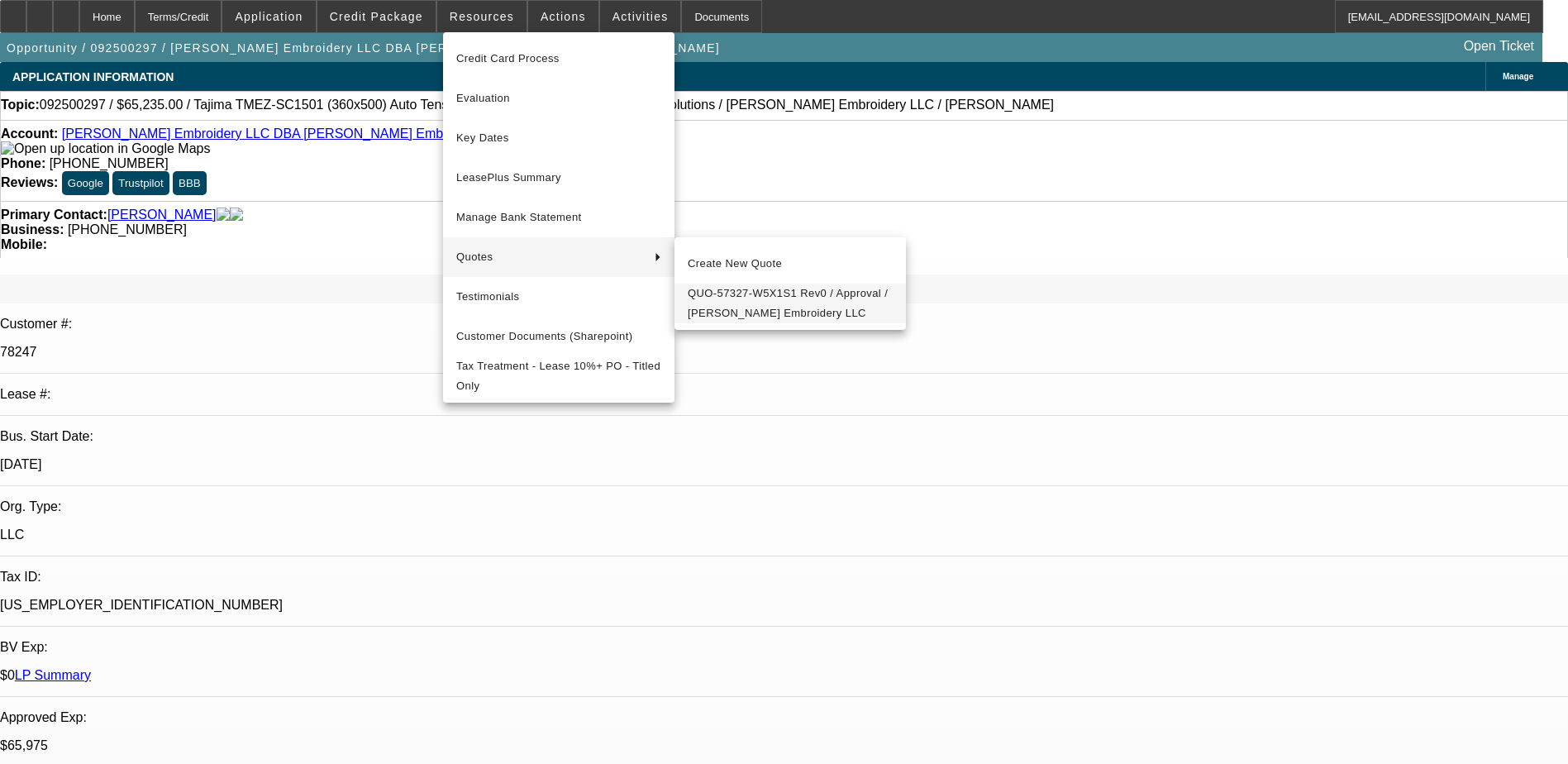
click at [791, 307] on span "QUO-57327-W5X1S1 Rev0 / Approval / Morales Embroidery LLC" at bounding box center [790, 304] width 205 height 40
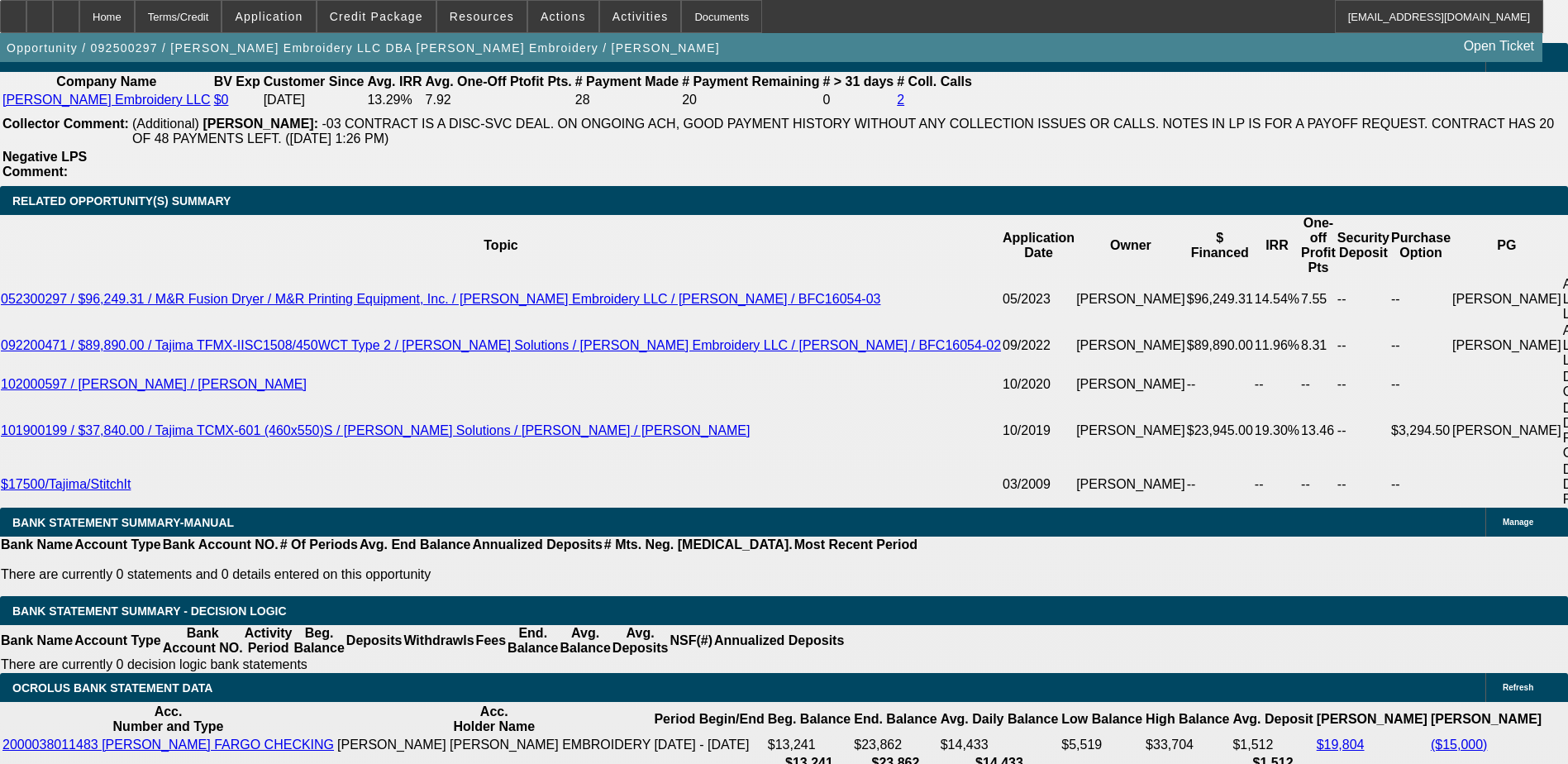
scroll to position [2811, 0]
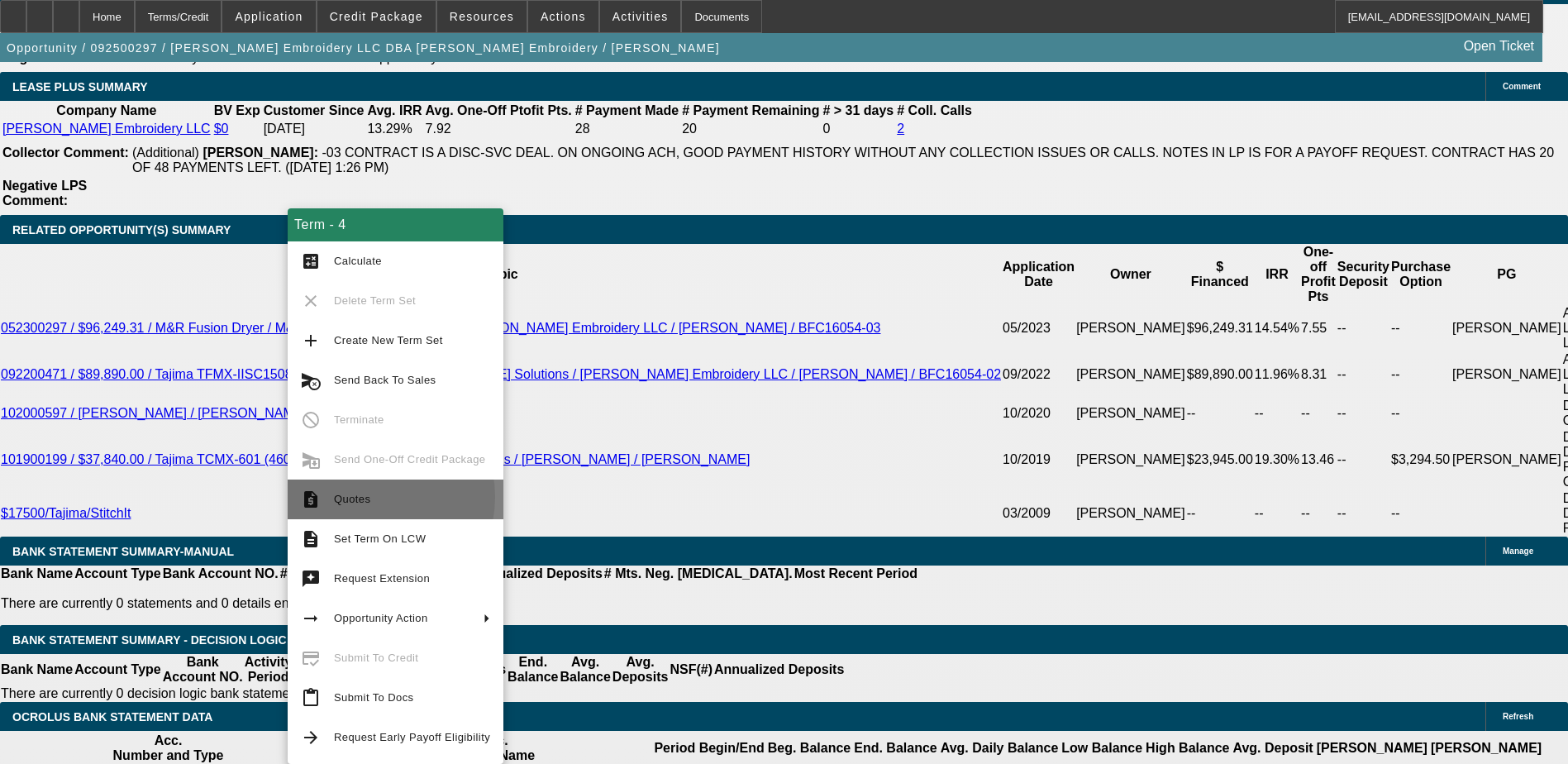
click at [372, 496] on span "Quotes" at bounding box center [412, 499] width 156 height 20
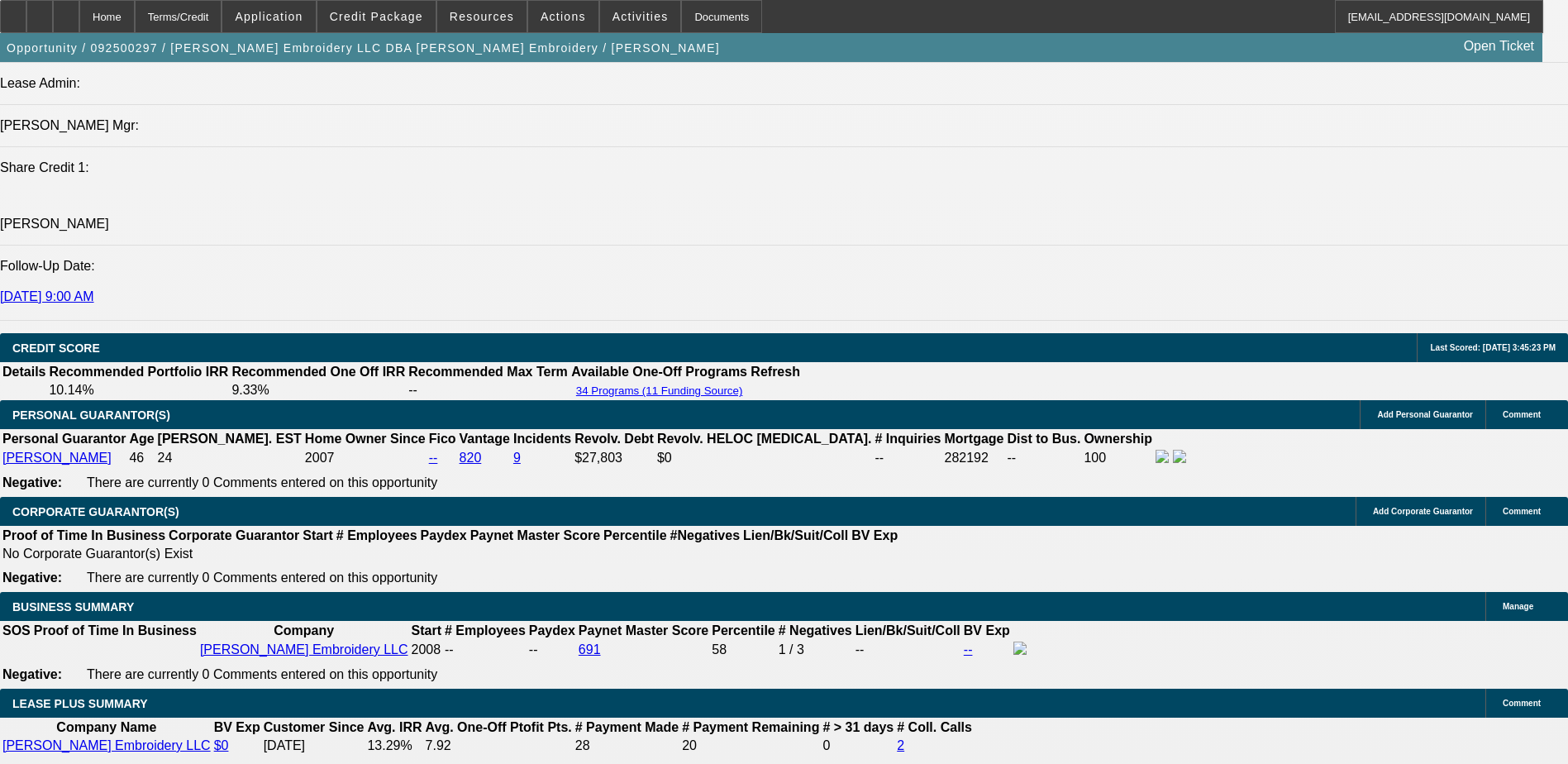
scroll to position [2067, 0]
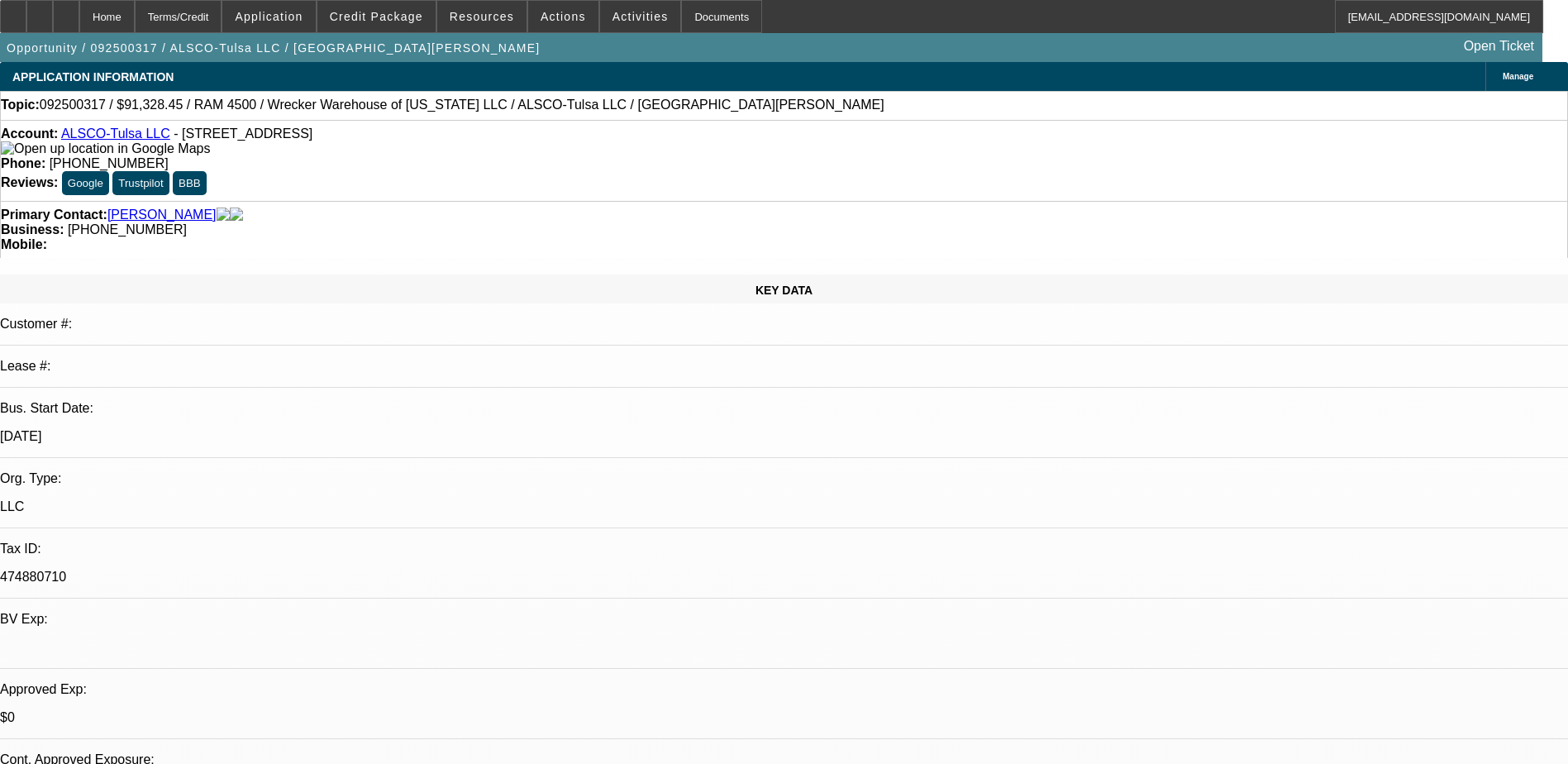
select select "0"
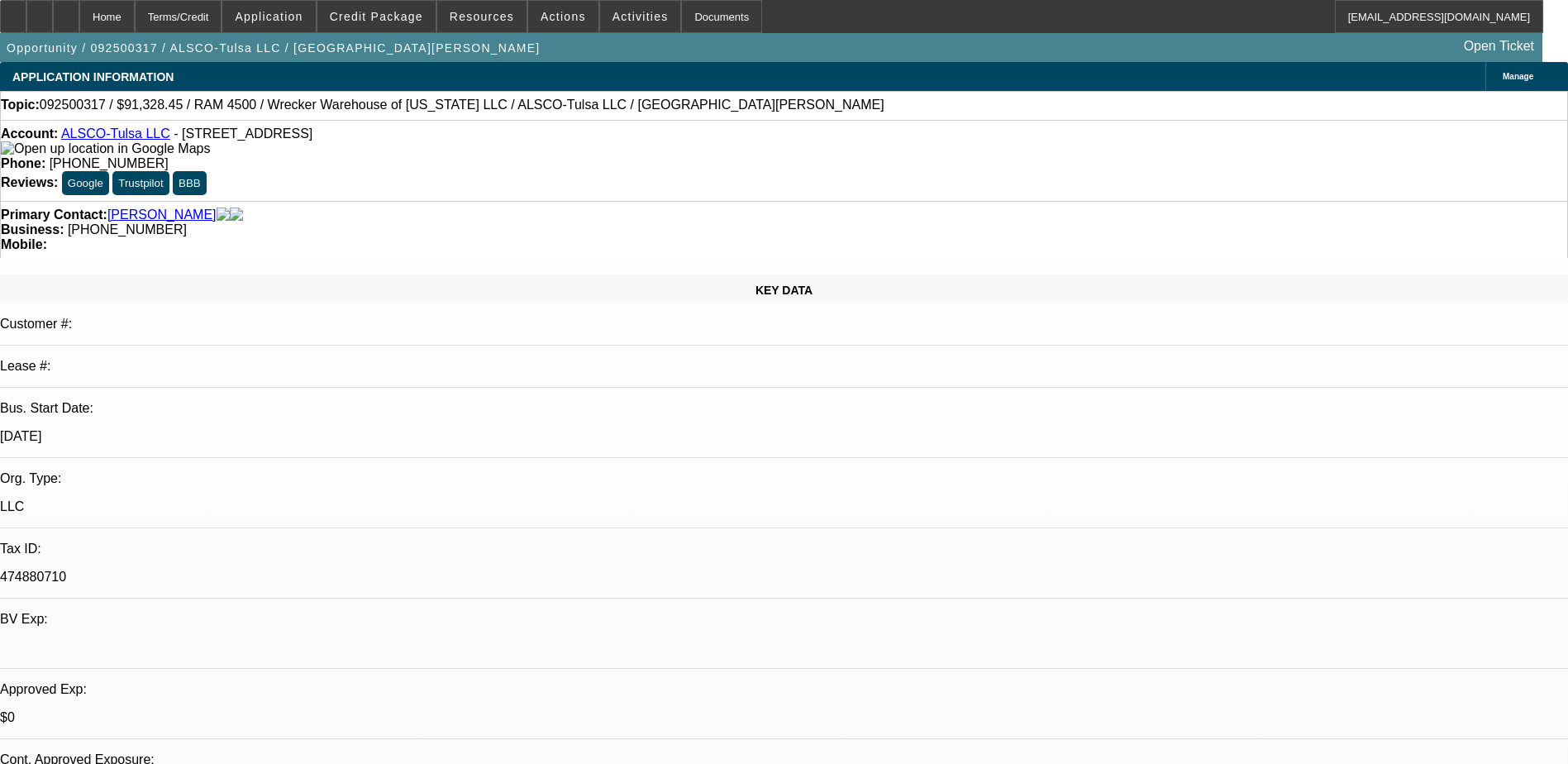
select select "0"
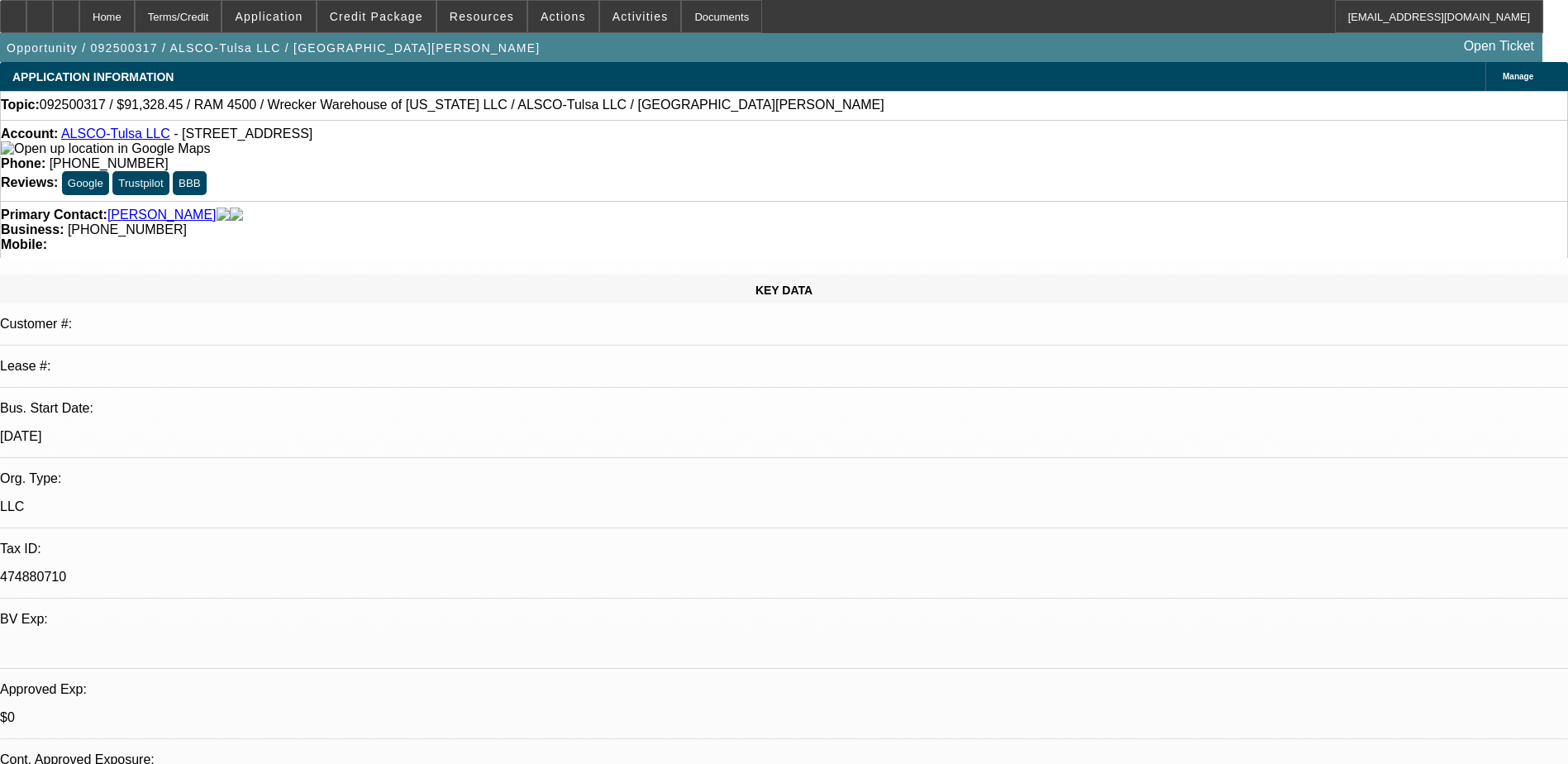
select select "0"
select select "1"
select select "6"
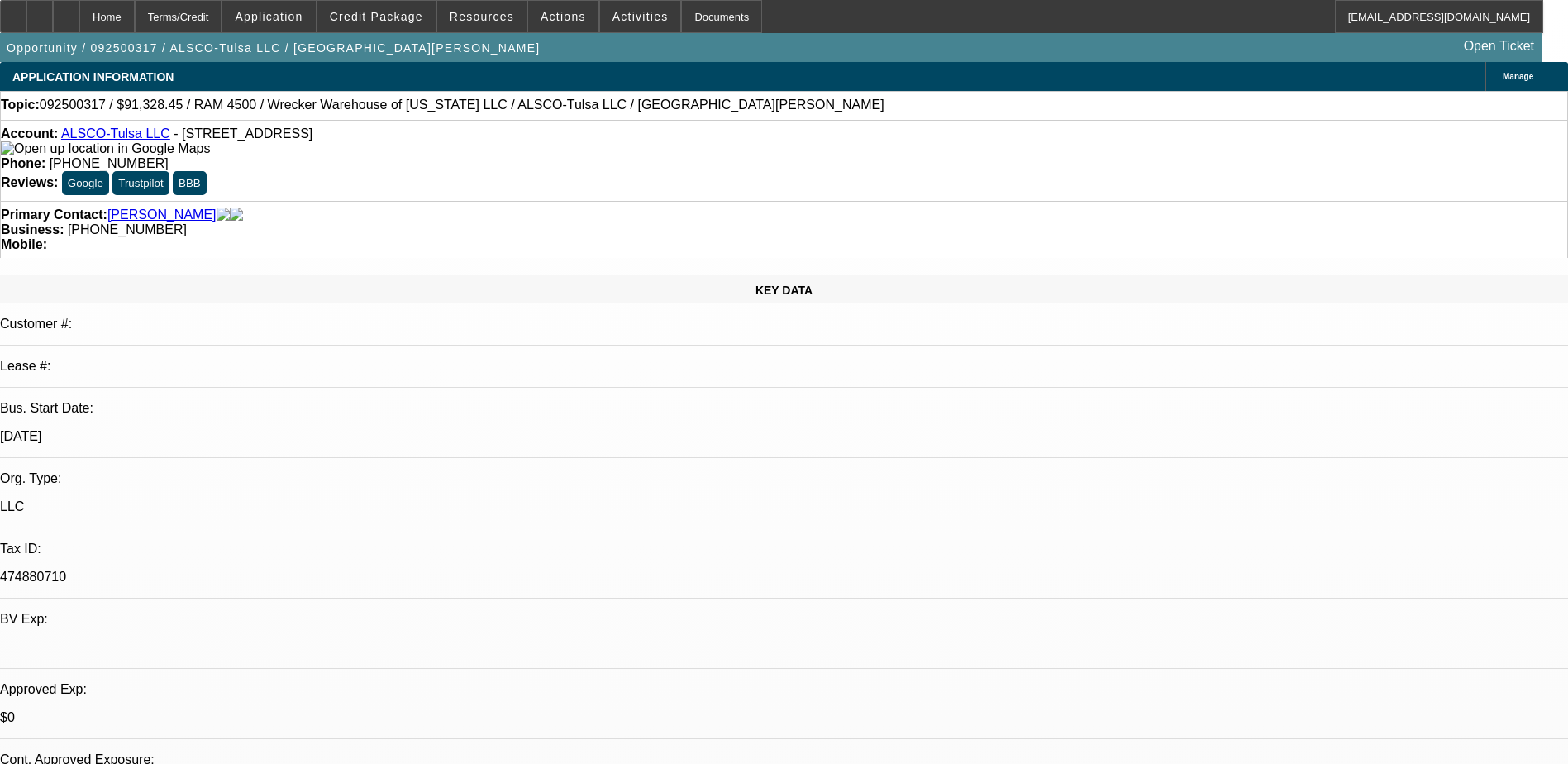
select select "1"
select select "6"
select select "1"
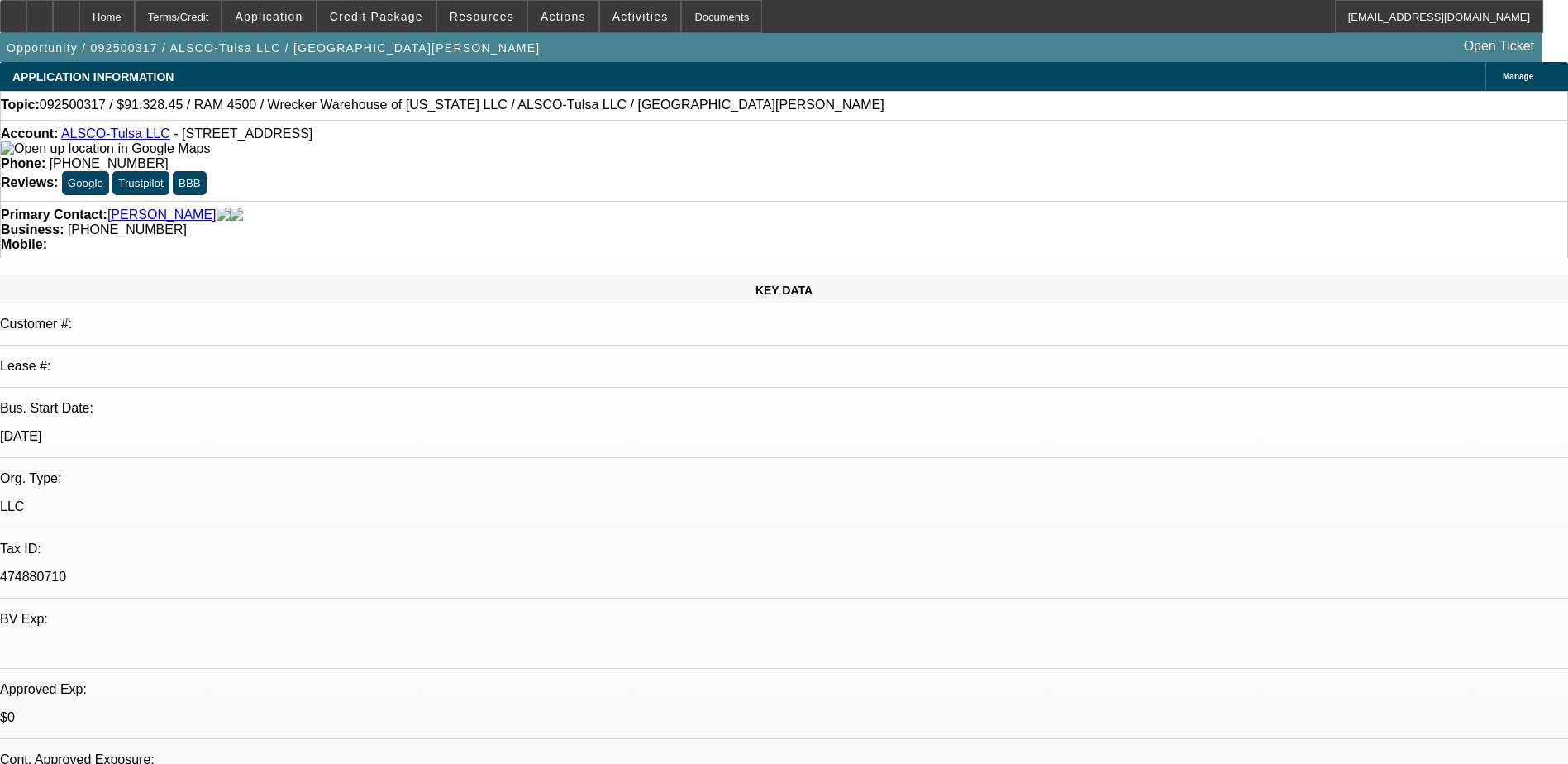
select select "6"
select select "1"
select select "6"
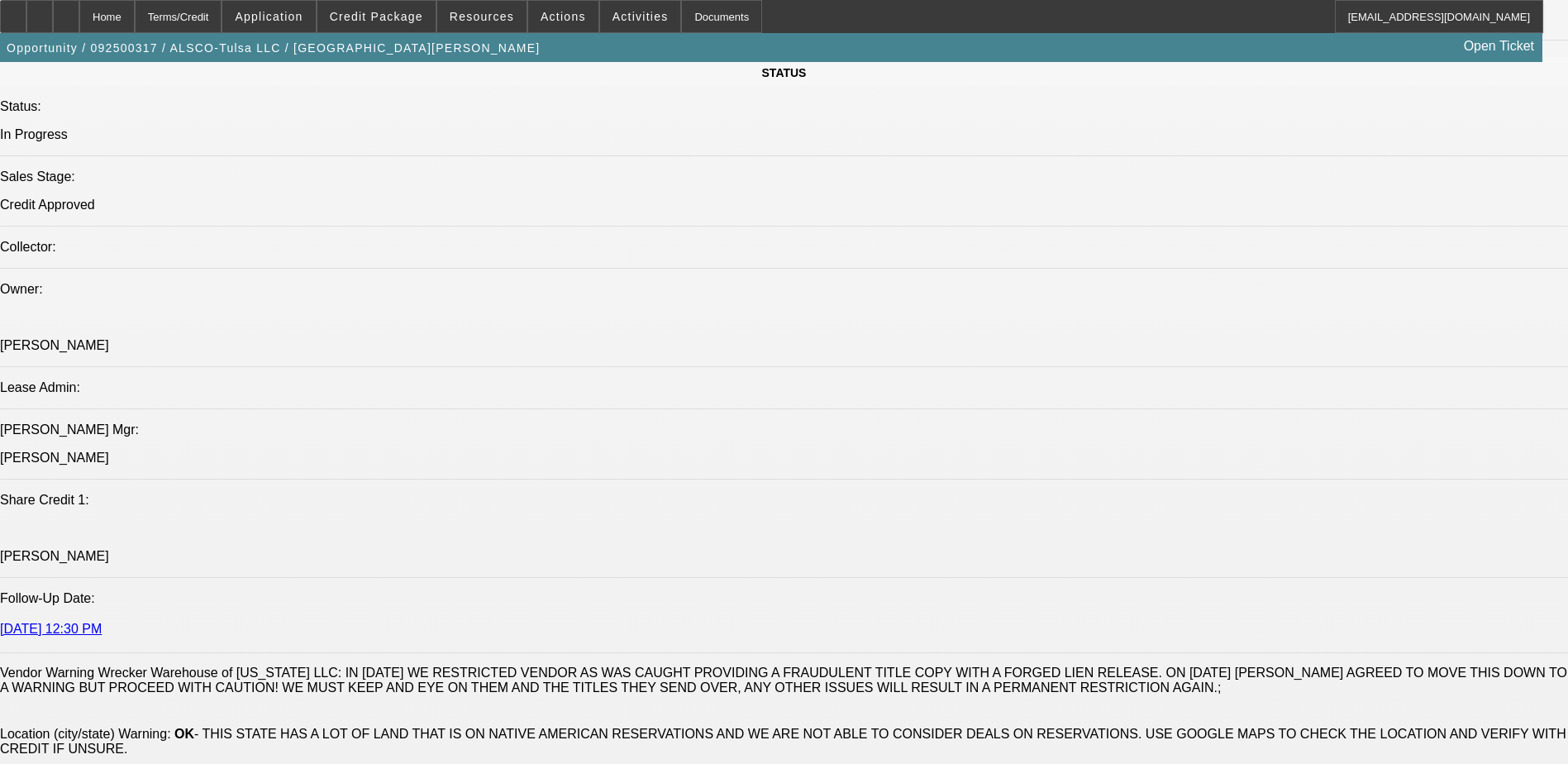
scroll to position [1323, 0]
